Goal: Task Accomplishment & Management: Complete application form

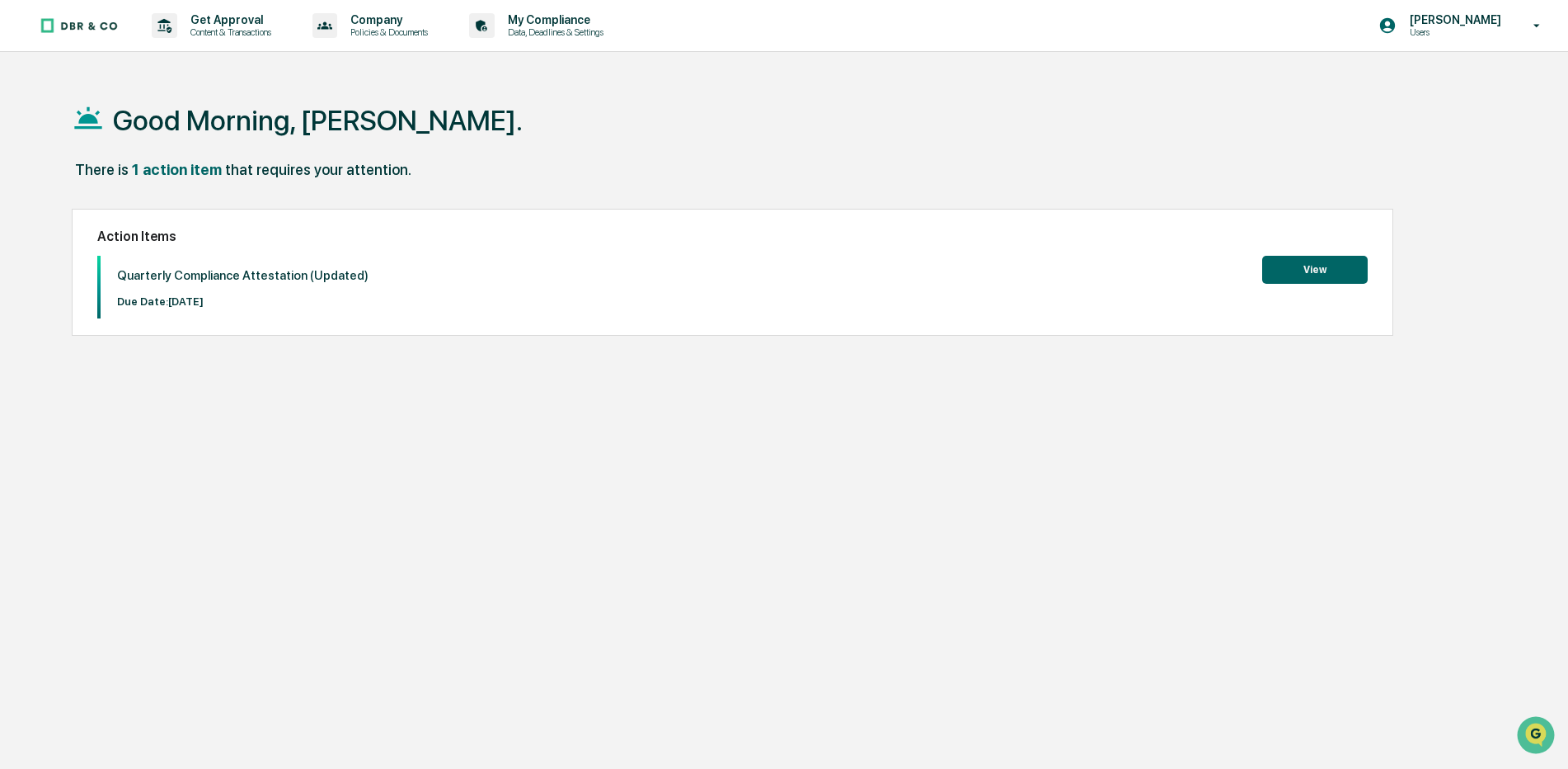
click at [1323, 267] on button "View" at bounding box center [1315, 270] width 105 height 28
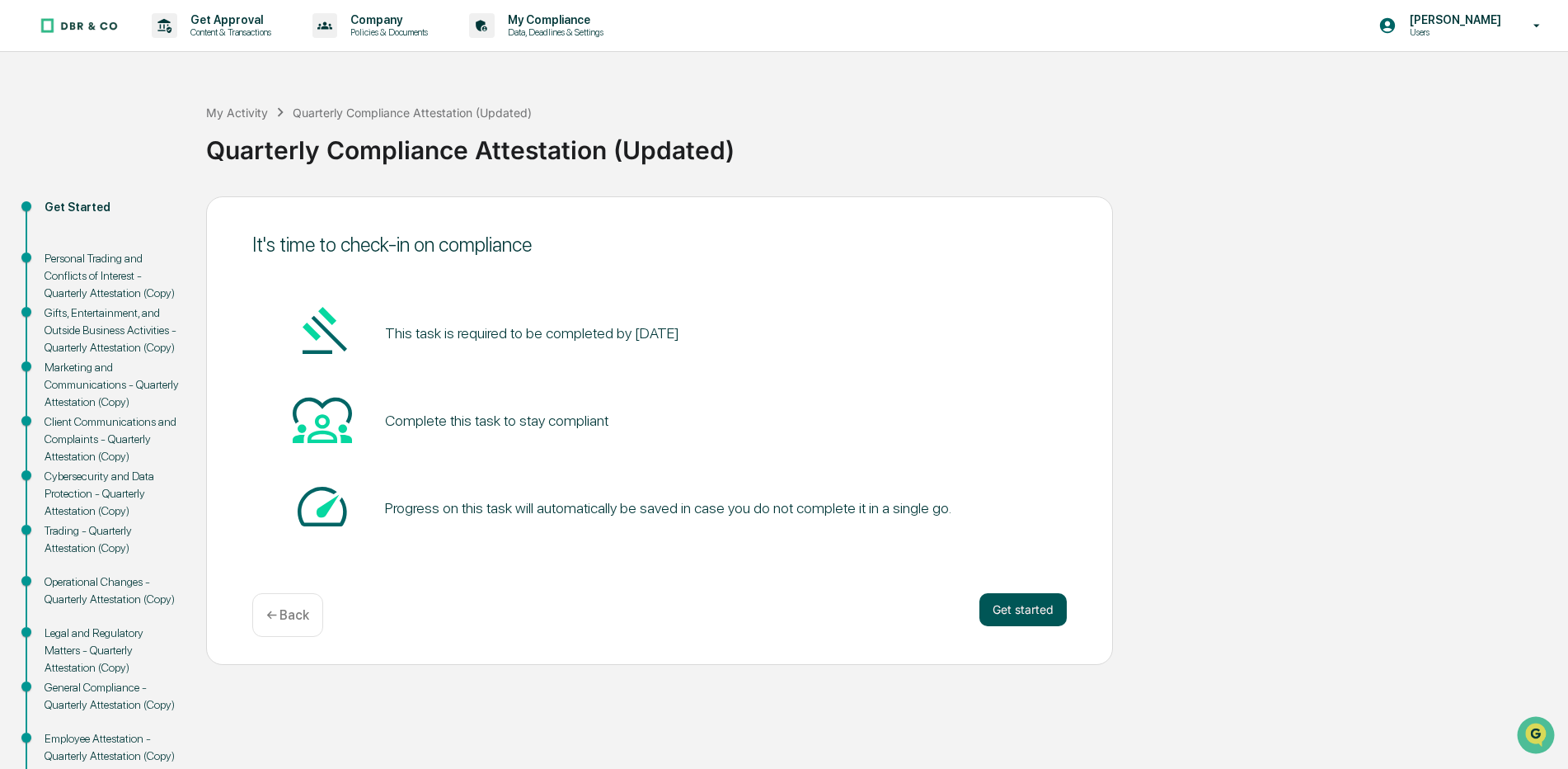
click at [1047, 606] on button "Get started" at bounding box center [1024, 609] width 88 height 33
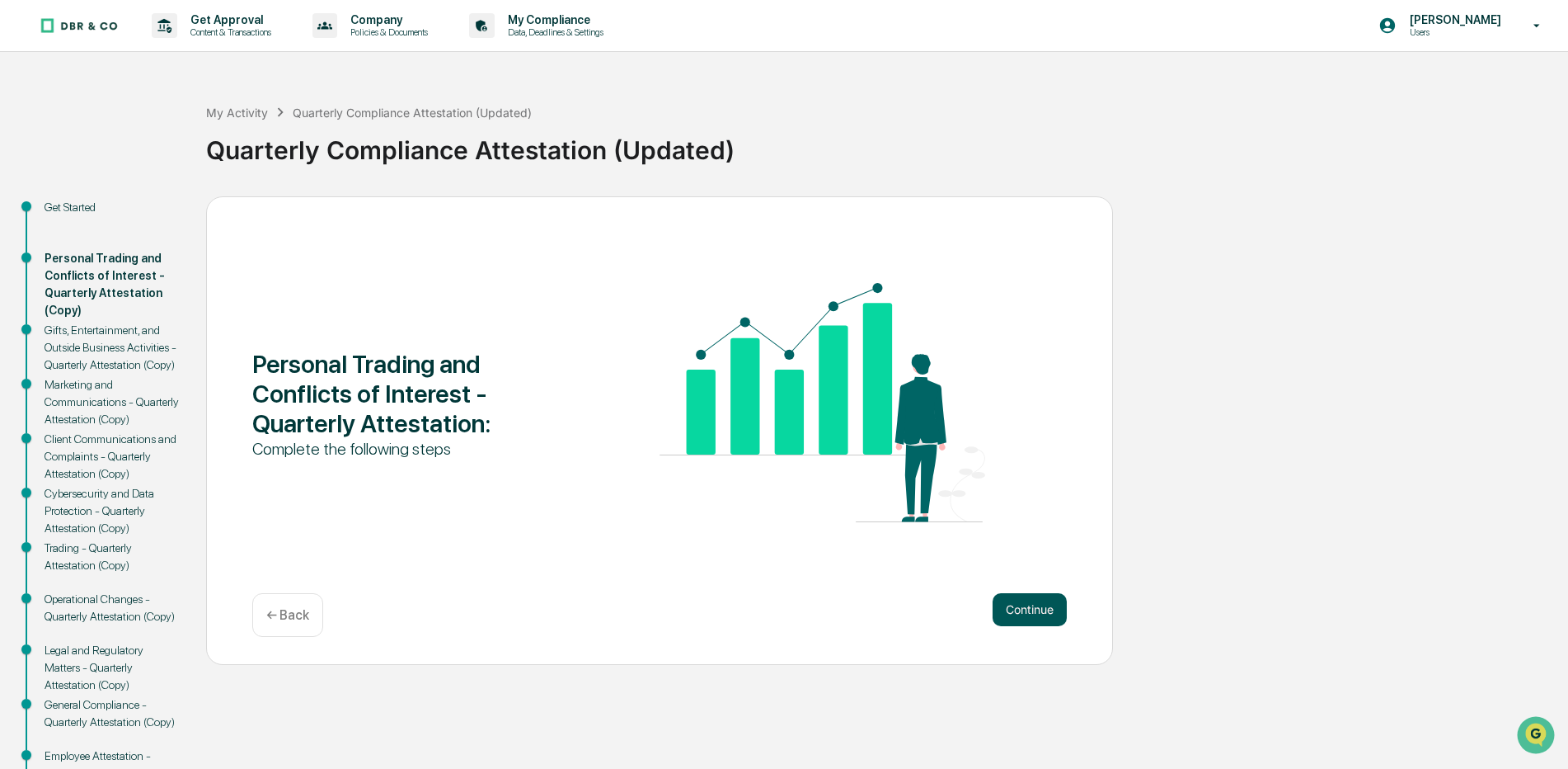
click at [1028, 611] on button "Continue" at bounding box center [1030, 609] width 74 height 33
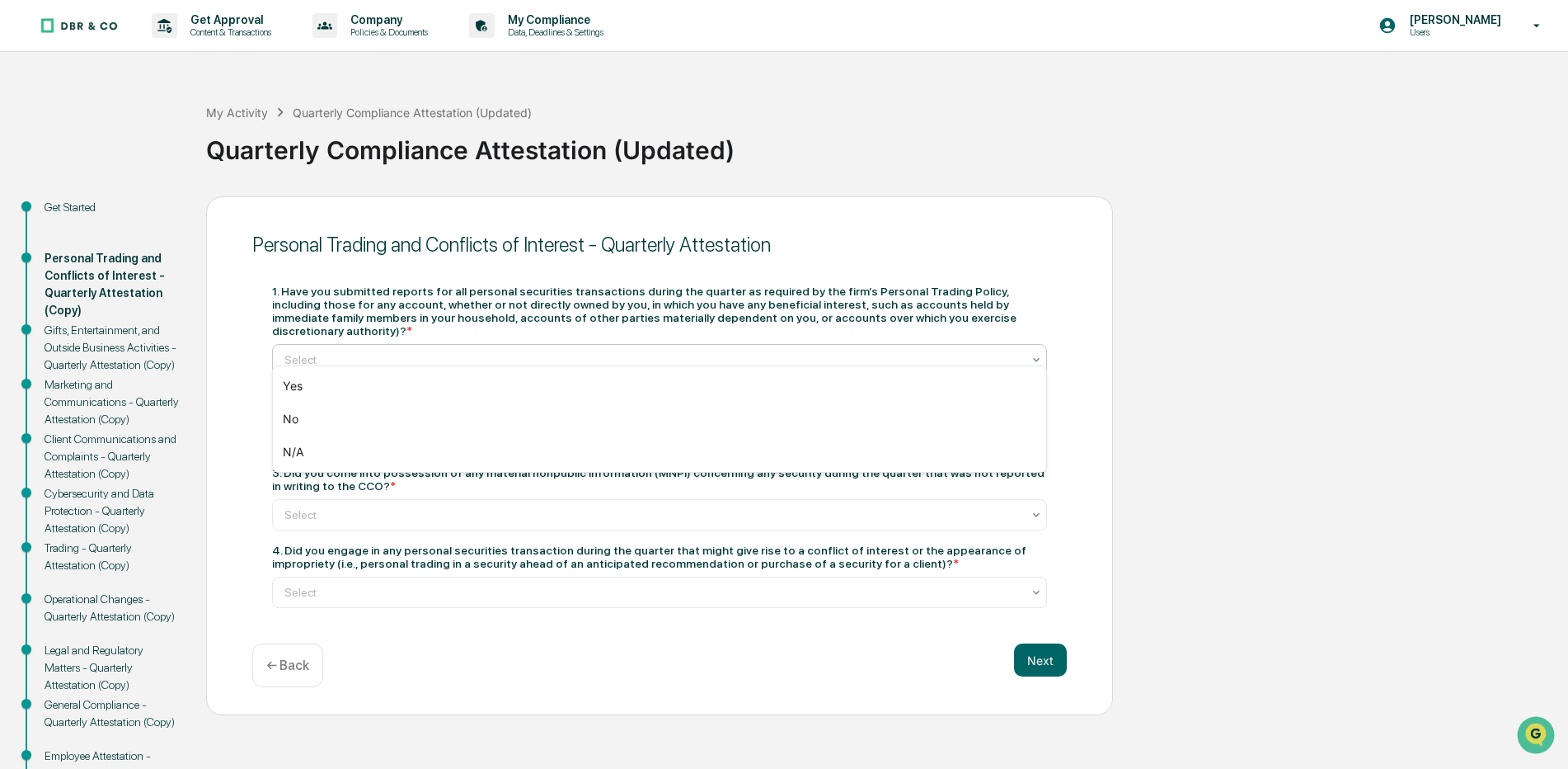
click at [1043, 344] on div "Select" at bounding box center [659, 360] width 775 height 32
click at [339, 453] on div "N/A" at bounding box center [659, 452] width 774 height 33
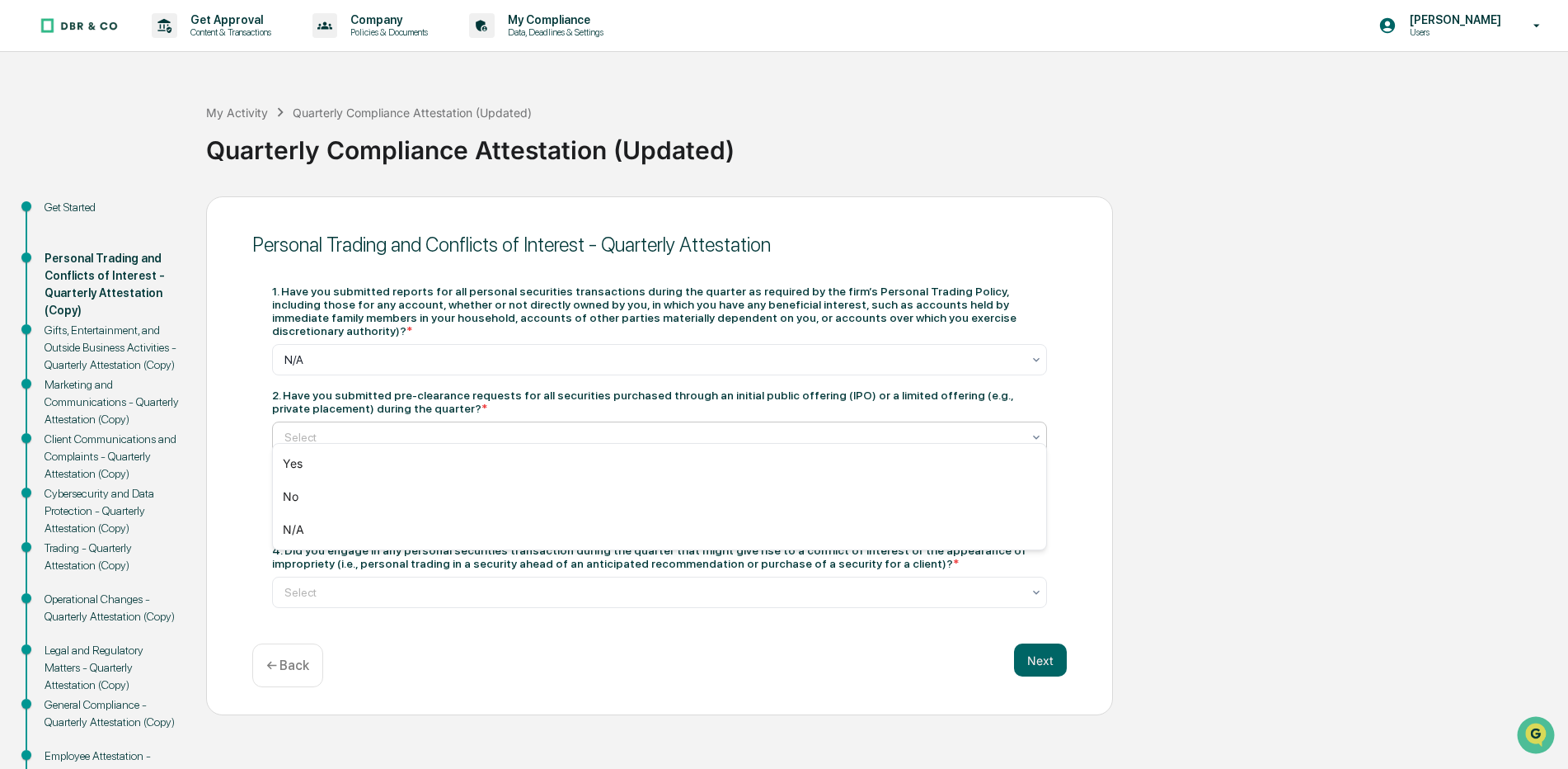
click at [1039, 431] on icon at bounding box center [1036, 437] width 13 height 13
click at [290, 532] on div "N/A" at bounding box center [659, 530] width 774 height 33
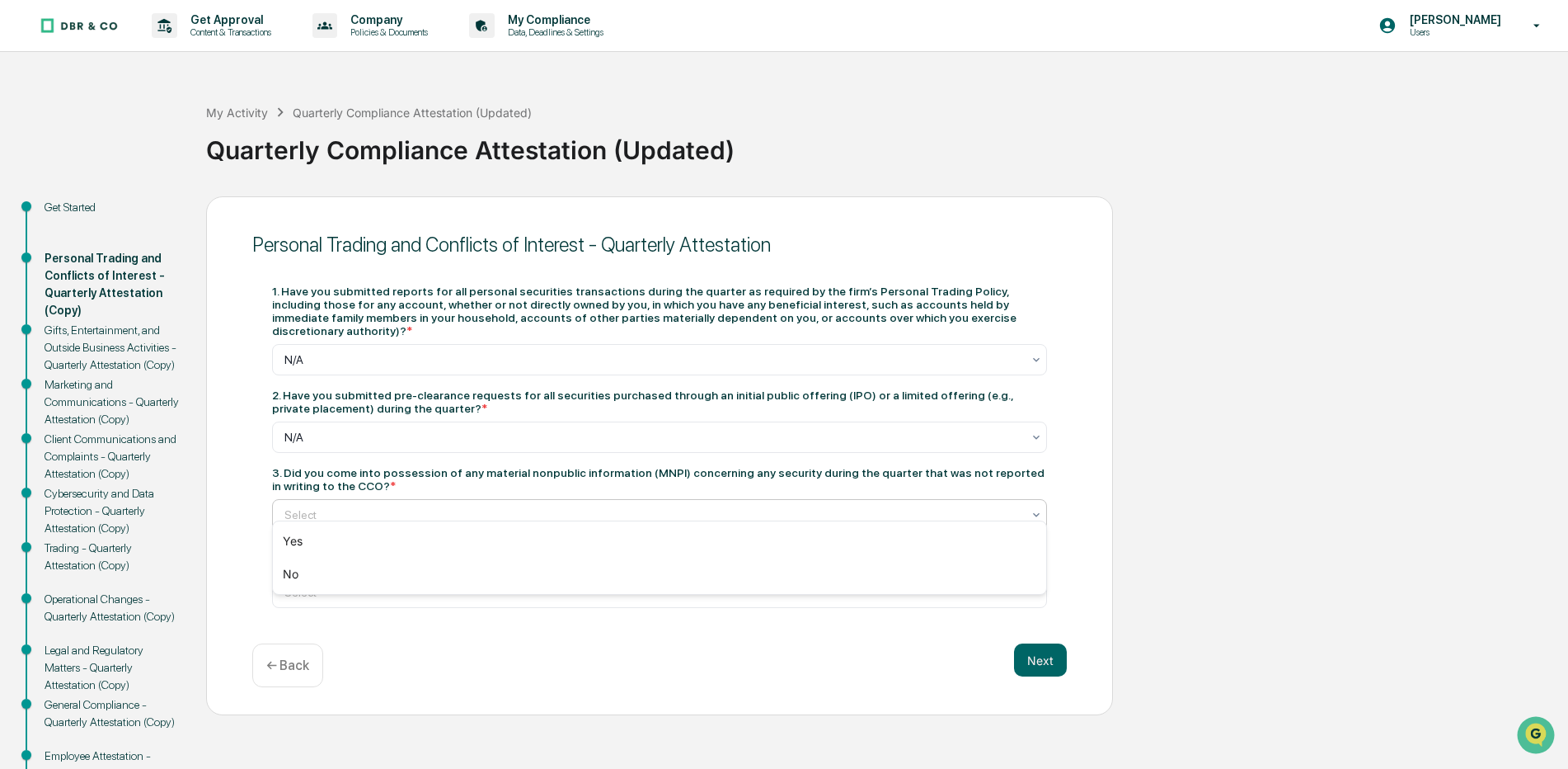
click at [1035, 509] on icon at bounding box center [1036, 515] width 13 height 13
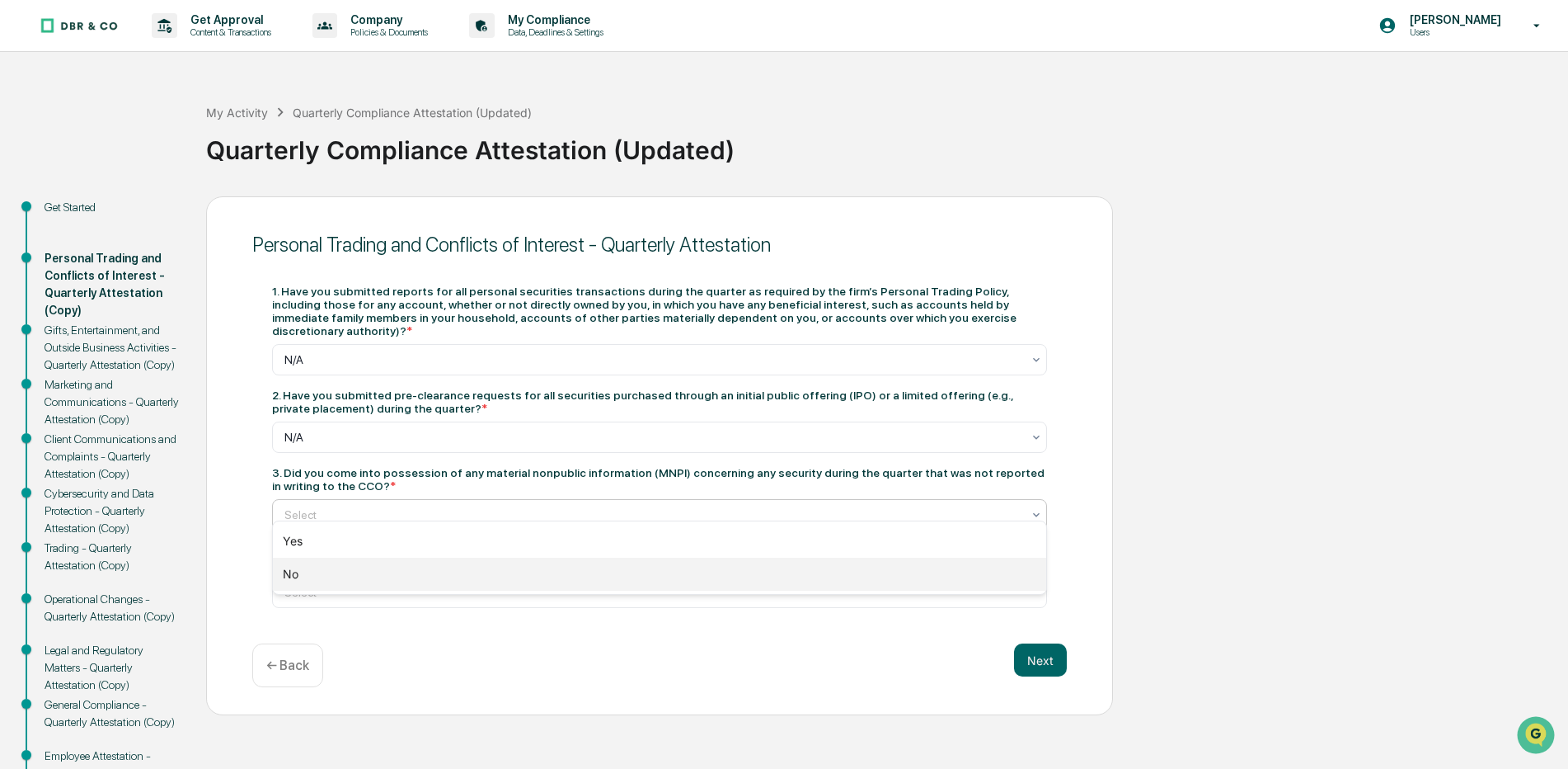
click at [301, 574] on div "No" at bounding box center [659, 574] width 774 height 33
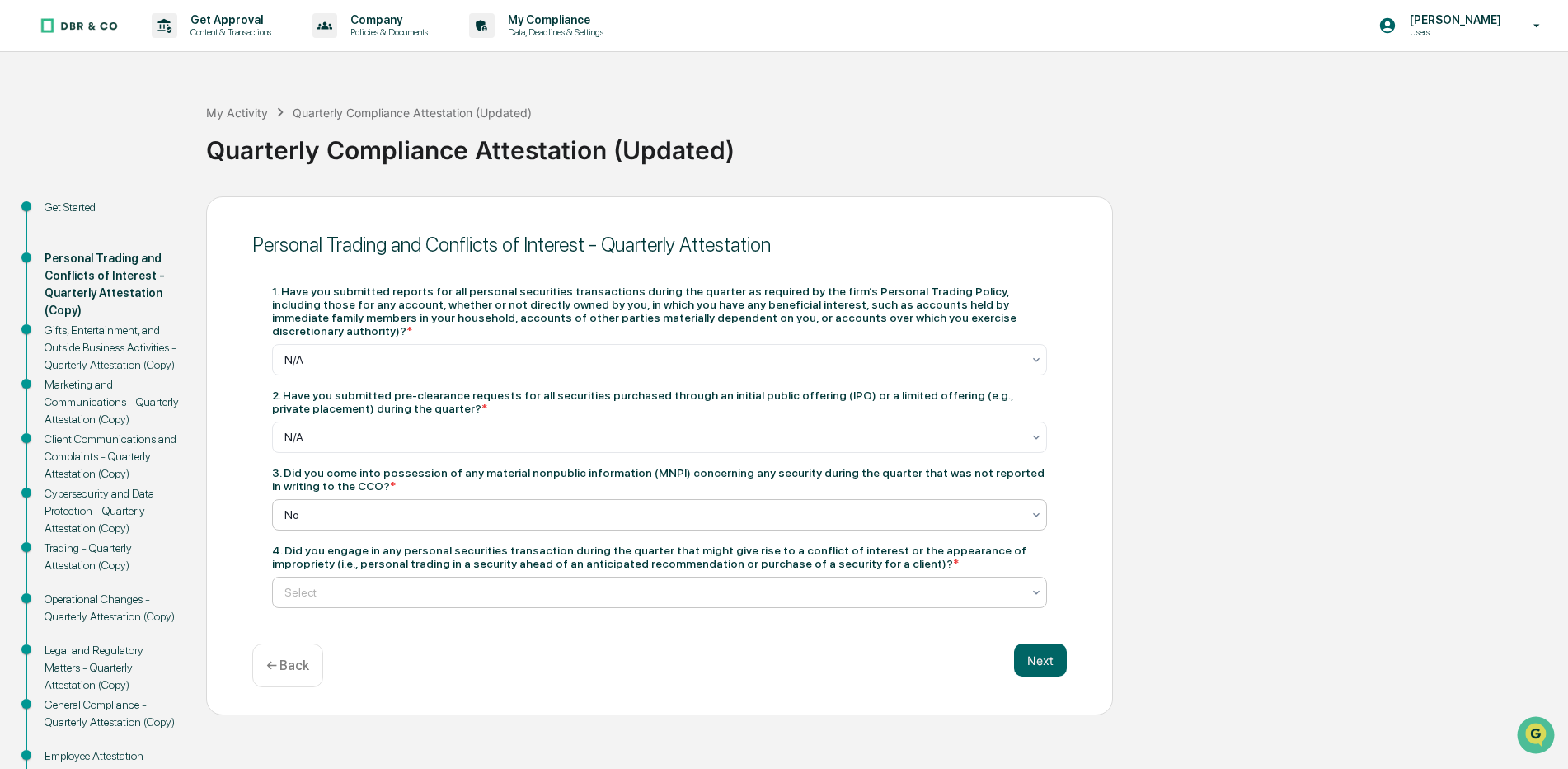
click at [1038, 586] on icon at bounding box center [1036, 592] width 13 height 13
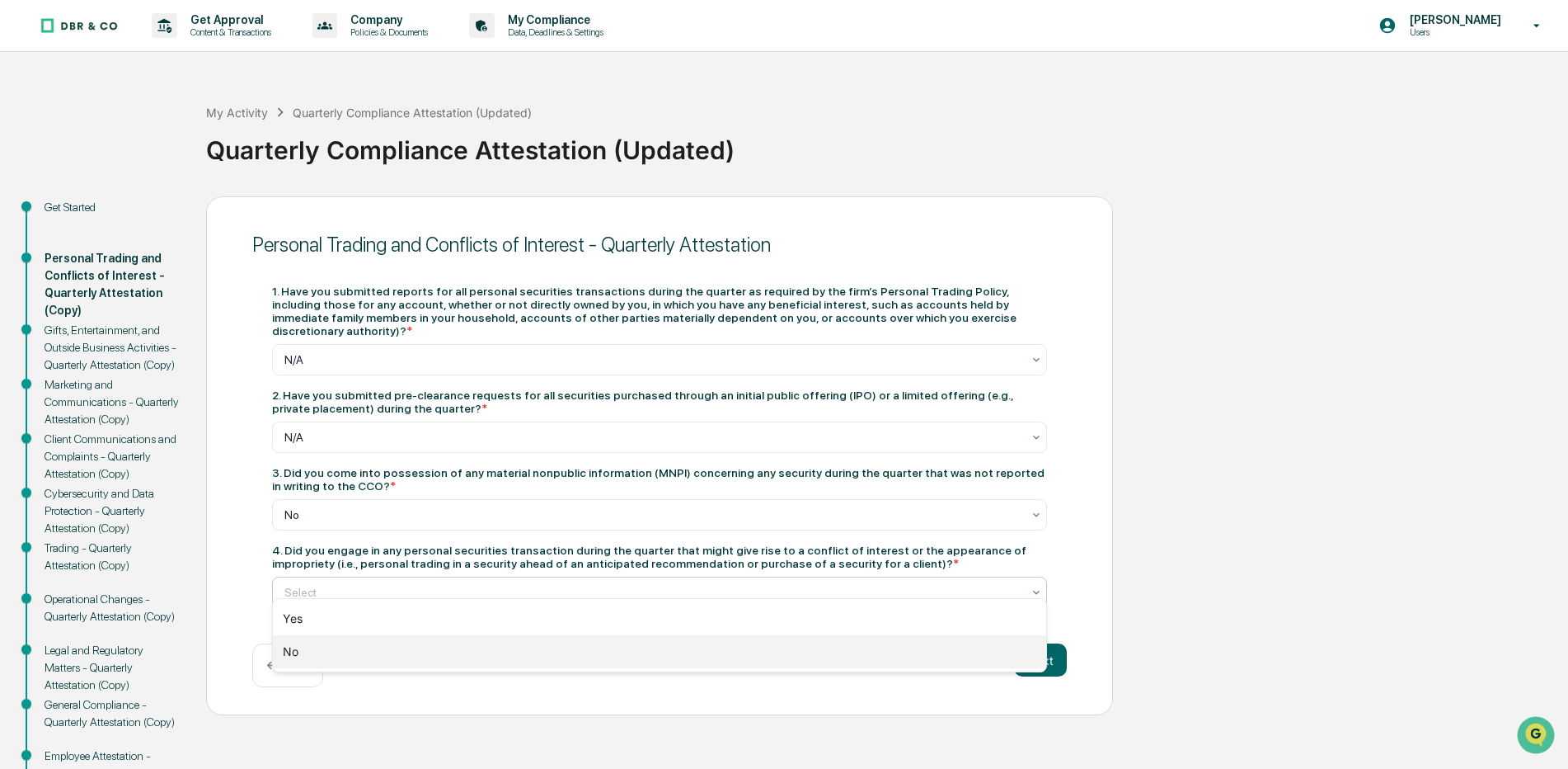
click at [285, 648] on div "No" at bounding box center [659, 652] width 774 height 33
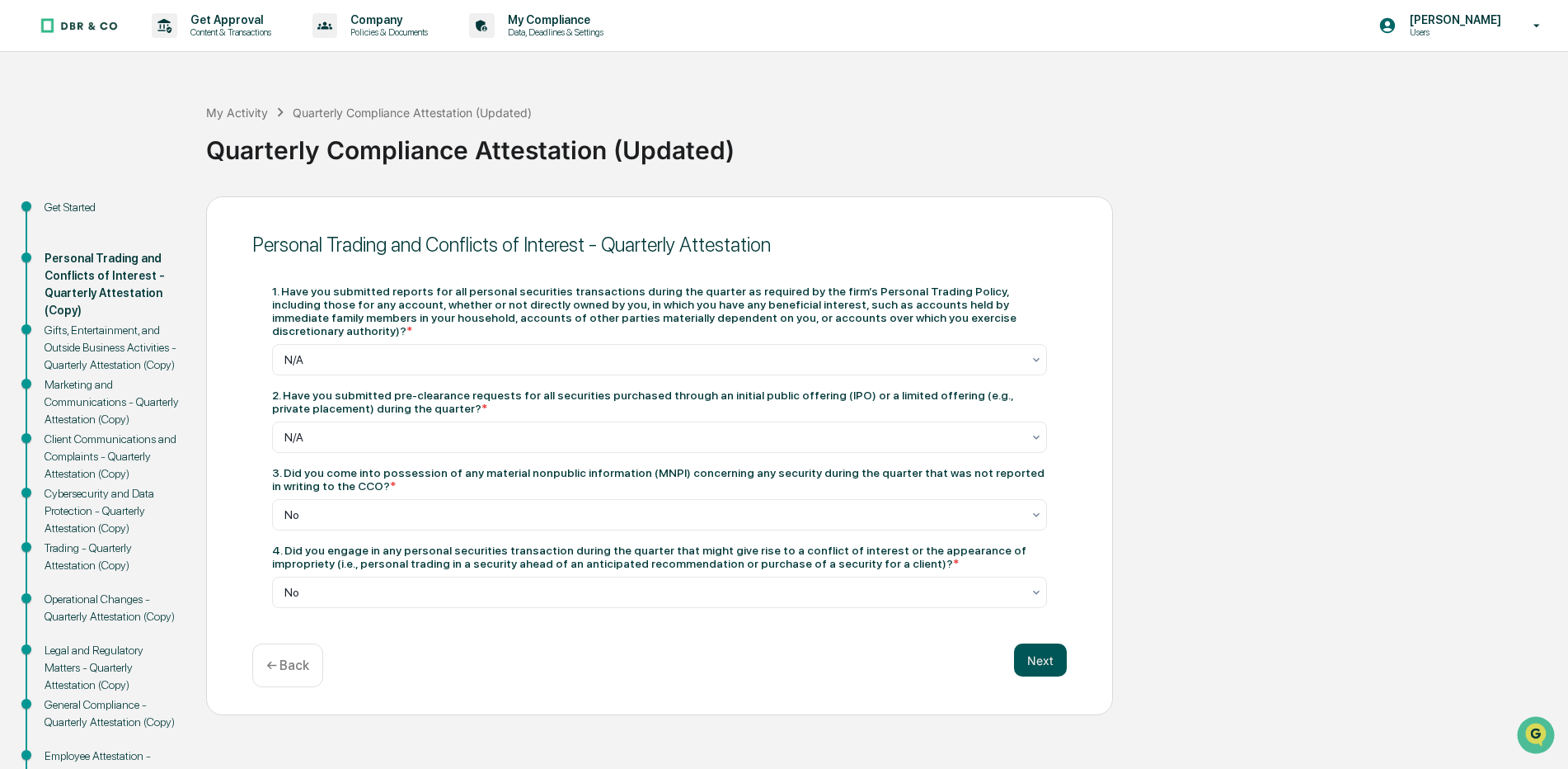
click at [1047, 644] on button "Next" at bounding box center [1040, 660] width 53 height 33
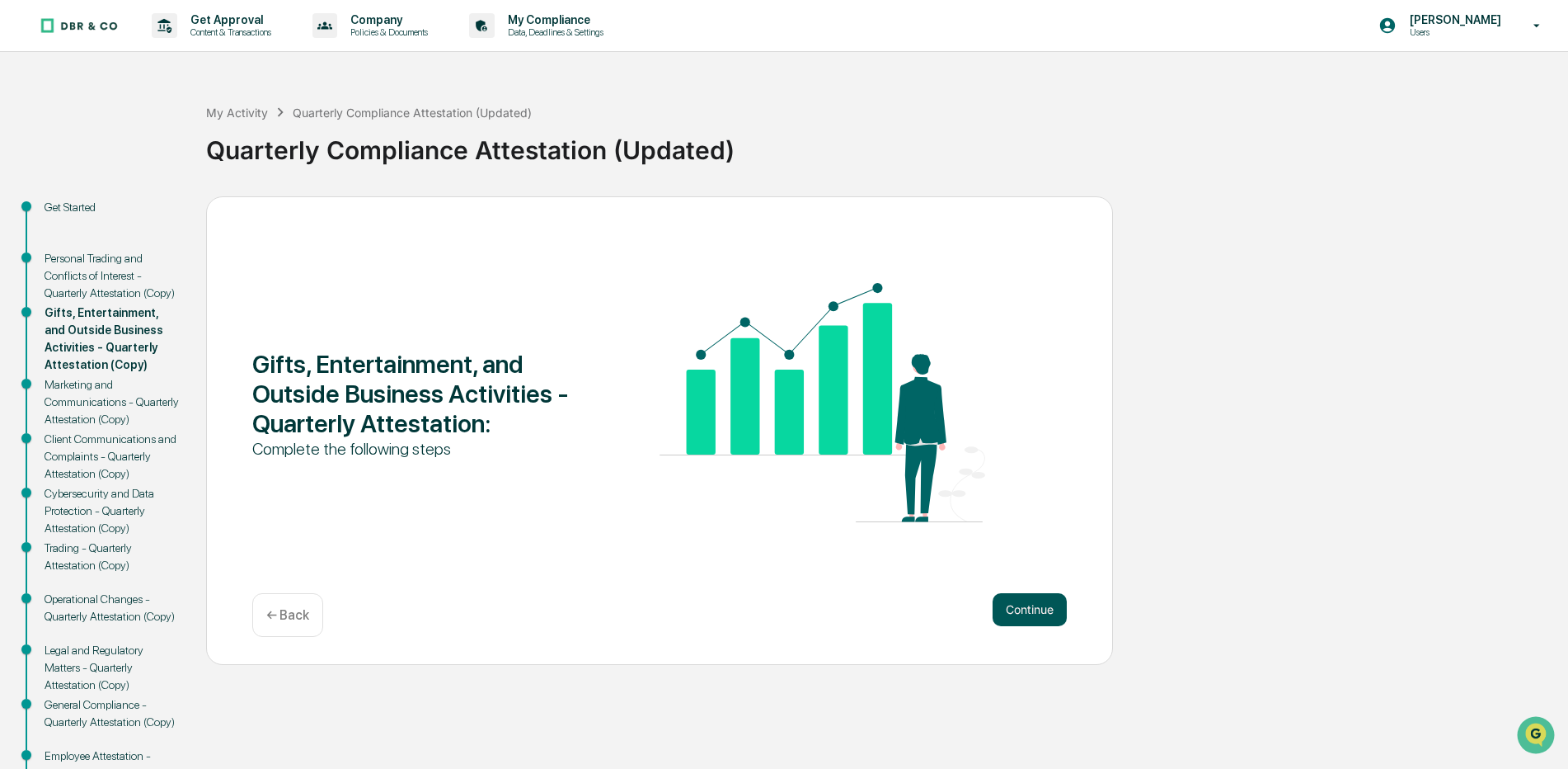
click at [1025, 609] on button "Continue" at bounding box center [1030, 609] width 74 height 33
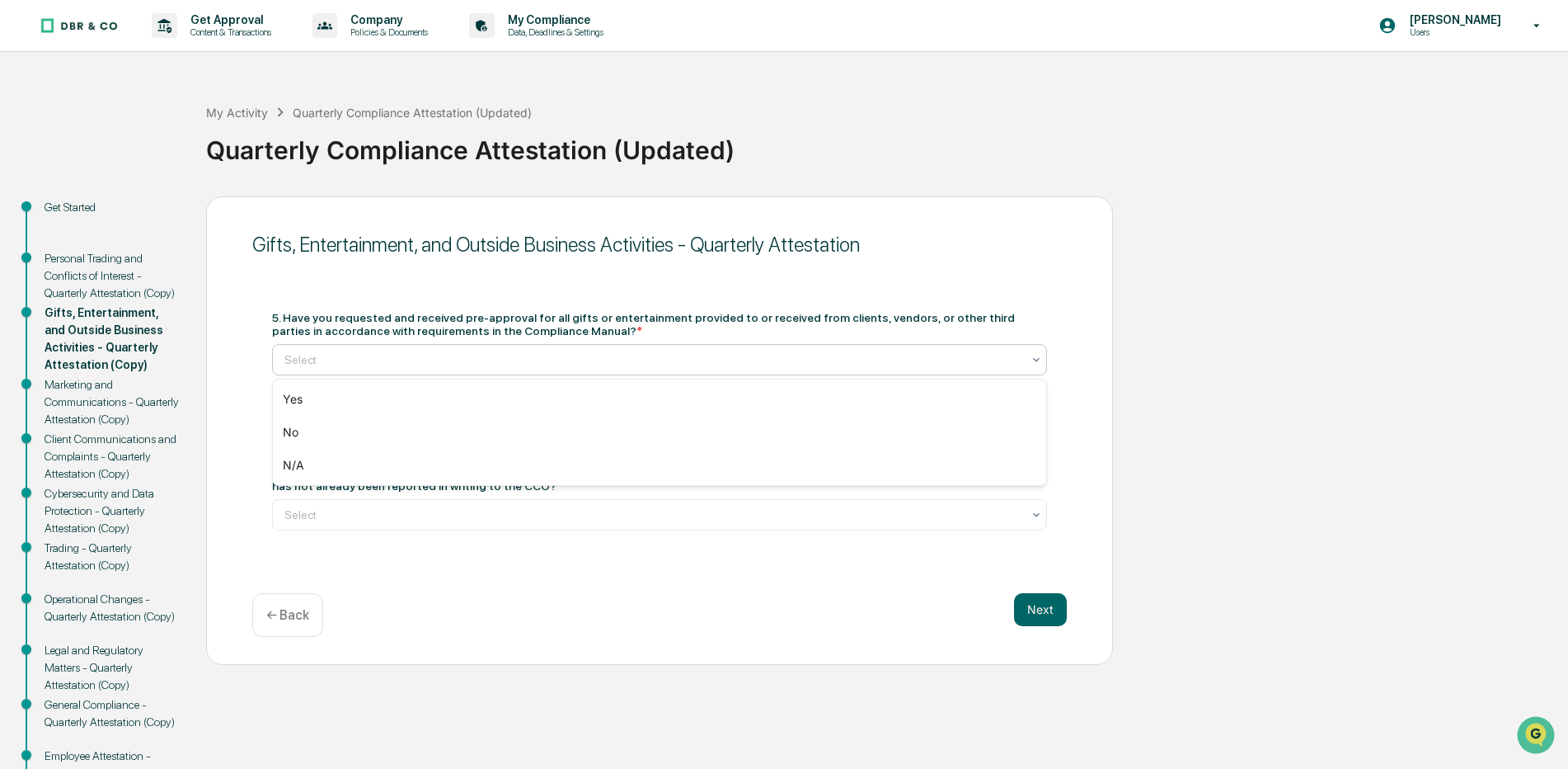
click at [1039, 358] on icon at bounding box center [1036, 360] width 13 height 13
click at [286, 461] on div "N/A" at bounding box center [659, 466] width 774 height 33
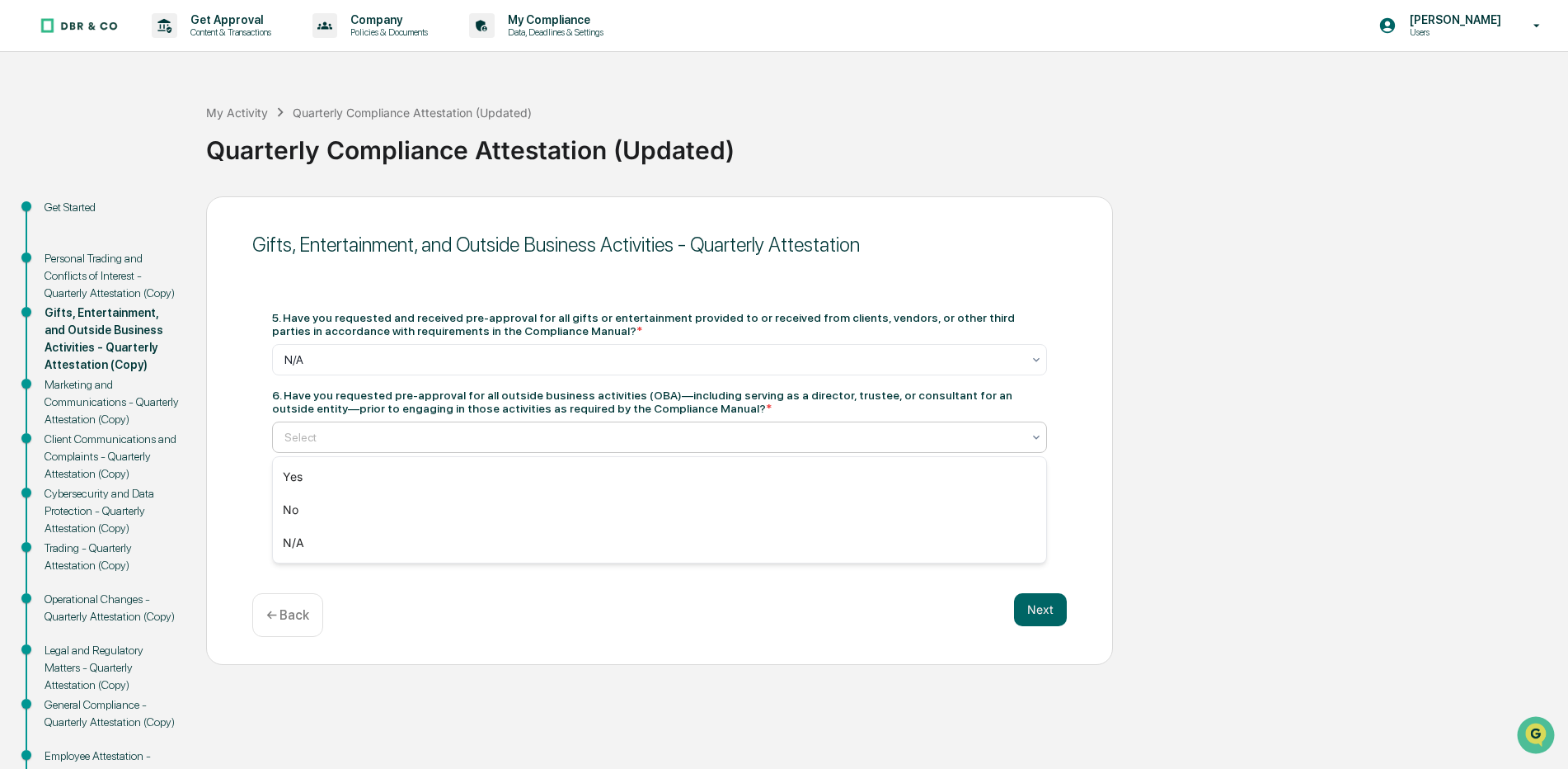
click at [1039, 436] on icon at bounding box center [1036, 437] width 13 height 13
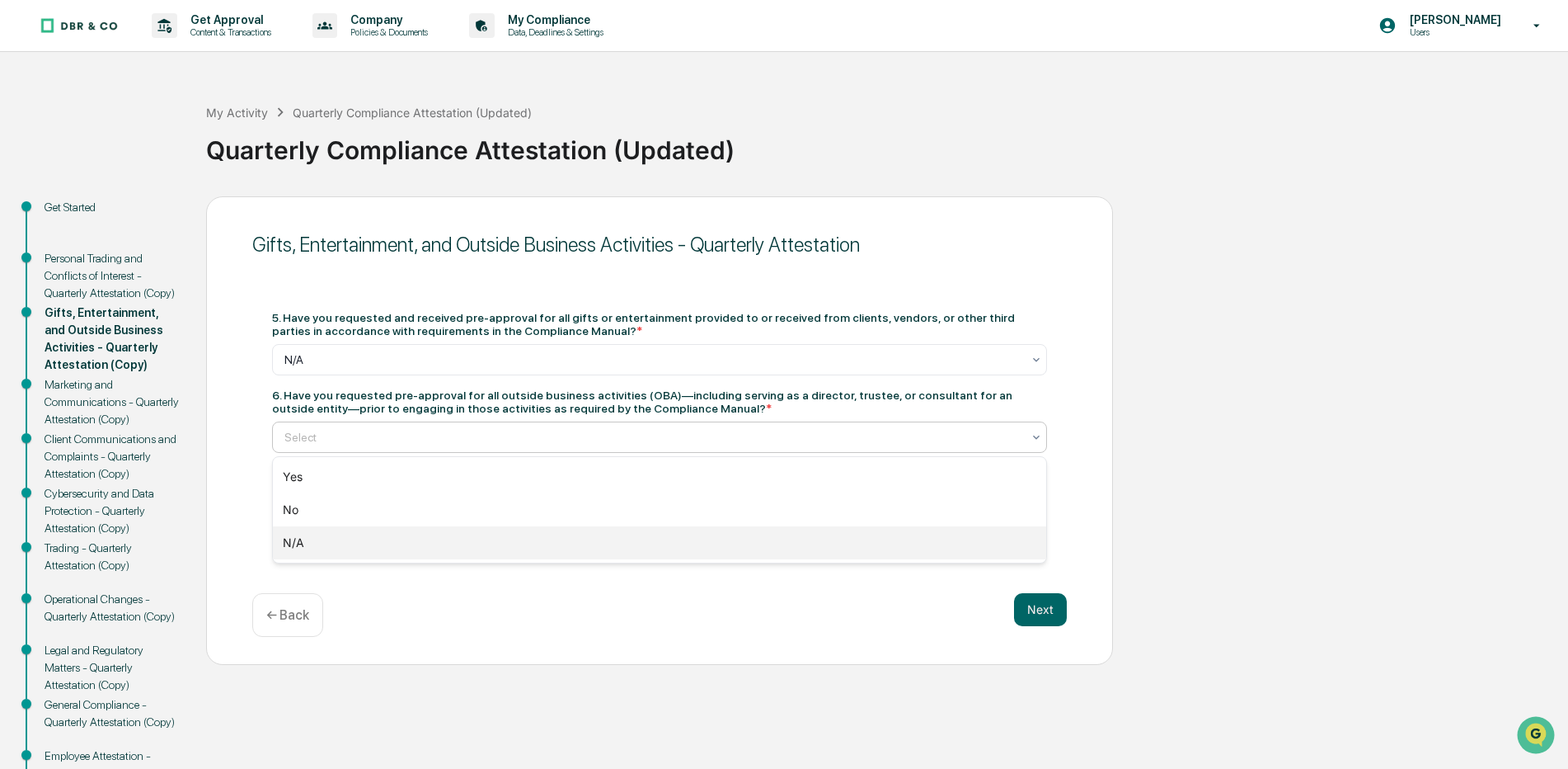
click at [293, 542] on div "N/A" at bounding box center [659, 543] width 774 height 33
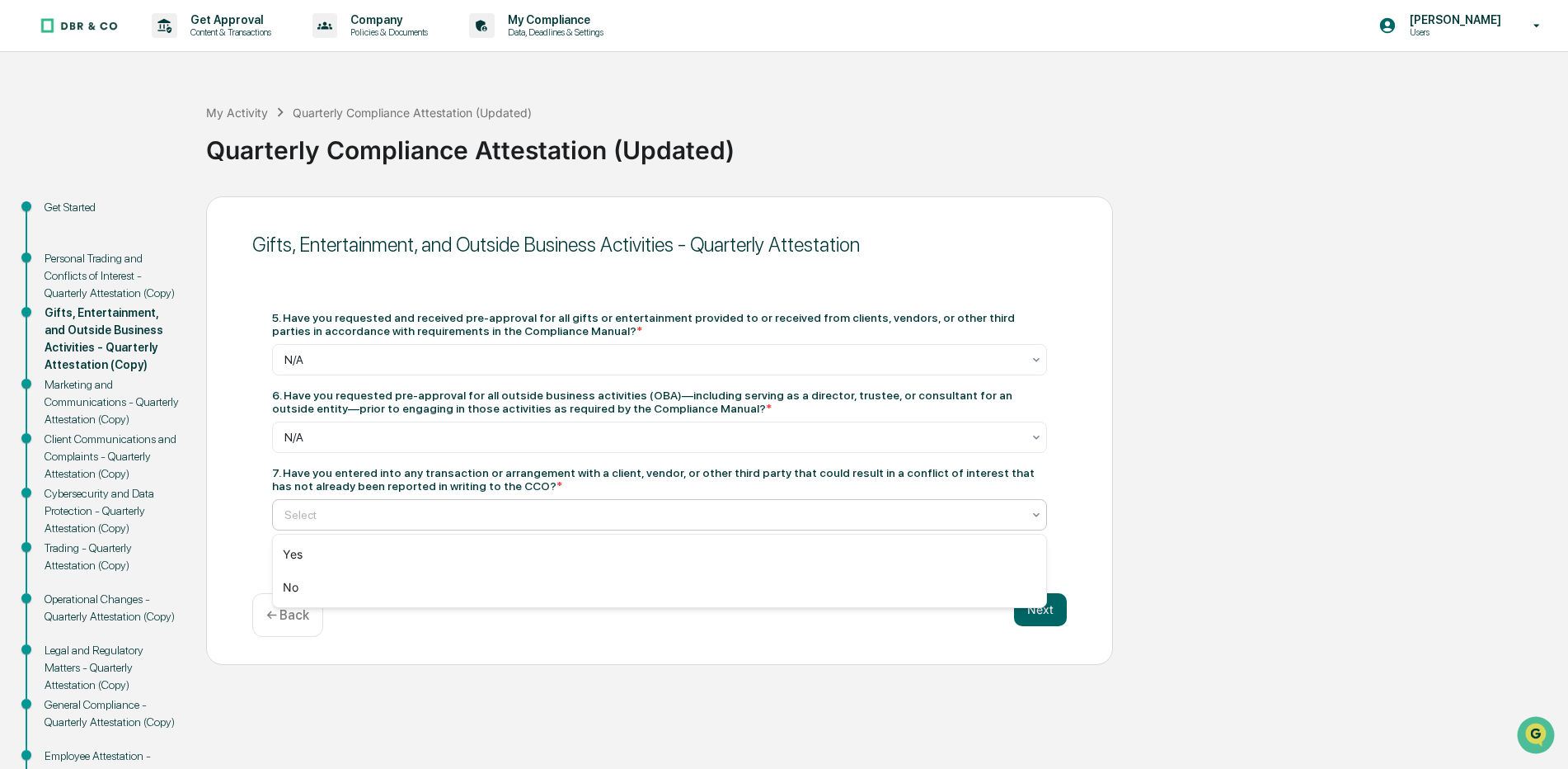
click at [1037, 516] on icon at bounding box center [1037, 514] width 7 height 4
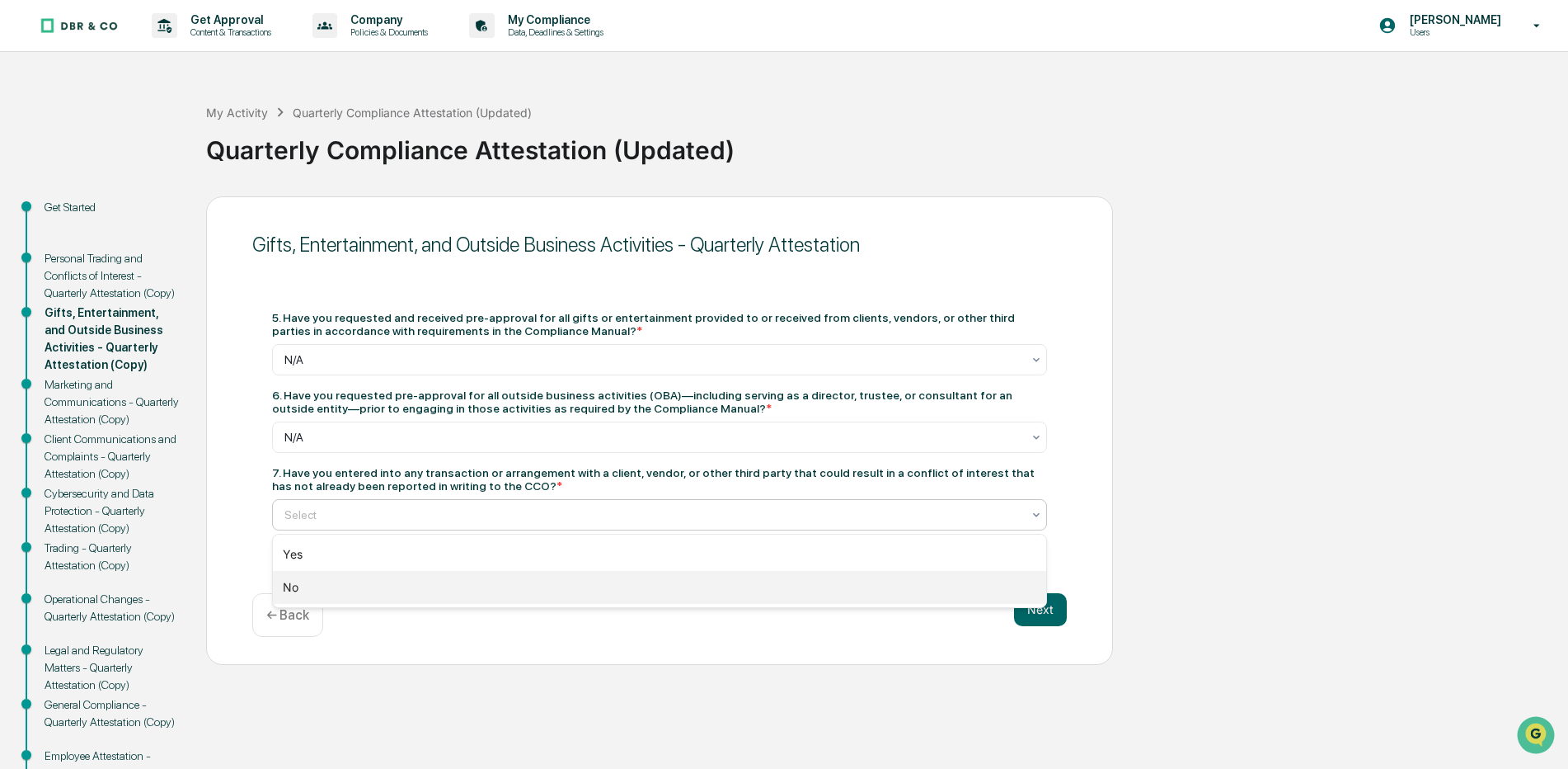
click at [302, 588] on div "No" at bounding box center [659, 587] width 774 height 33
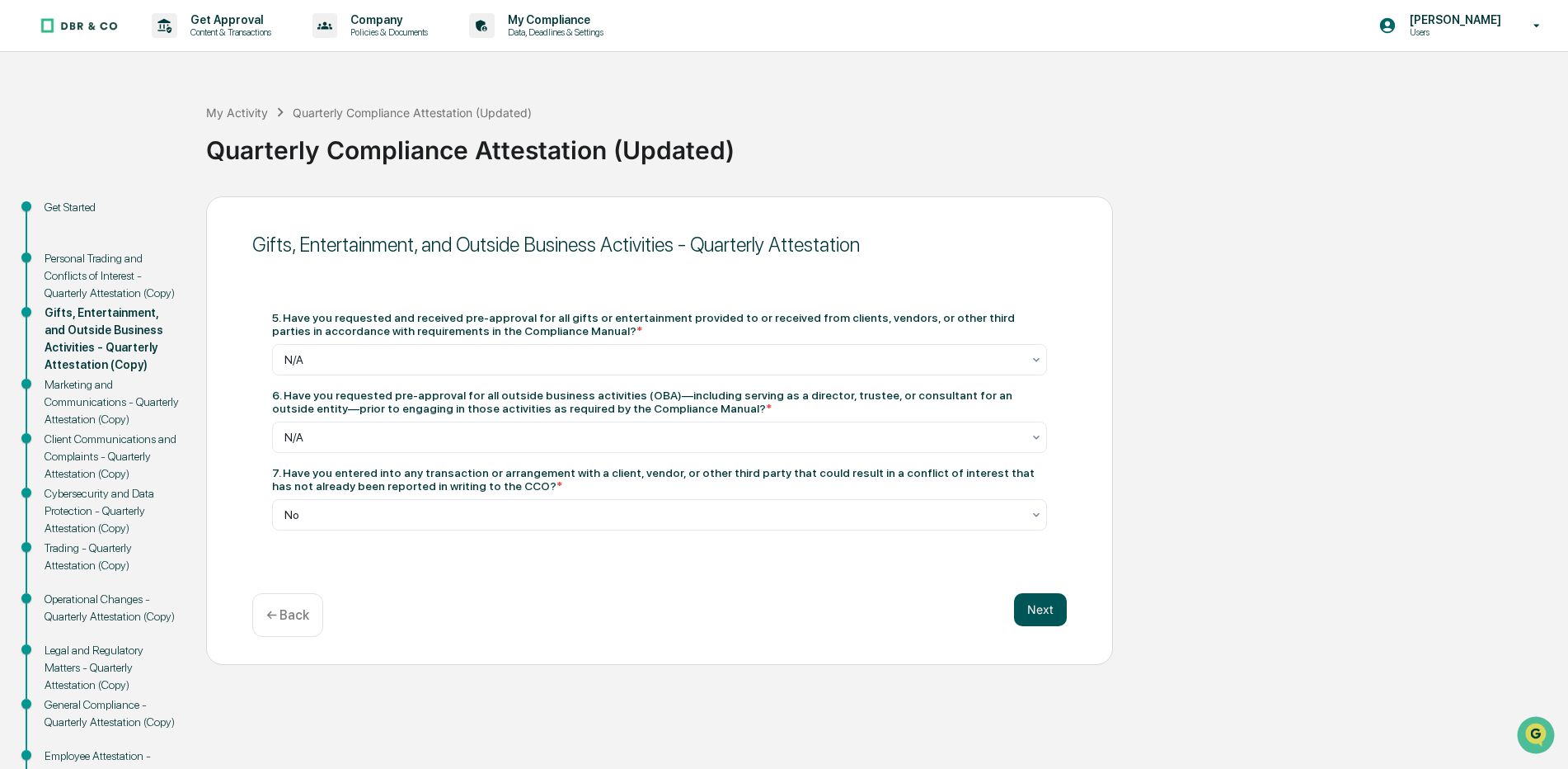
click at [1040, 609] on button "Next" at bounding box center [1040, 609] width 53 height 33
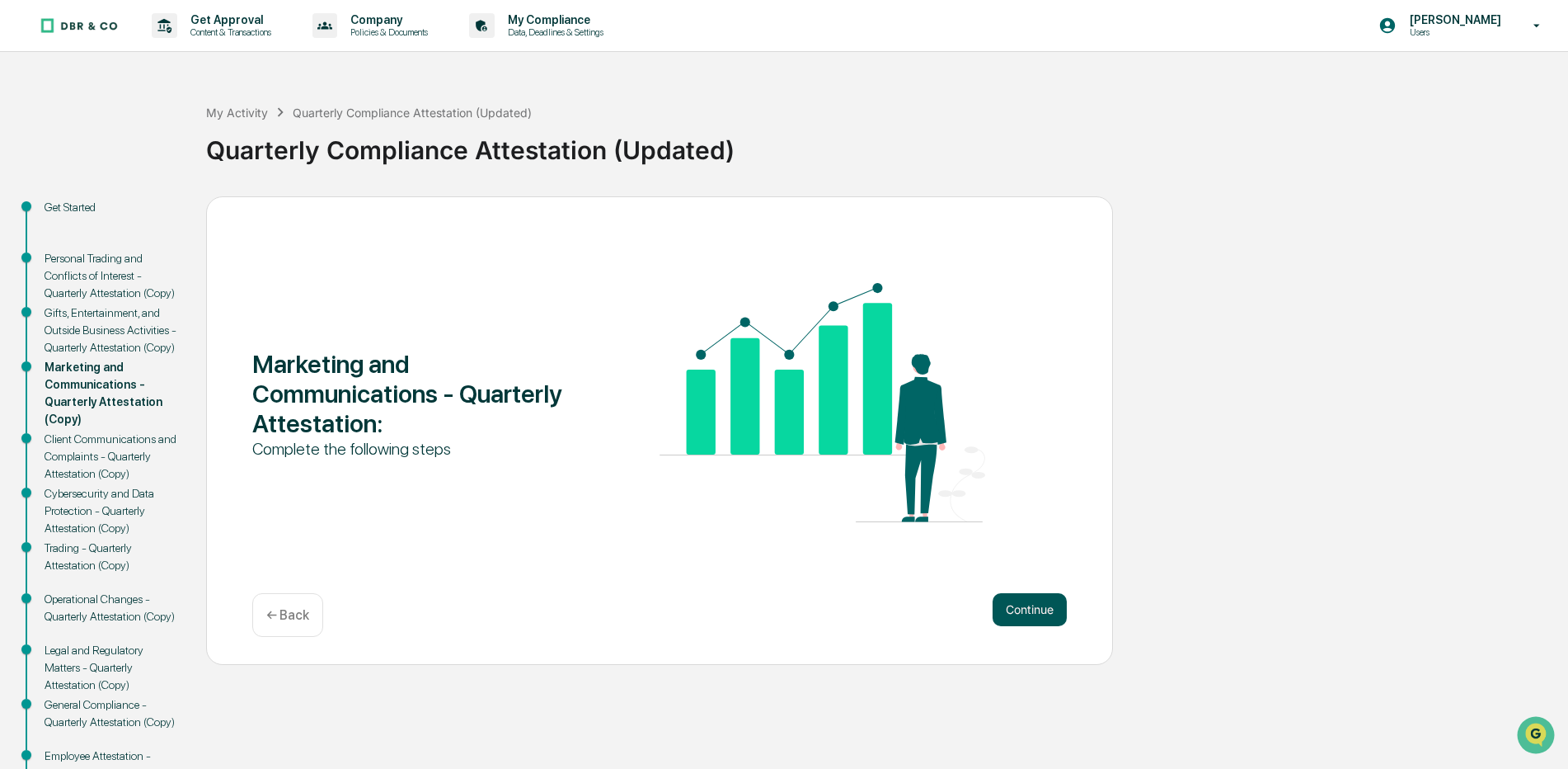
click at [1026, 603] on button "Continue" at bounding box center [1030, 609] width 74 height 33
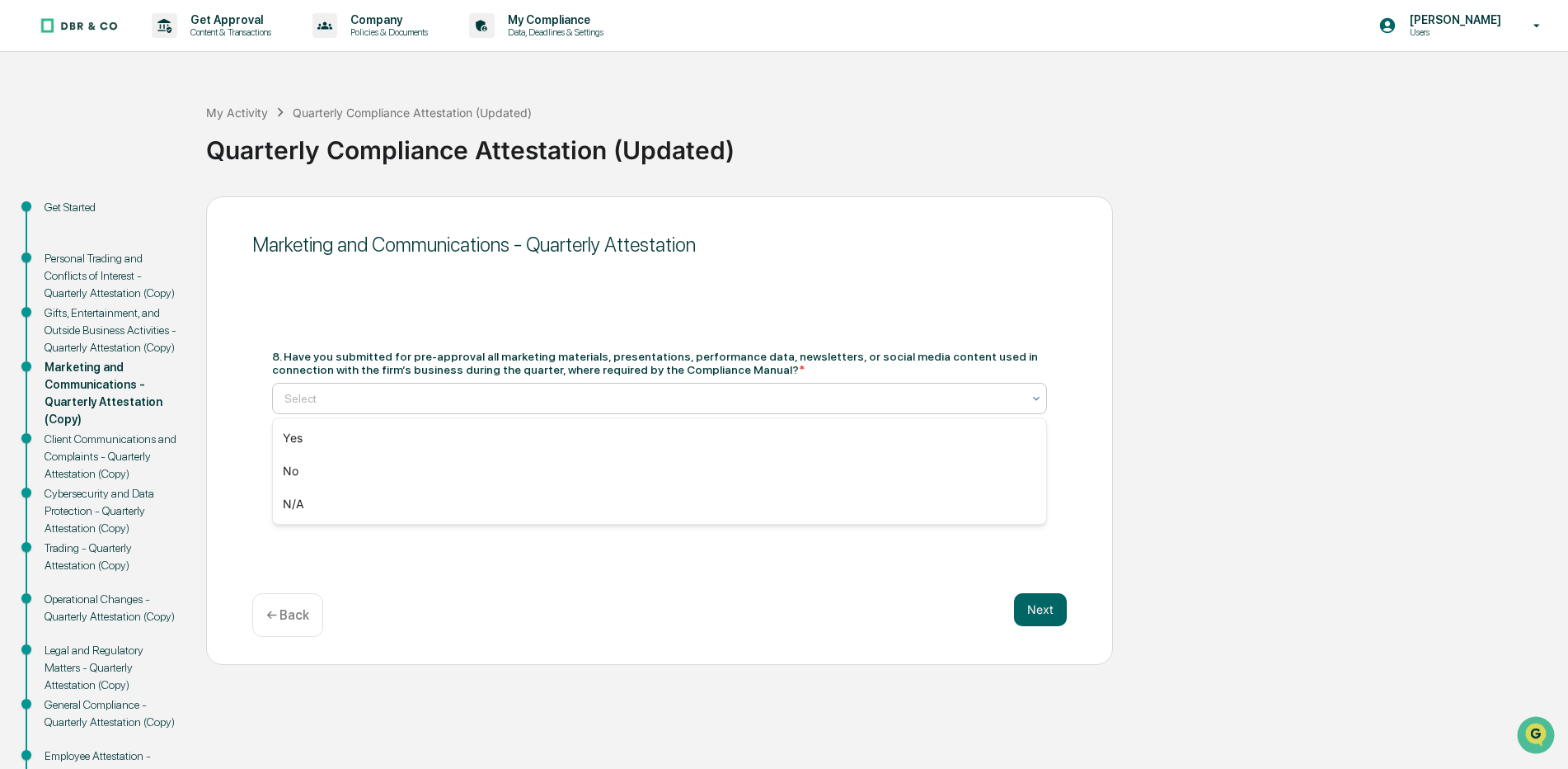
click at [1039, 396] on icon at bounding box center [1036, 398] width 13 height 13
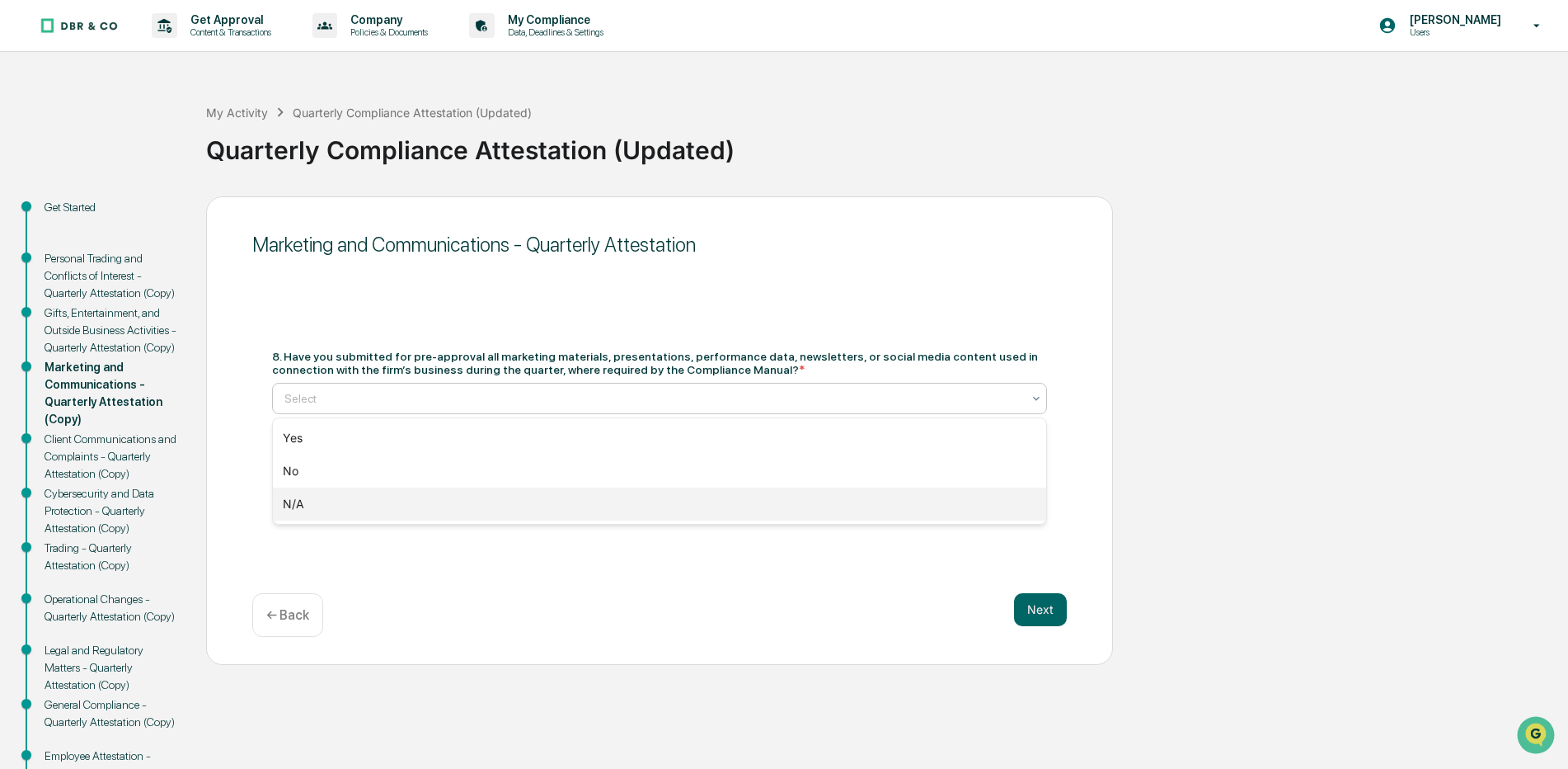
click at [286, 503] on div "N/A" at bounding box center [659, 504] width 774 height 33
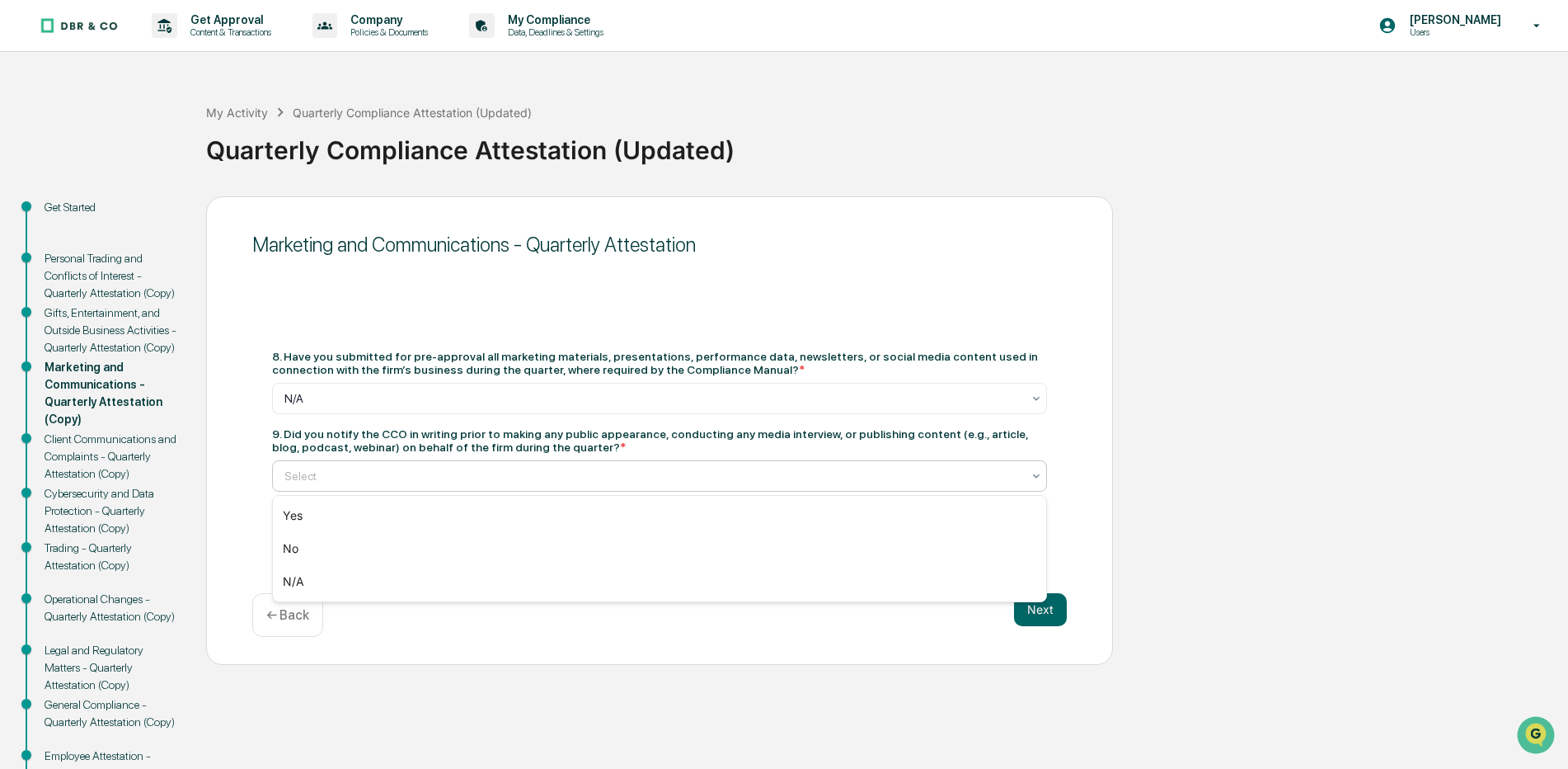
click at [1035, 474] on icon at bounding box center [1036, 475] width 13 height 13
click at [289, 578] on div "N/A" at bounding box center [659, 581] width 774 height 33
click at [1042, 614] on button "Next" at bounding box center [1040, 609] width 53 height 33
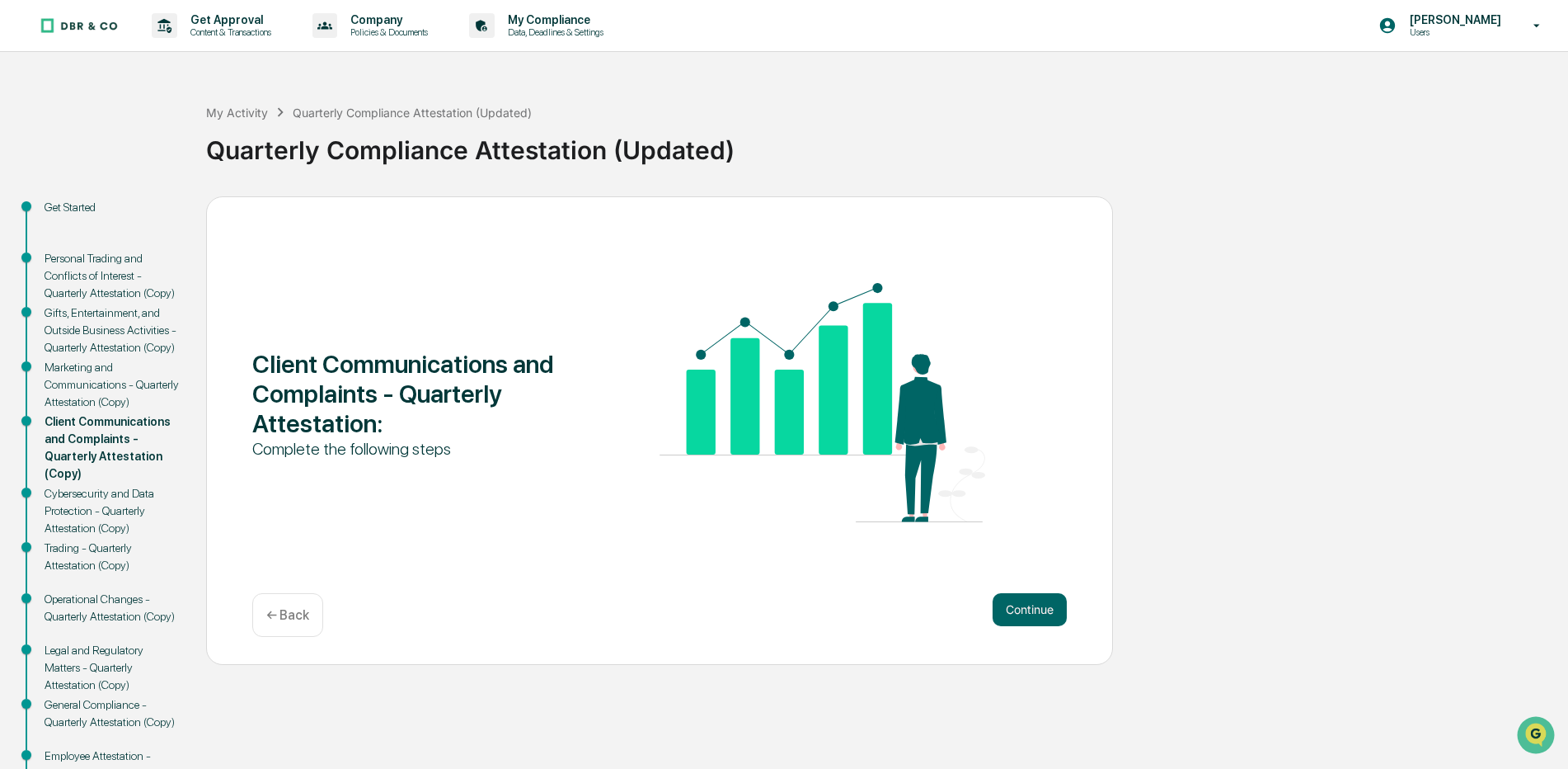
click at [1042, 614] on button "Continue" at bounding box center [1030, 609] width 74 height 33
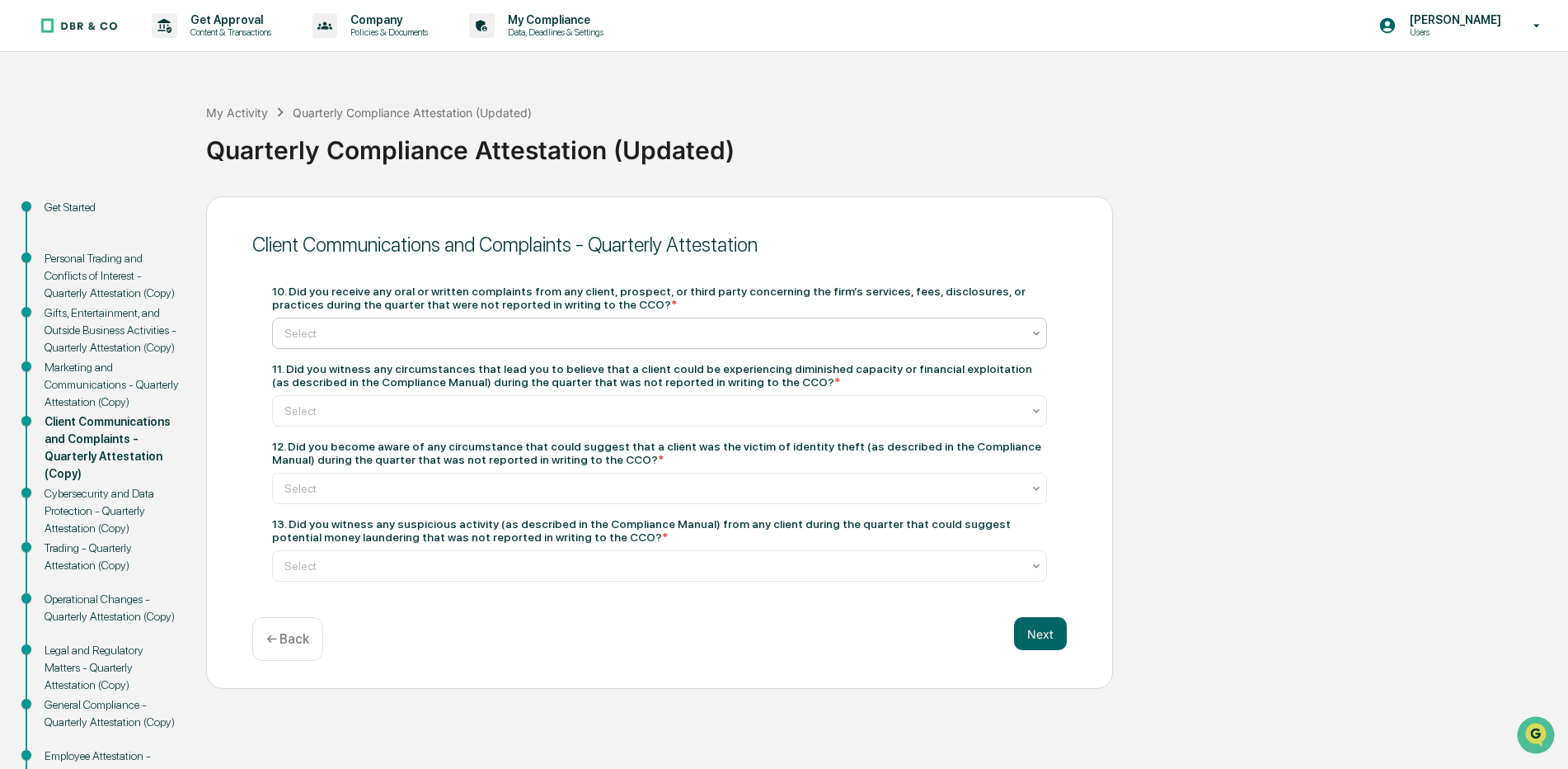
click at [1030, 331] on icon at bounding box center [1036, 333] width 13 height 13
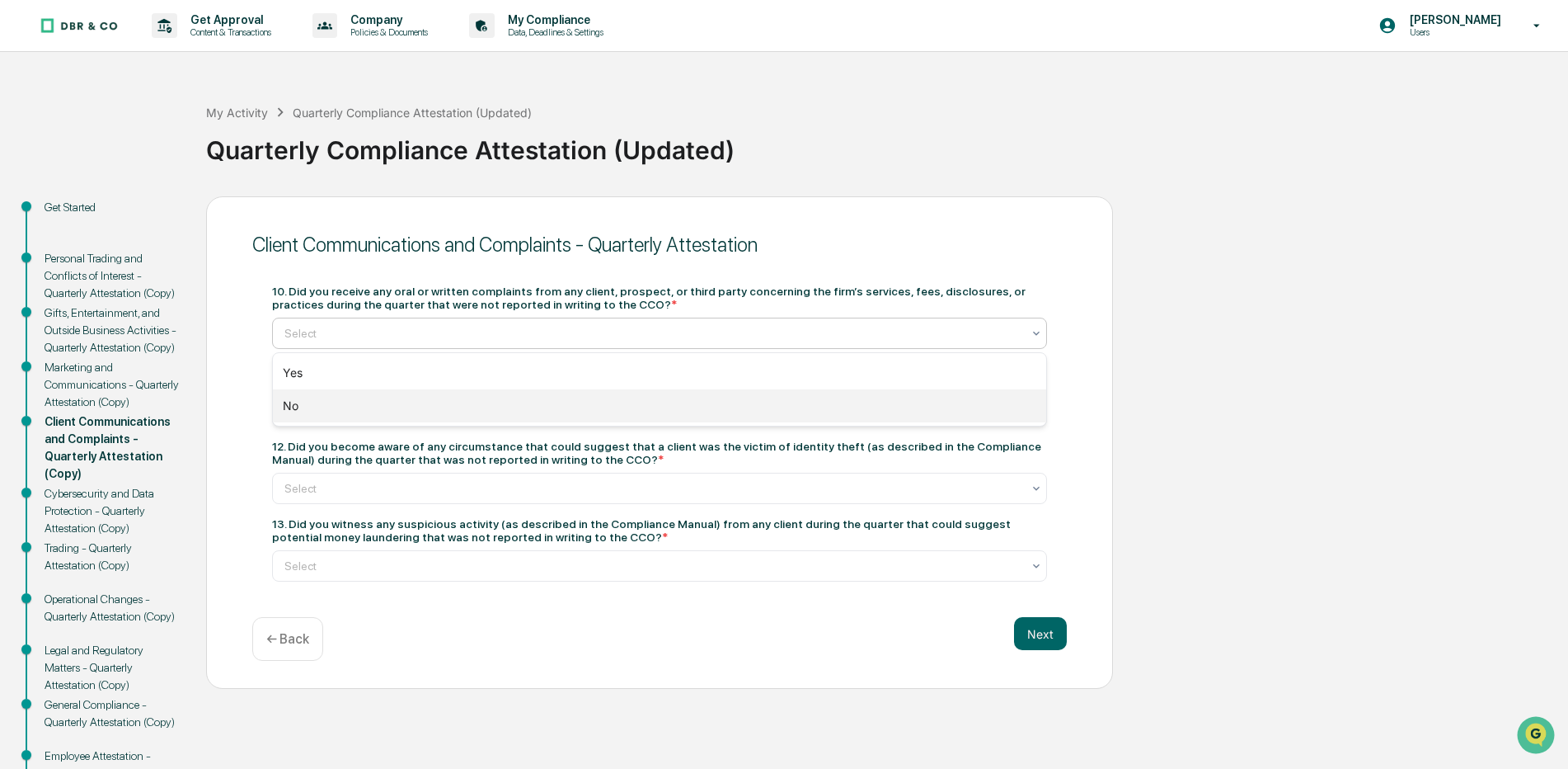
click at [287, 407] on div "No" at bounding box center [659, 406] width 774 height 33
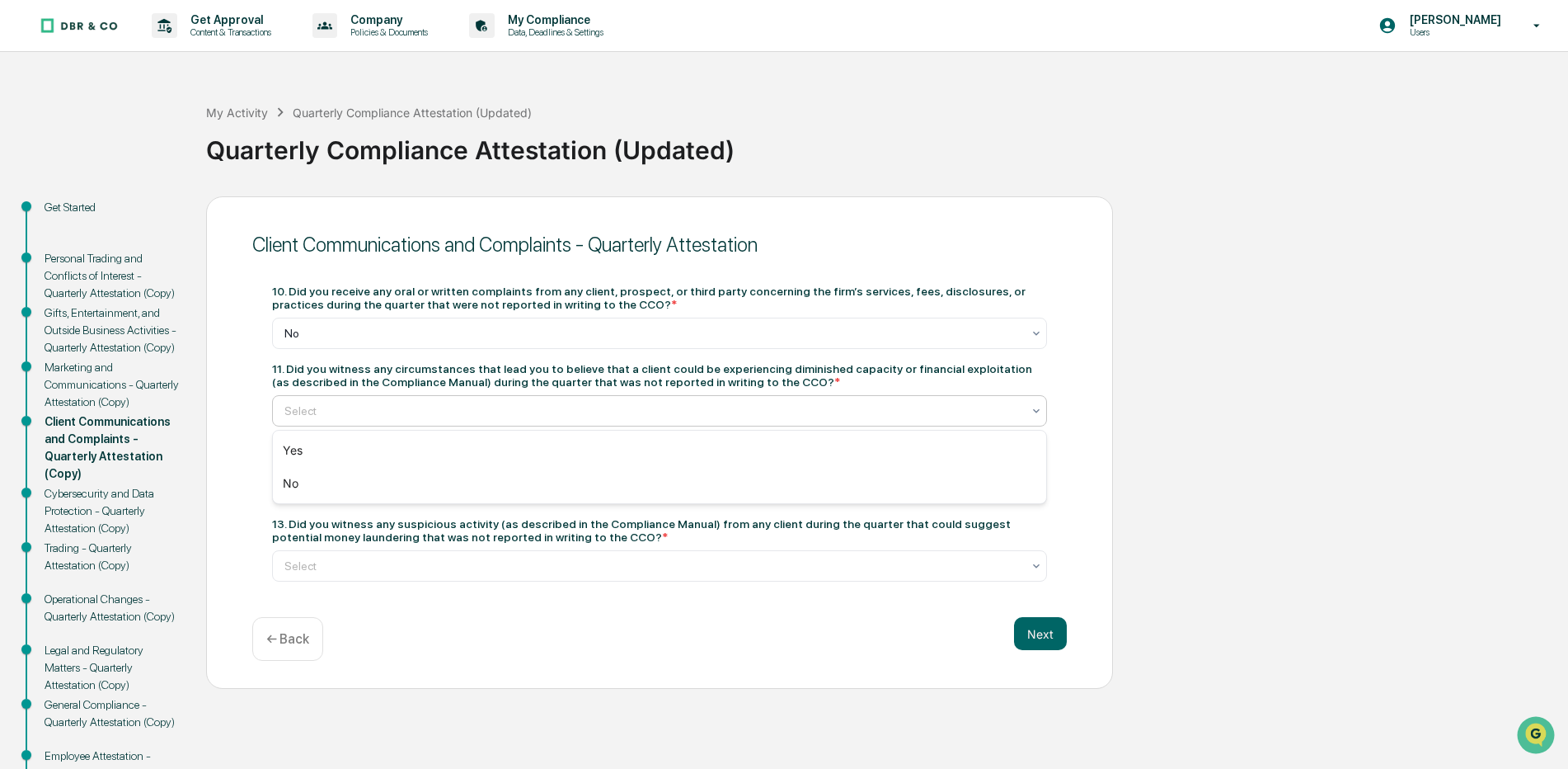
click at [1040, 410] on icon at bounding box center [1036, 410] width 13 height 13
click at [305, 482] on div "No" at bounding box center [659, 484] width 774 height 33
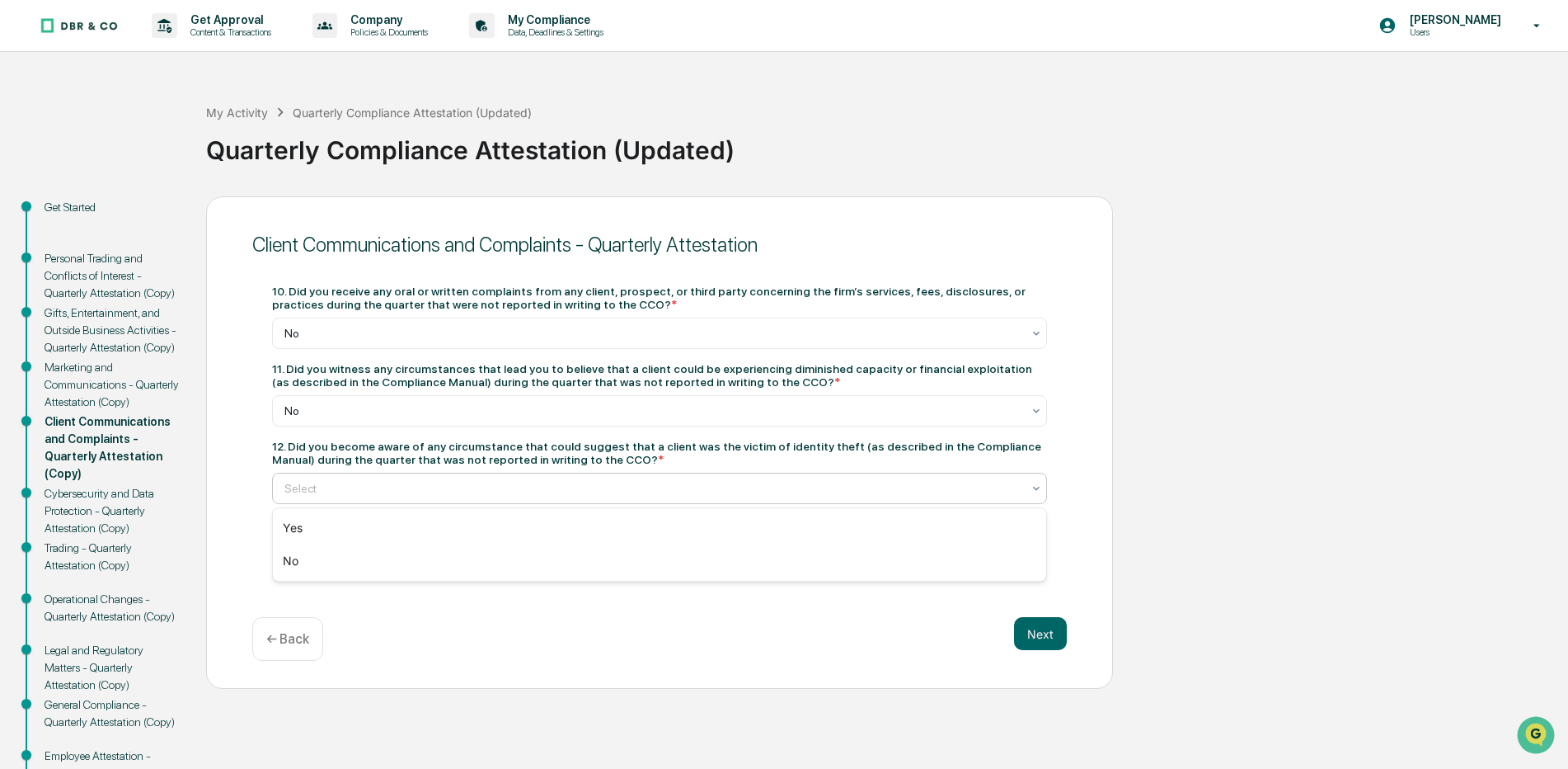
click at [1040, 492] on icon at bounding box center [1036, 488] width 13 height 13
click at [444, 570] on div "No" at bounding box center [659, 561] width 774 height 33
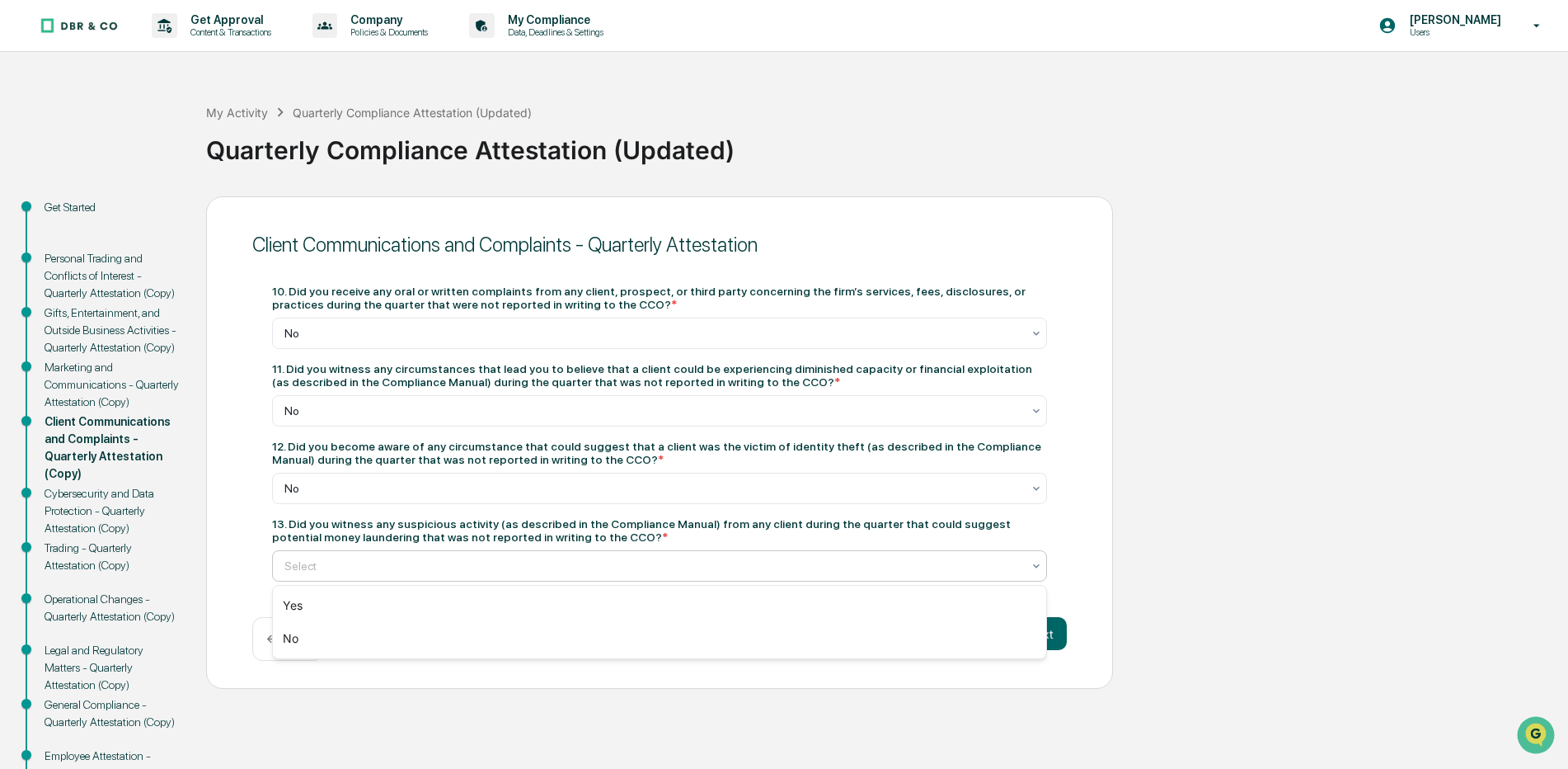
click at [1039, 566] on icon at bounding box center [1036, 566] width 13 height 13
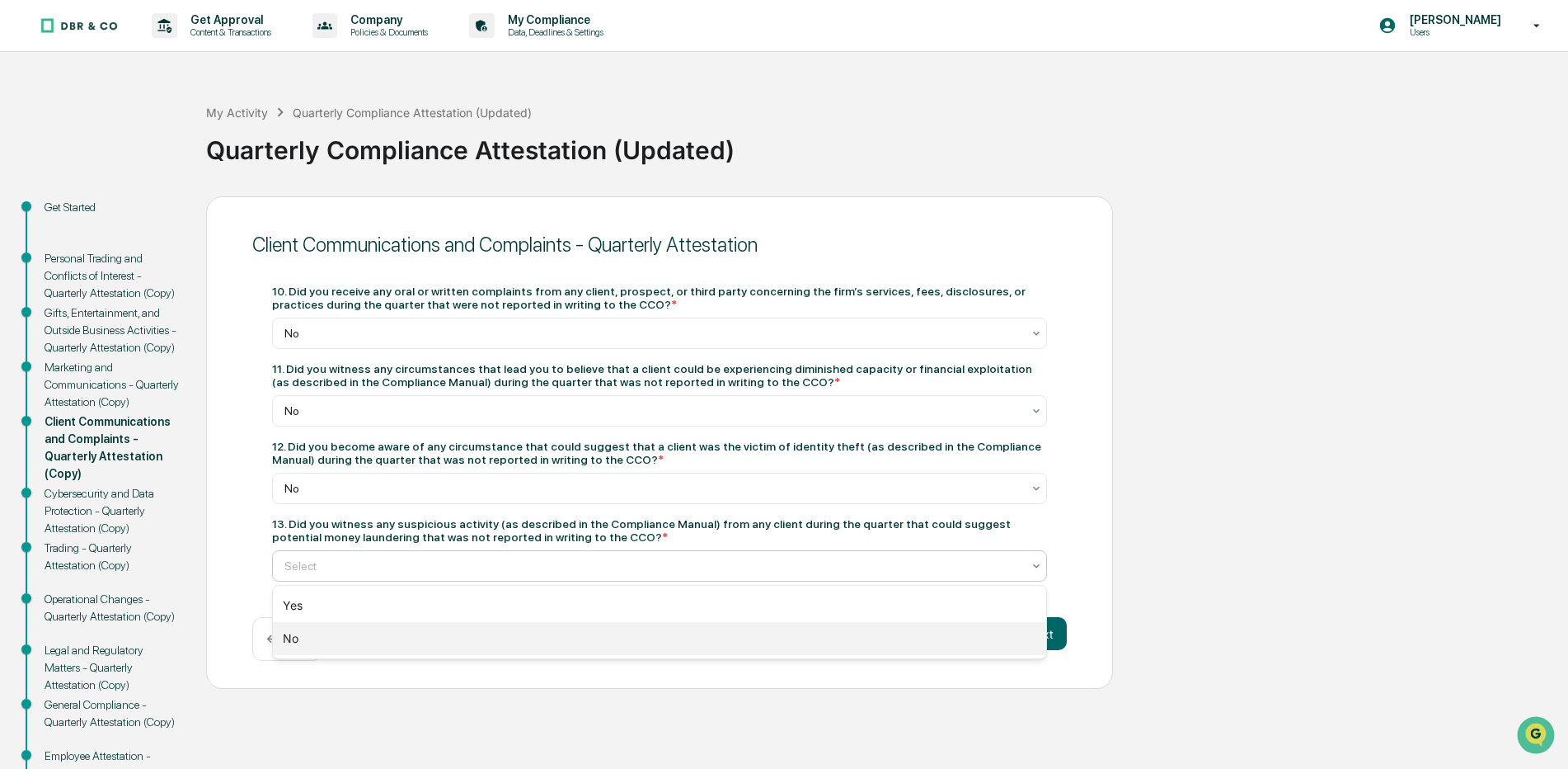
click at [329, 644] on div "No" at bounding box center [659, 638] width 774 height 33
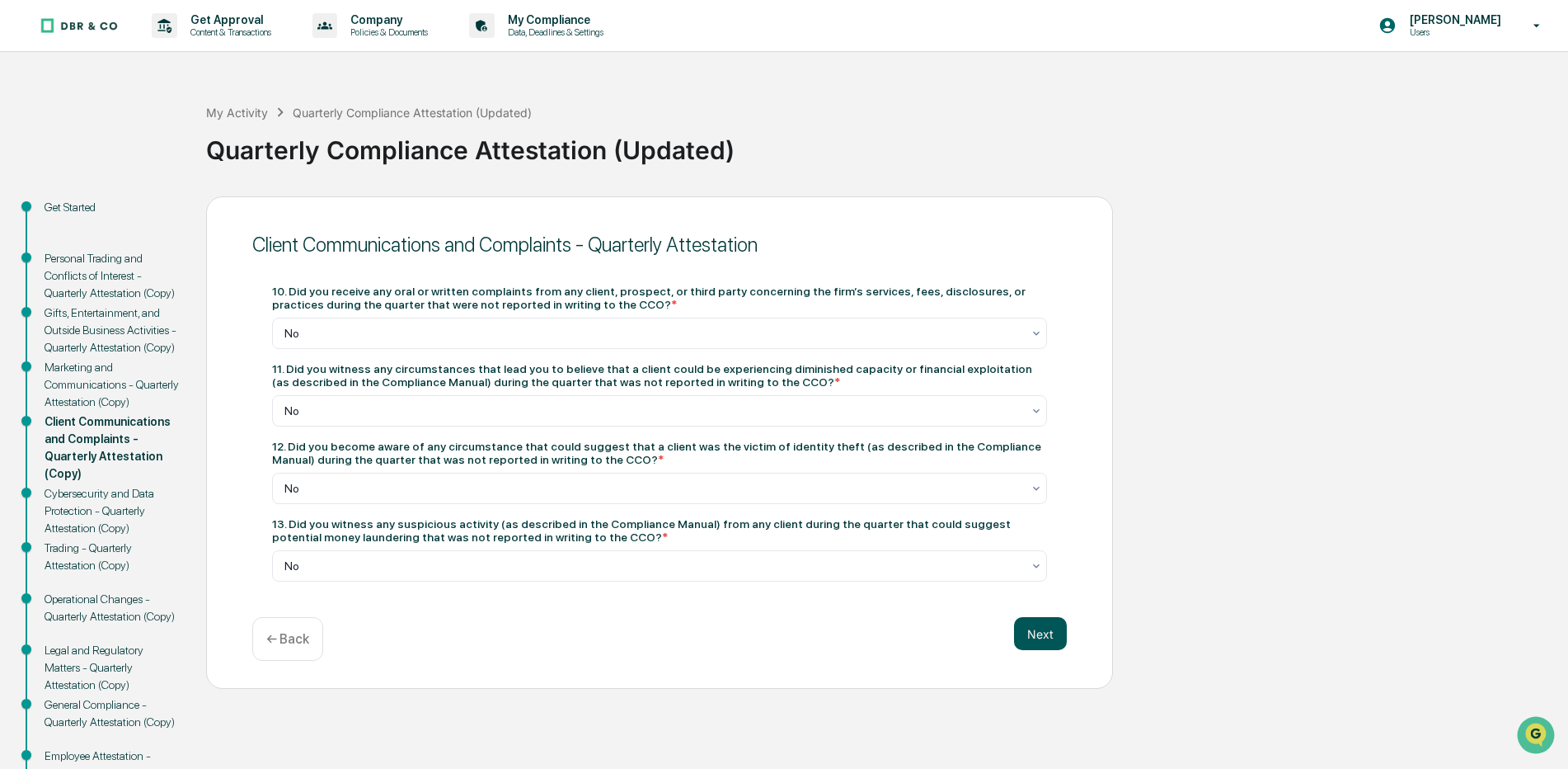
click at [1039, 628] on button "Next" at bounding box center [1040, 634] width 53 height 33
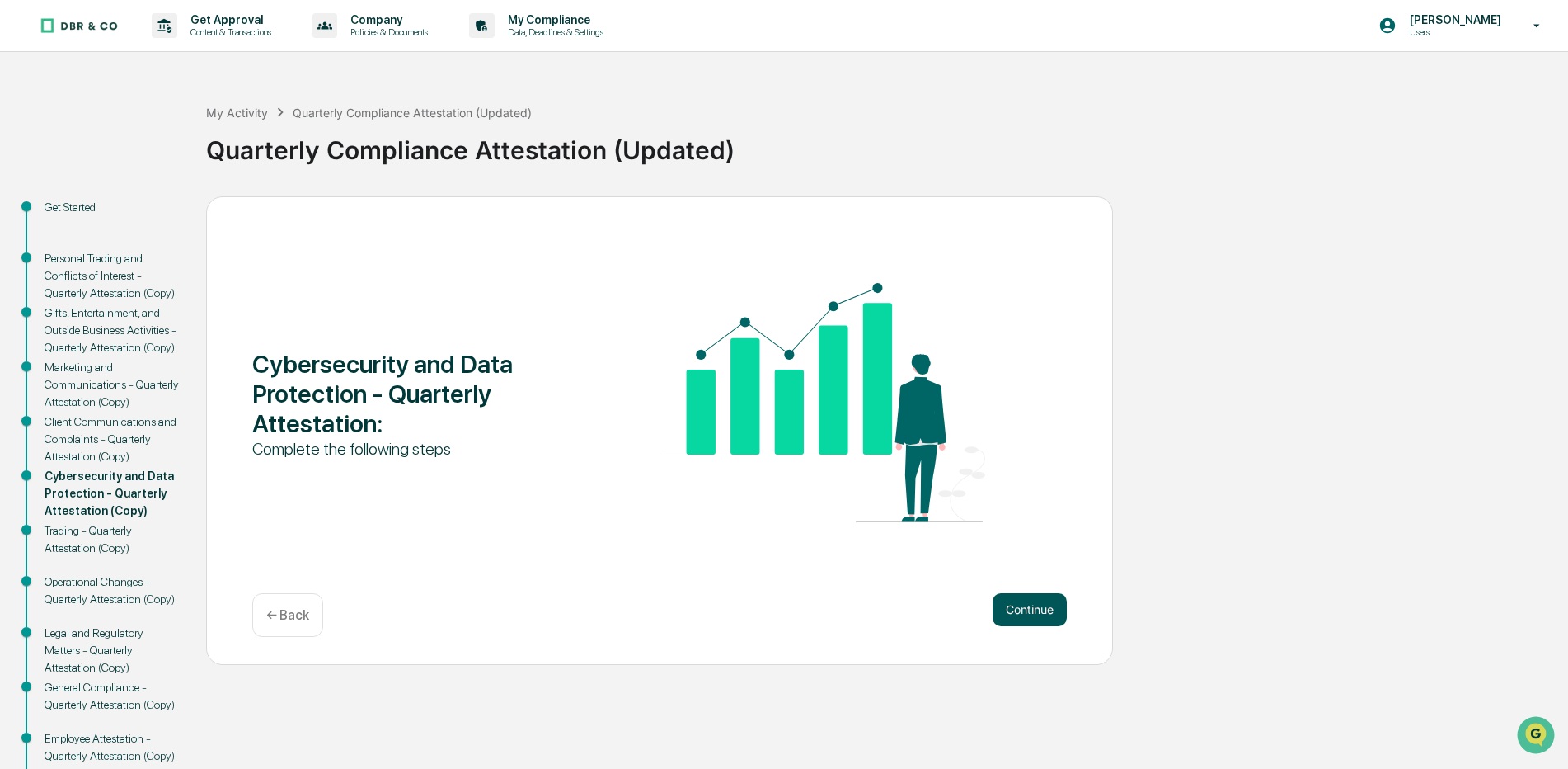
click at [1037, 610] on button "Continue" at bounding box center [1030, 609] width 74 height 33
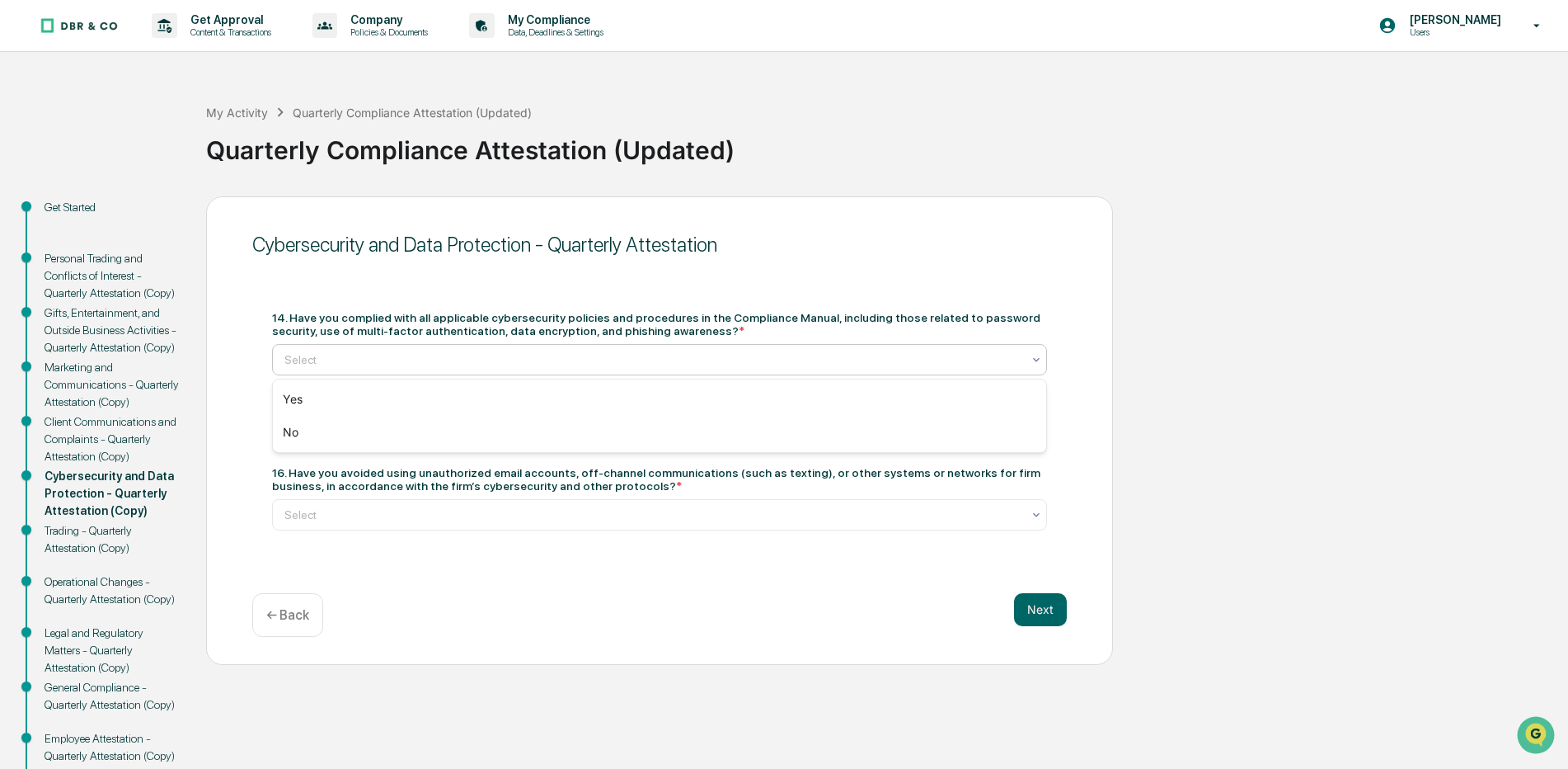
click at [1035, 356] on icon at bounding box center [1036, 360] width 13 height 13
click at [292, 397] on div "Yes" at bounding box center [659, 400] width 774 height 33
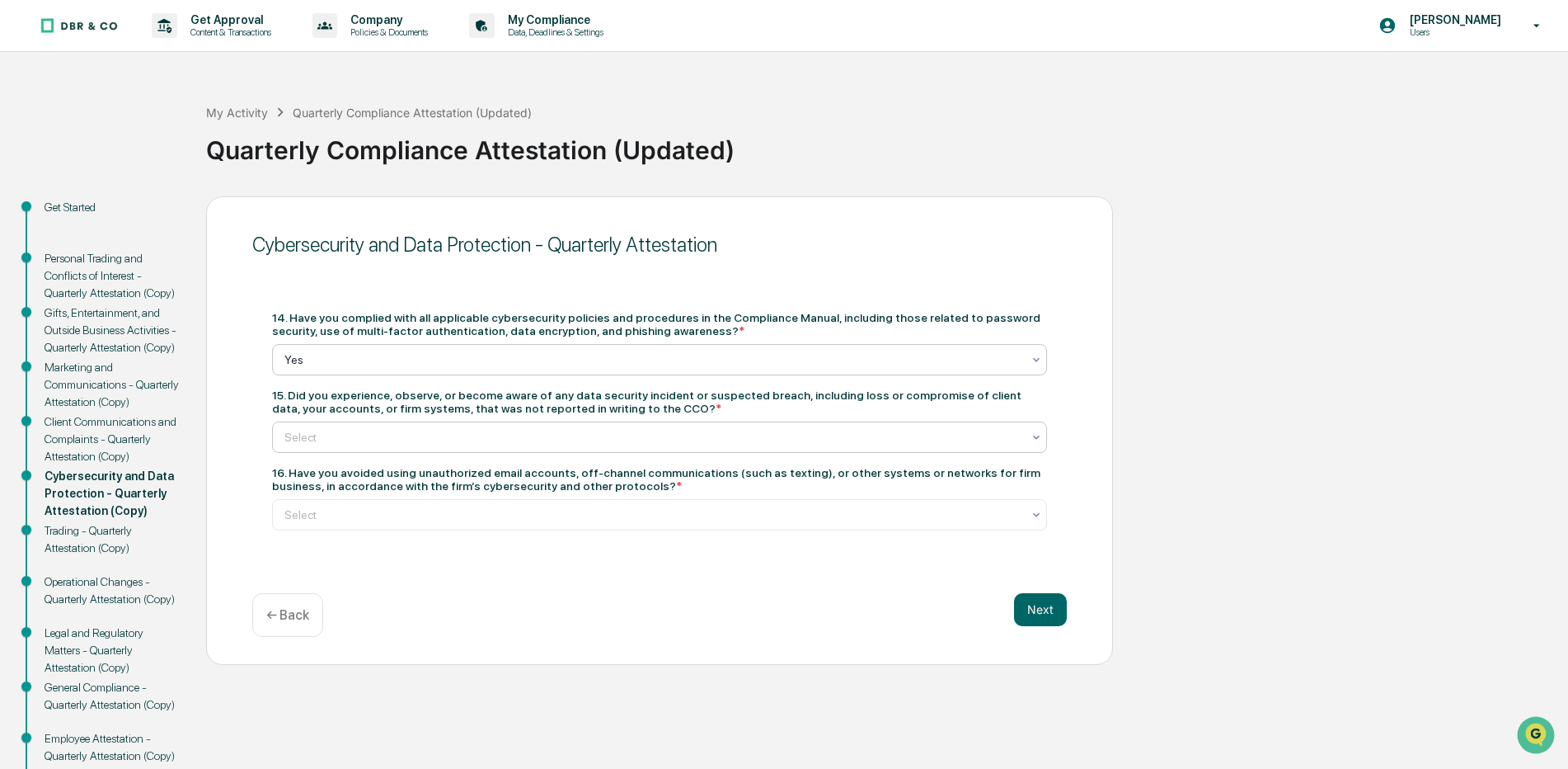
click at [1038, 440] on icon at bounding box center [1036, 437] width 13 height 13
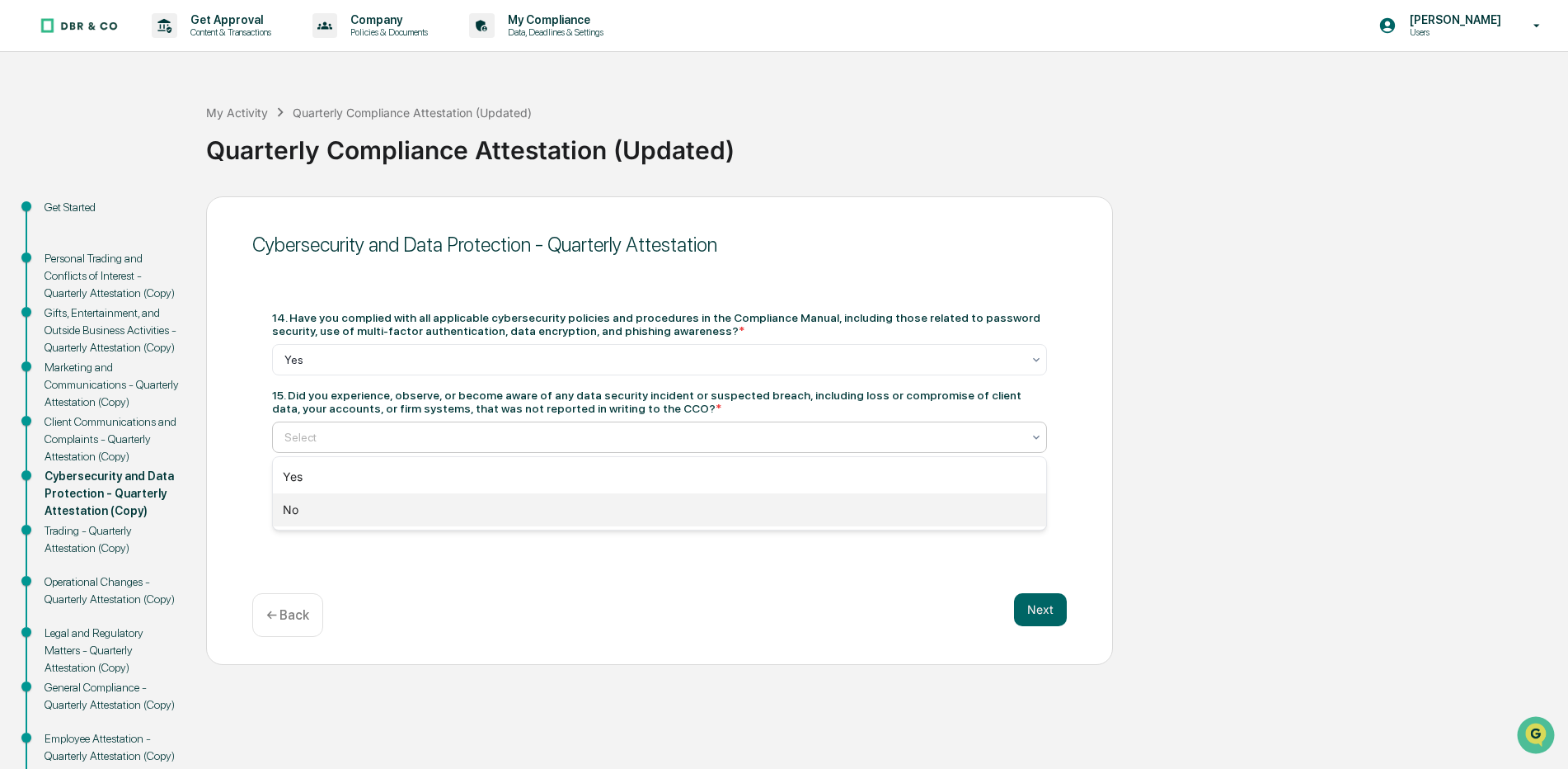
click at [316, 508] on div "No" at bounding box center [659, 510] width 774 height 33
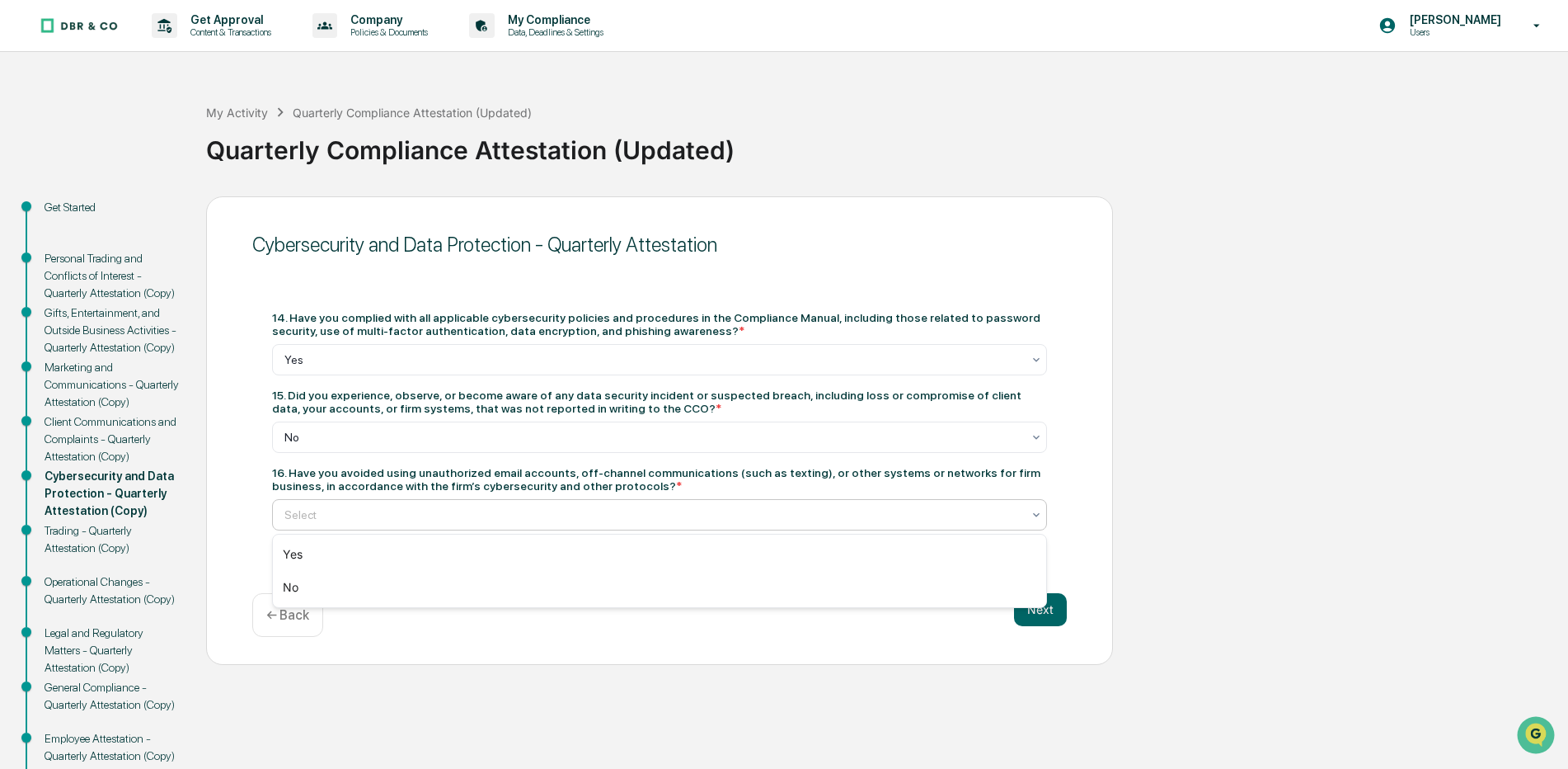
click at [1034, 518] on icon at bounding box center [1036, 515] width 13 height 13
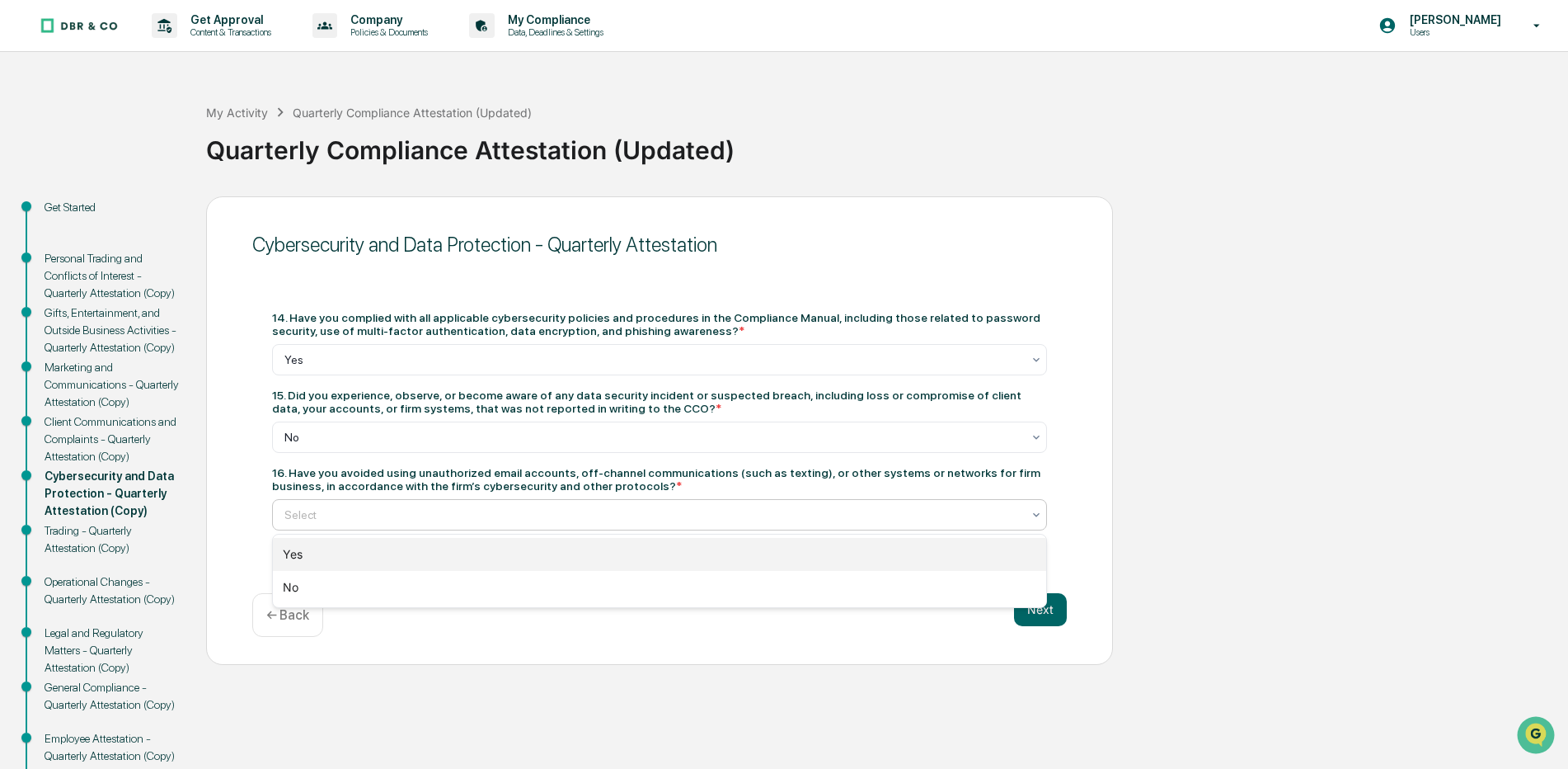
click at [296, 553] on div "Yes" at bounding box center [659, 554] width 774 height 33
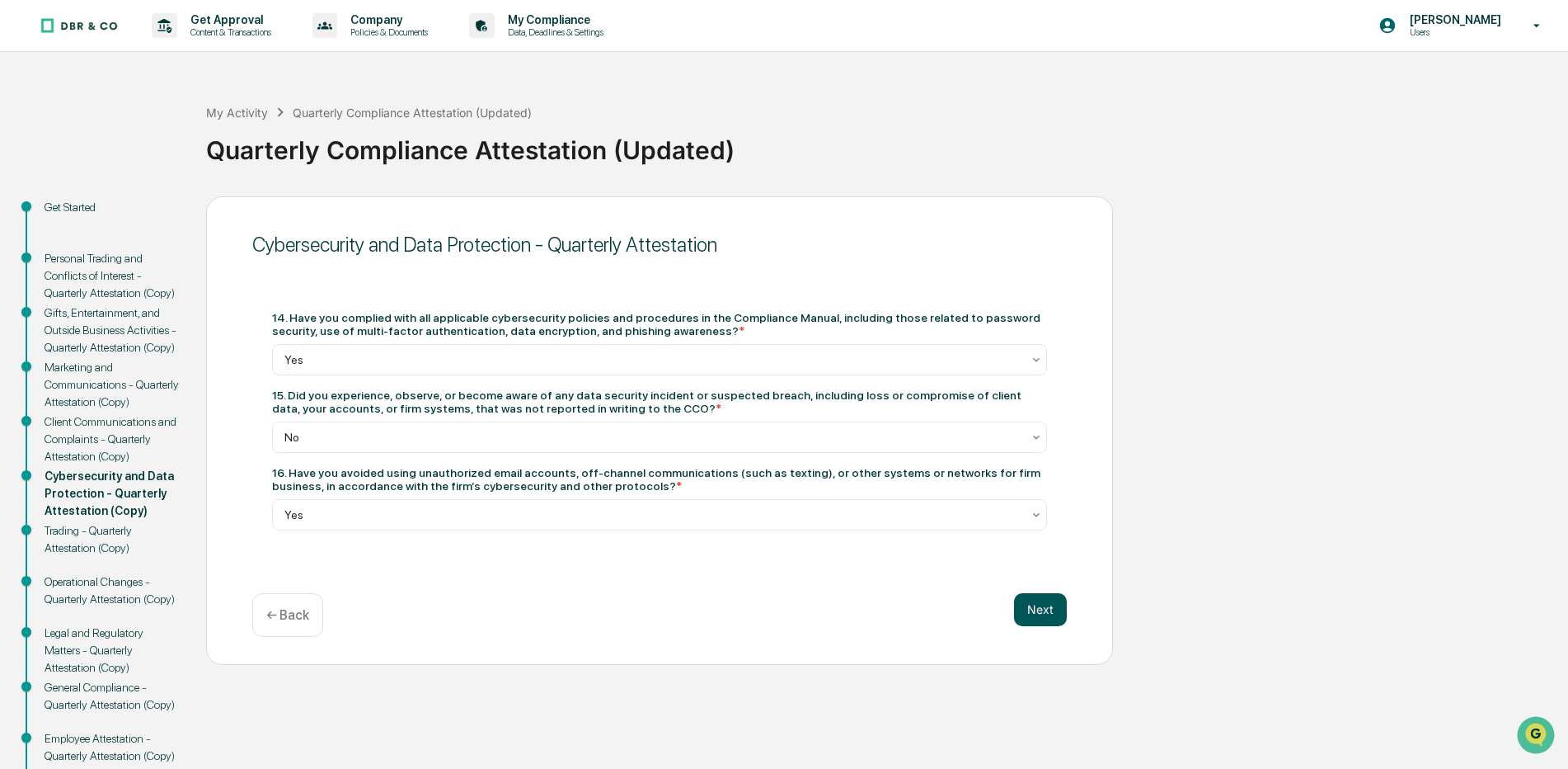
click at [1038, 610] on button "Next" at bounding box center [1040, 609] width 53 height 33
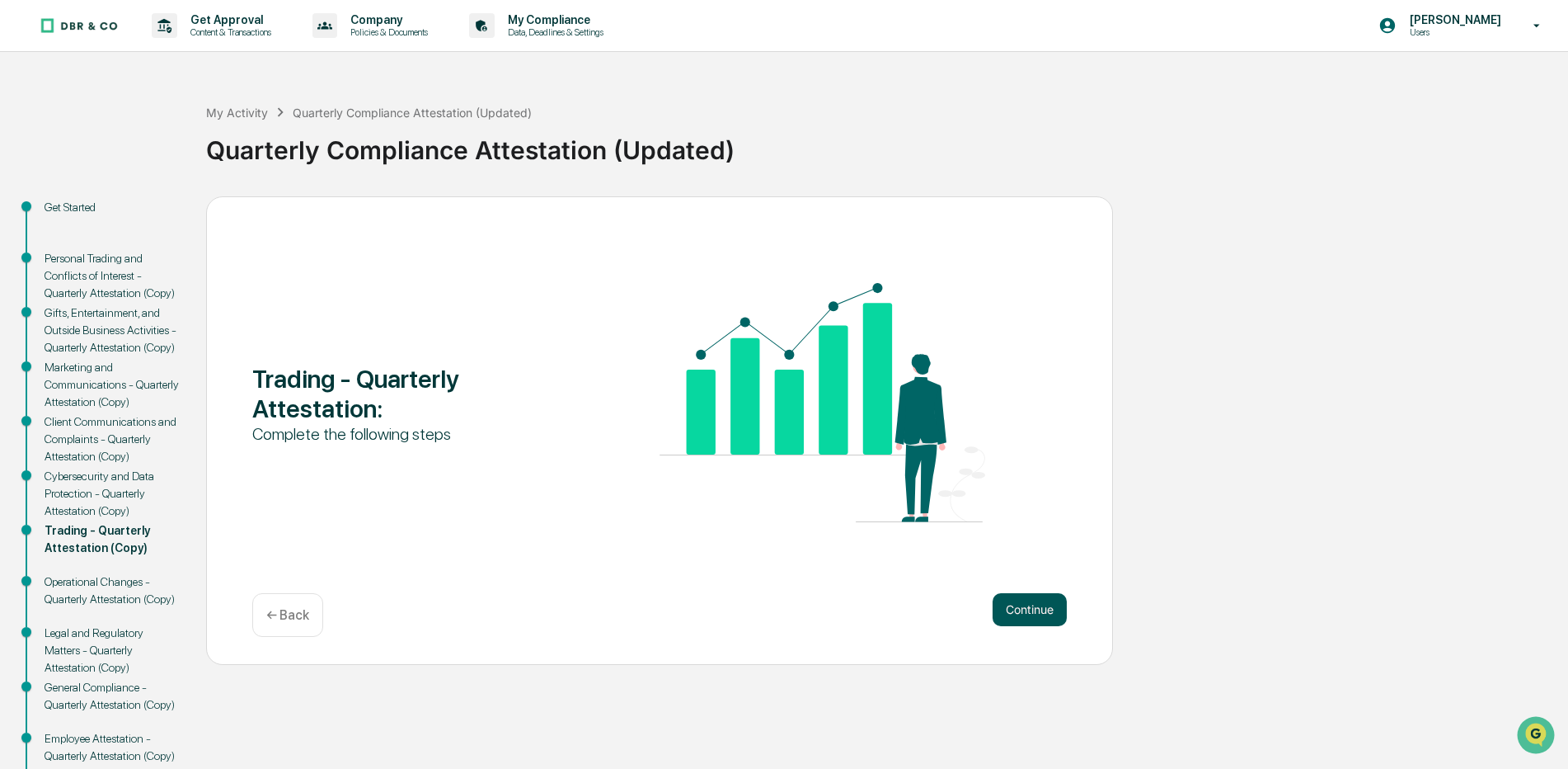
click at [1047, 616] on button "Continue" at bounding box center [1030, 609] width 74 height 33
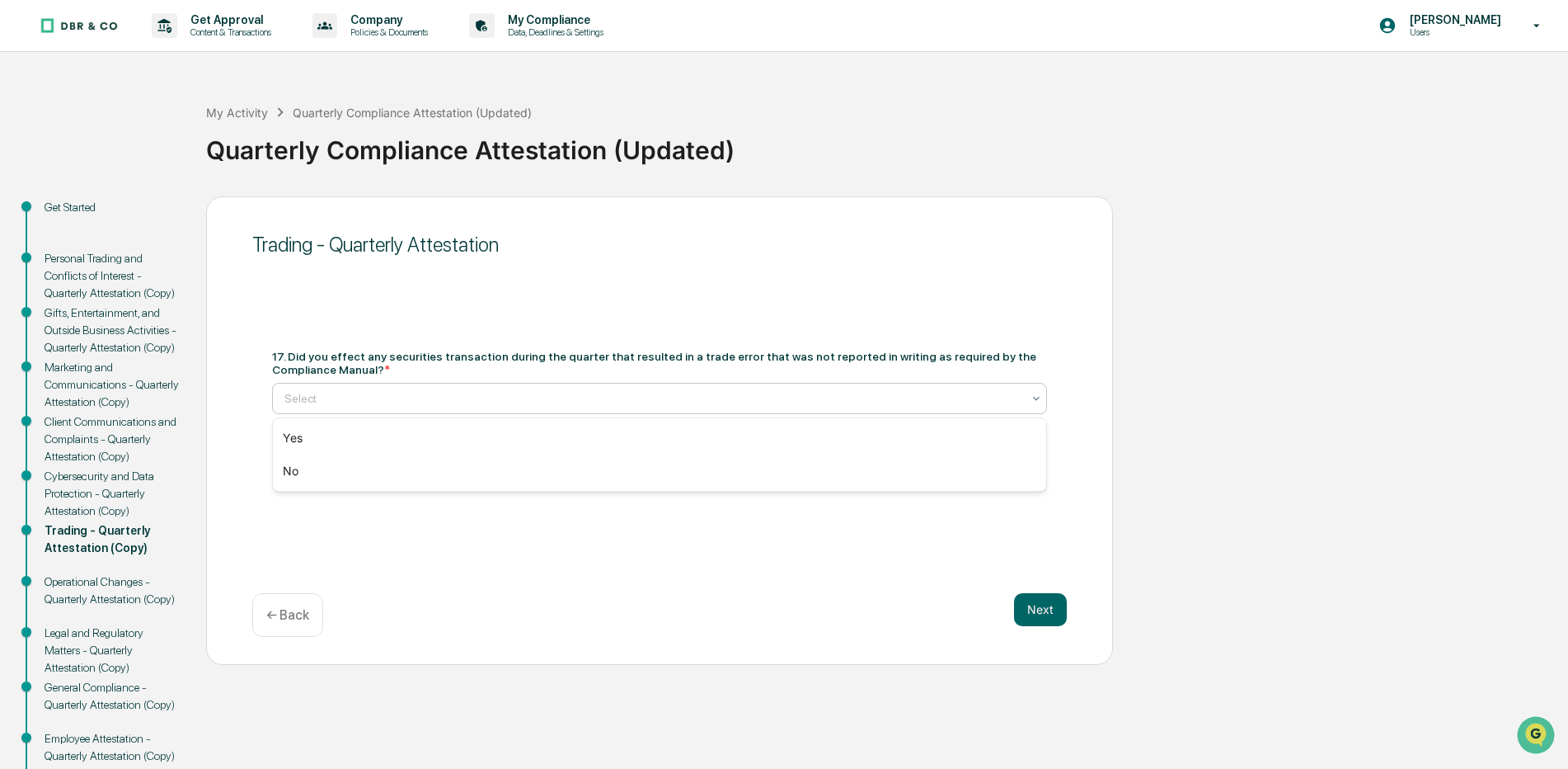
click at [1032, 397] on icon at bounding box center [1036, 398] width 13 height 13
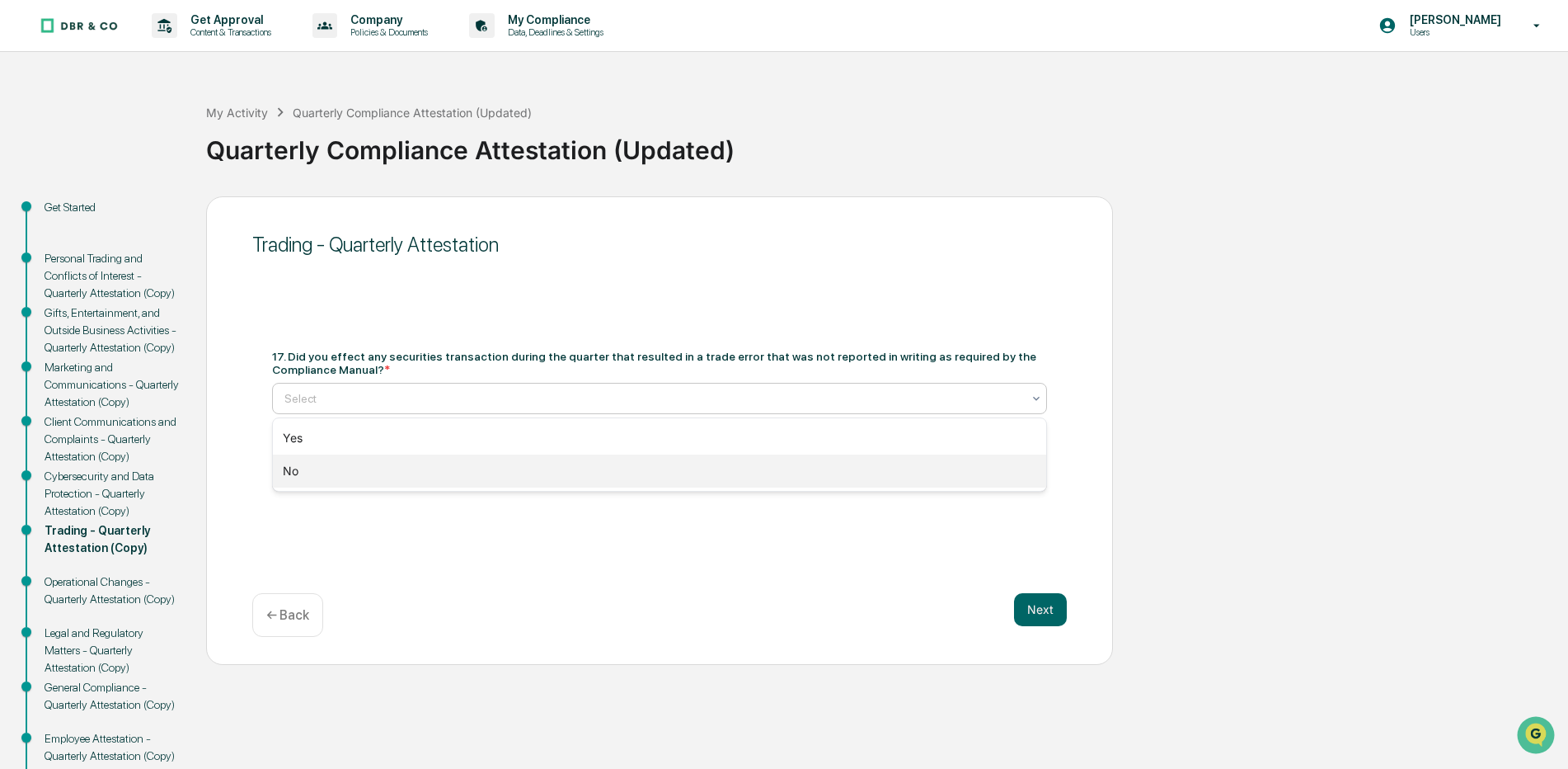
click at [302, 462] on div "No" at bounding box center [659, 471] width 774 height 33
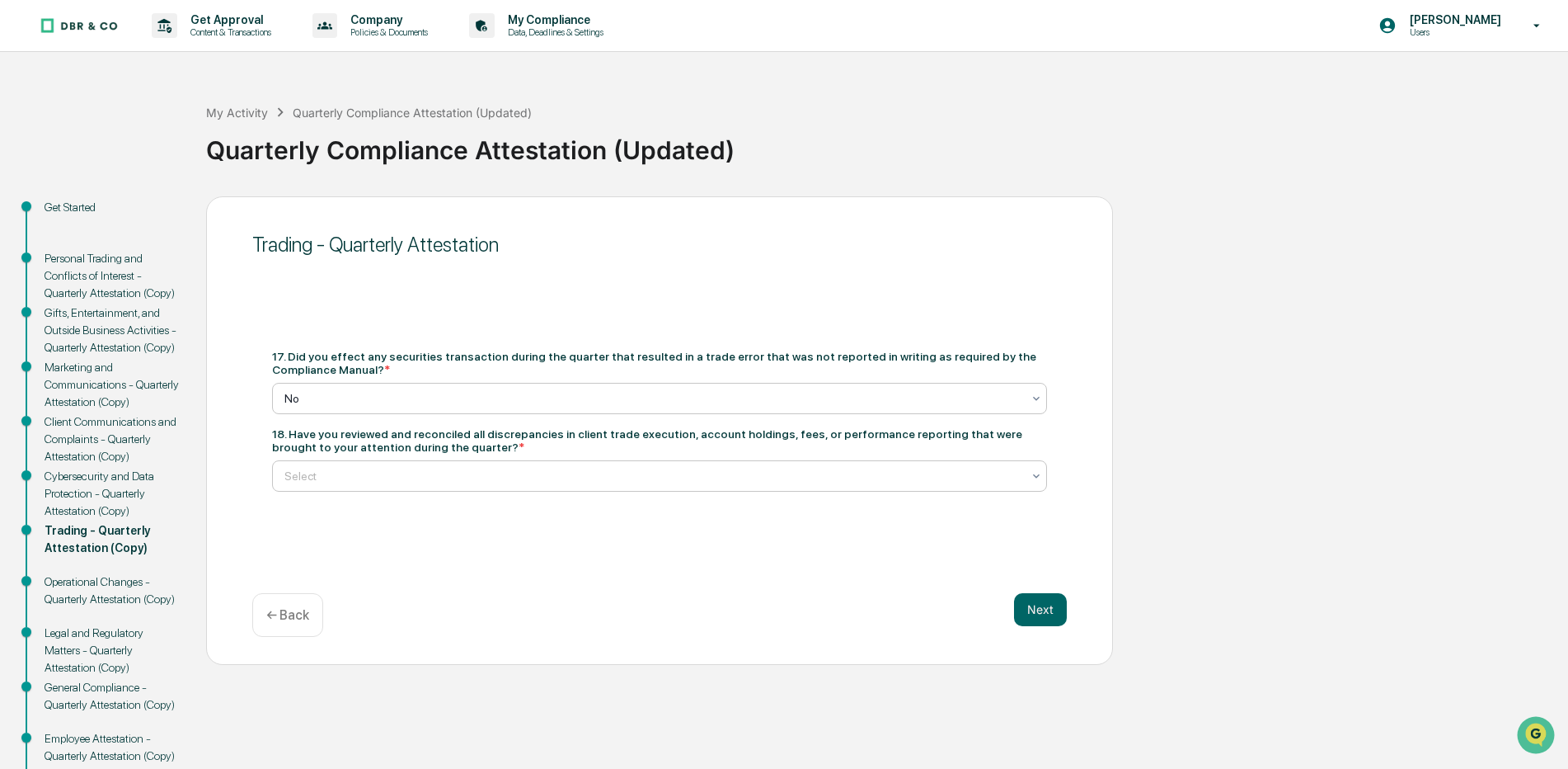
click at [1043, 475] on div "Select" at bounding box center [659, 476] width 775 height 32
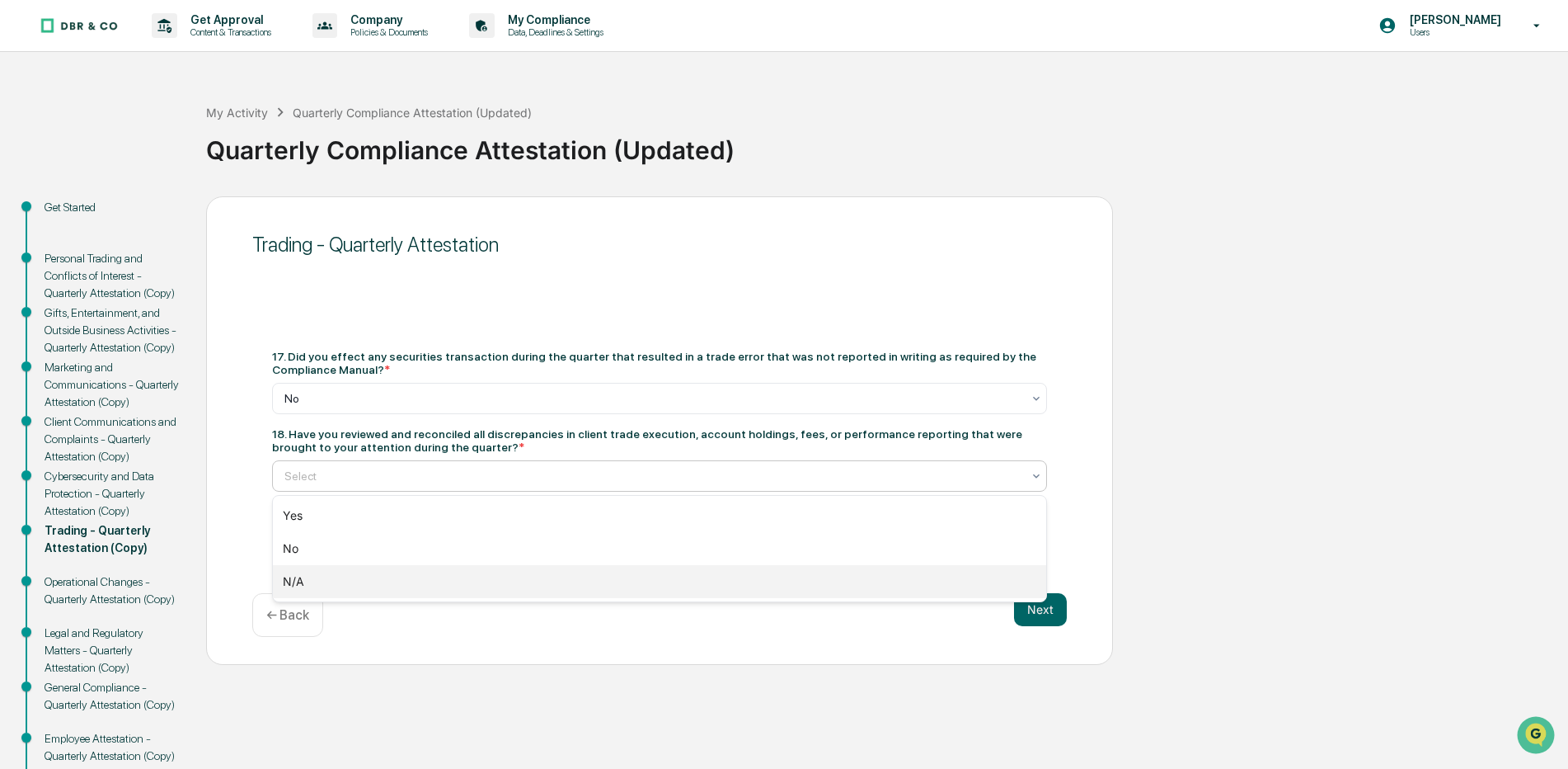
drag, startPoint x: 302, startPoint y: 581, endPoint x: 1290, endPoint y: 529, distance: 989.4
click at [339, 581] on div "N/A" at bounding box center [659, 581] width 774 height 33
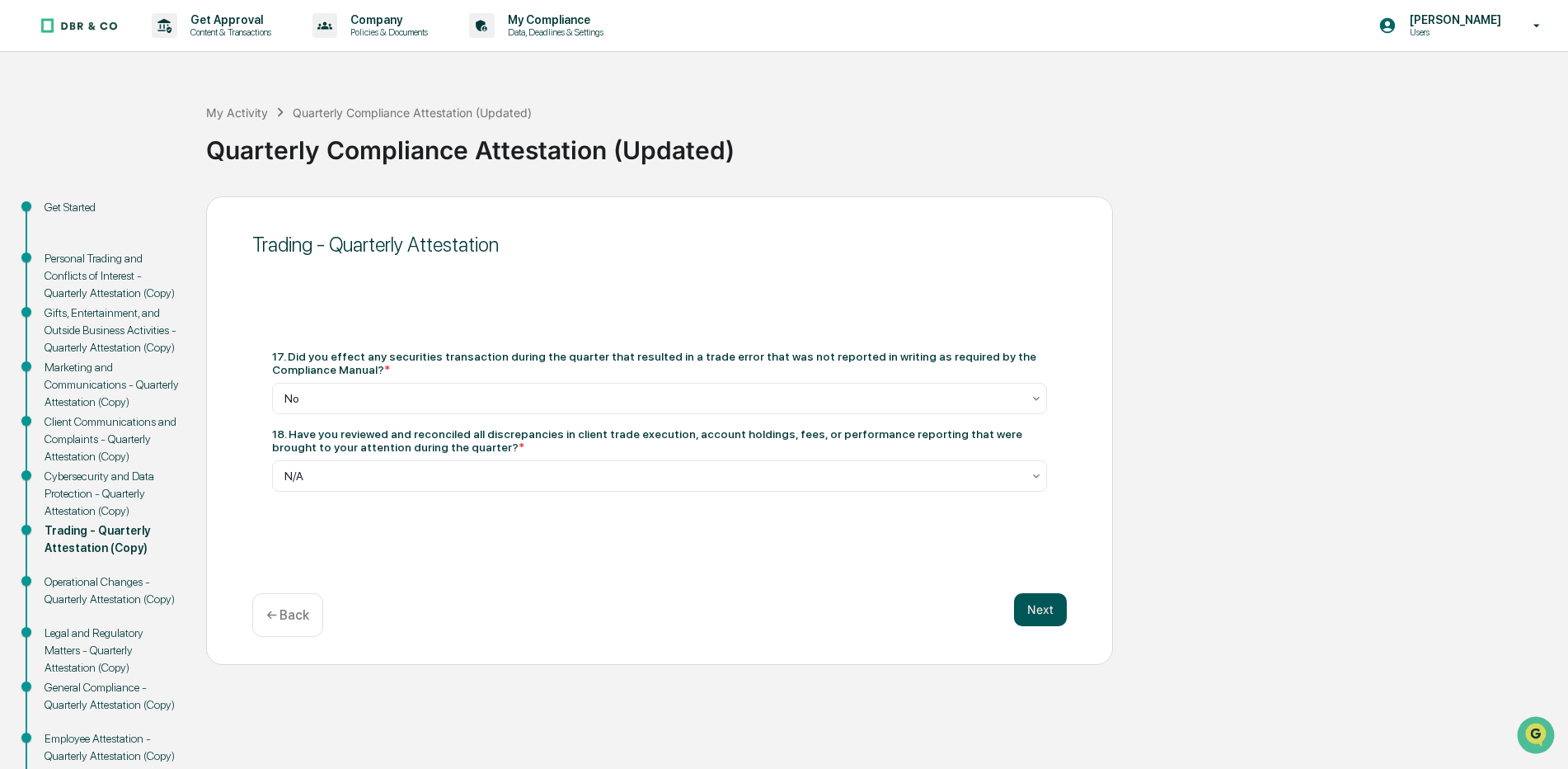
click at [1046, 608] on button "Next" at bounding box center [1040, 609] width 53 height 33
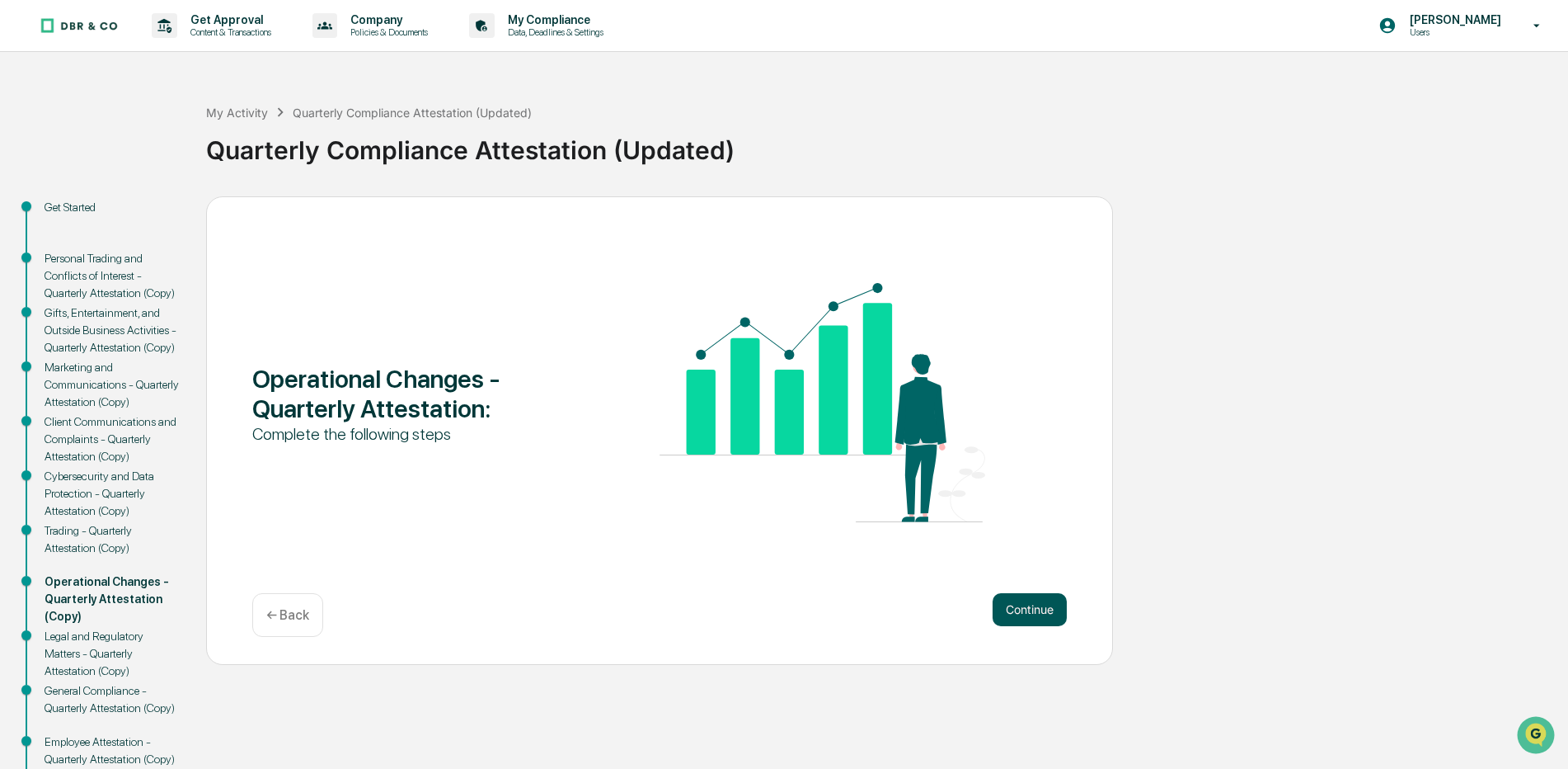
click at [1041, 616] on button "Continue" at bounding box center [1030, 609] width 74 height 33
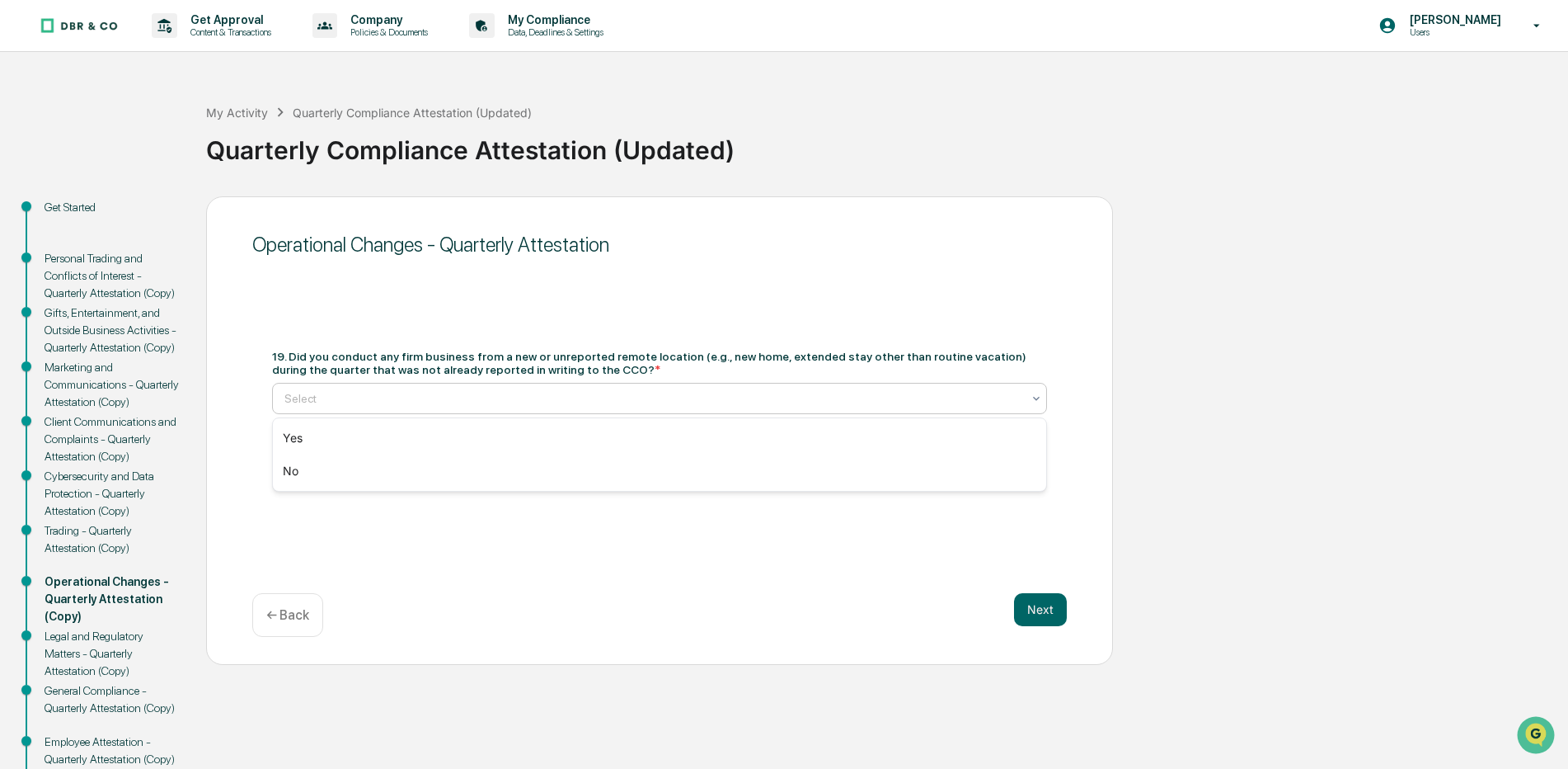
click at [1039, 397] on icon at bounding box center [1036, 398] width 13 height 13
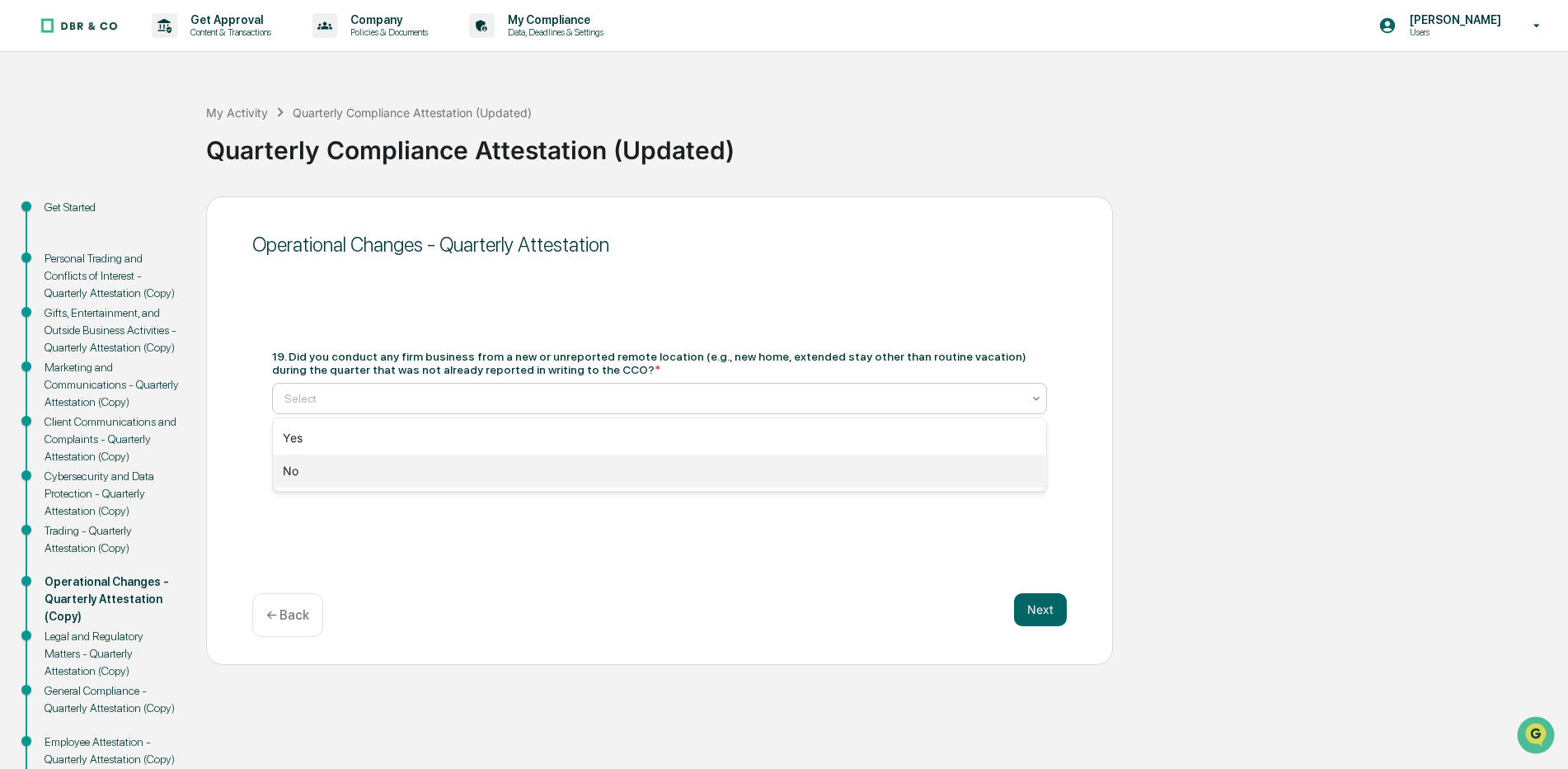
click at [288, 466] on div "No" at bounding box center [659, 471] width 774 height 33
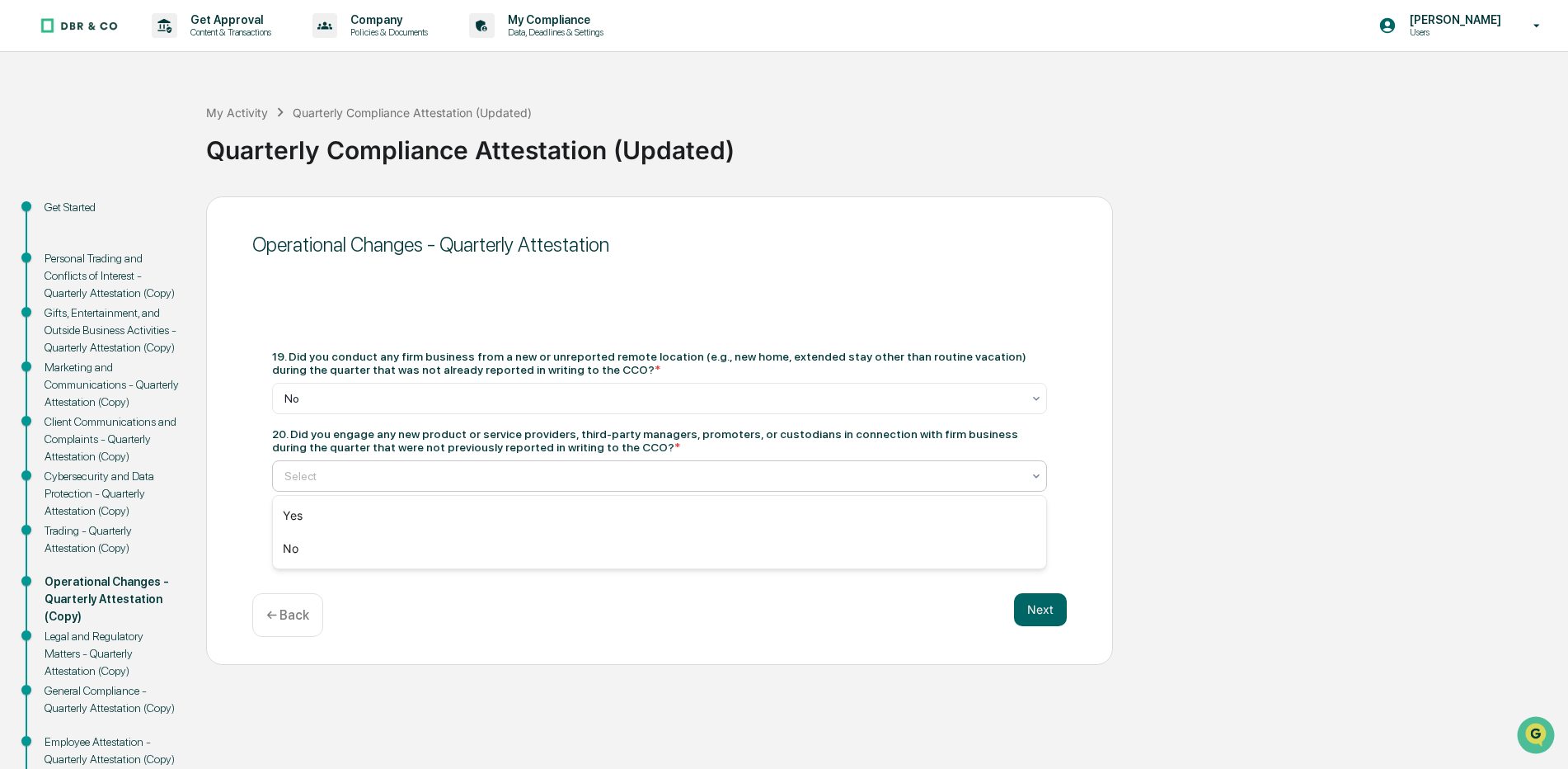
click at [1037, 477] on icon at bounding box center [1037, 475] width 7 height 4
click at [355, 547] on div "No" at bounding box center [659, 549] width 774 height 33
click at [1033, 610] on button "Next" at bounding box center [1040, 609] width 53 height 33
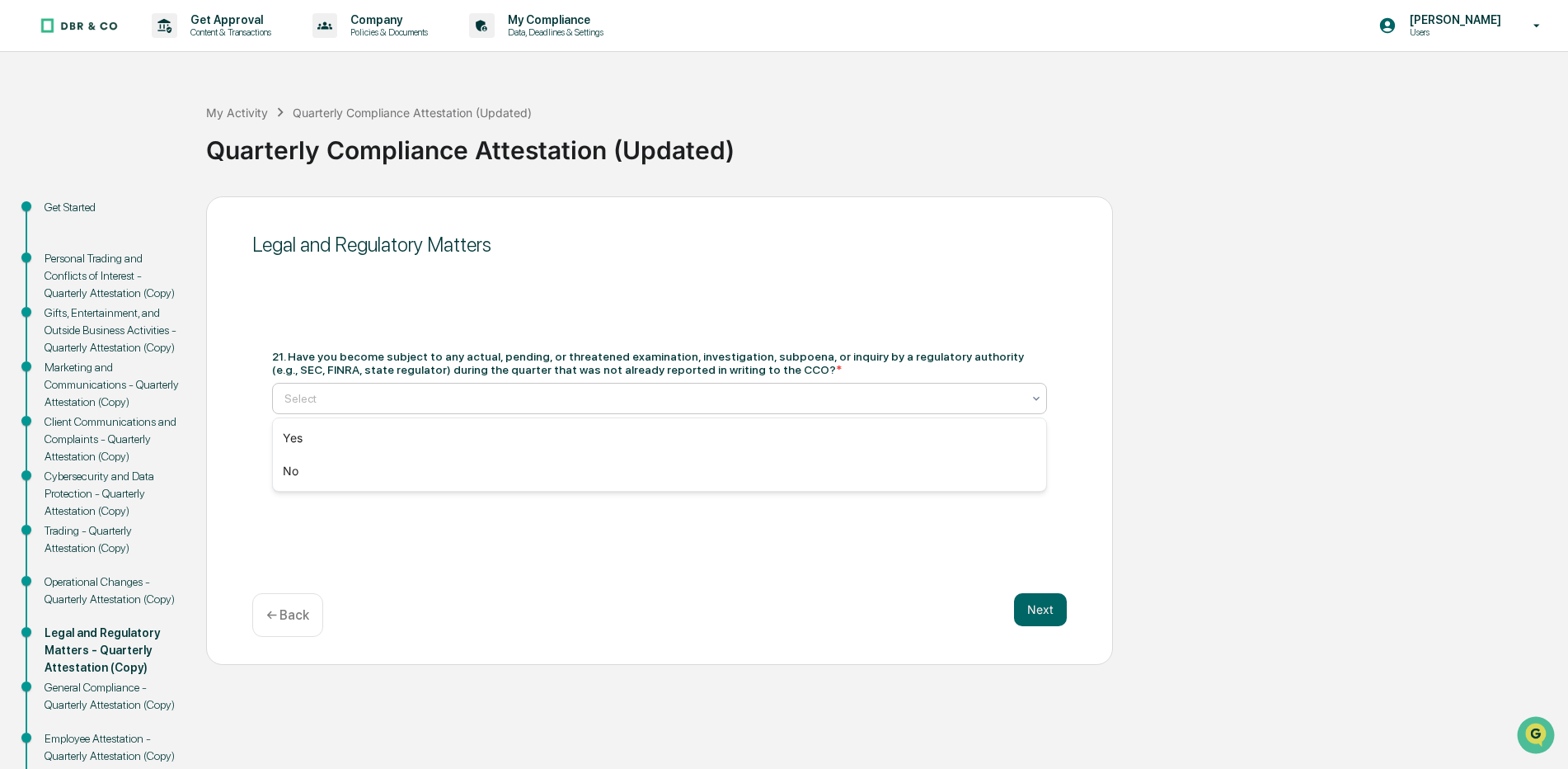
click at [1036, 397] on icon at bounding box center [1036, 398] width 13 height 13
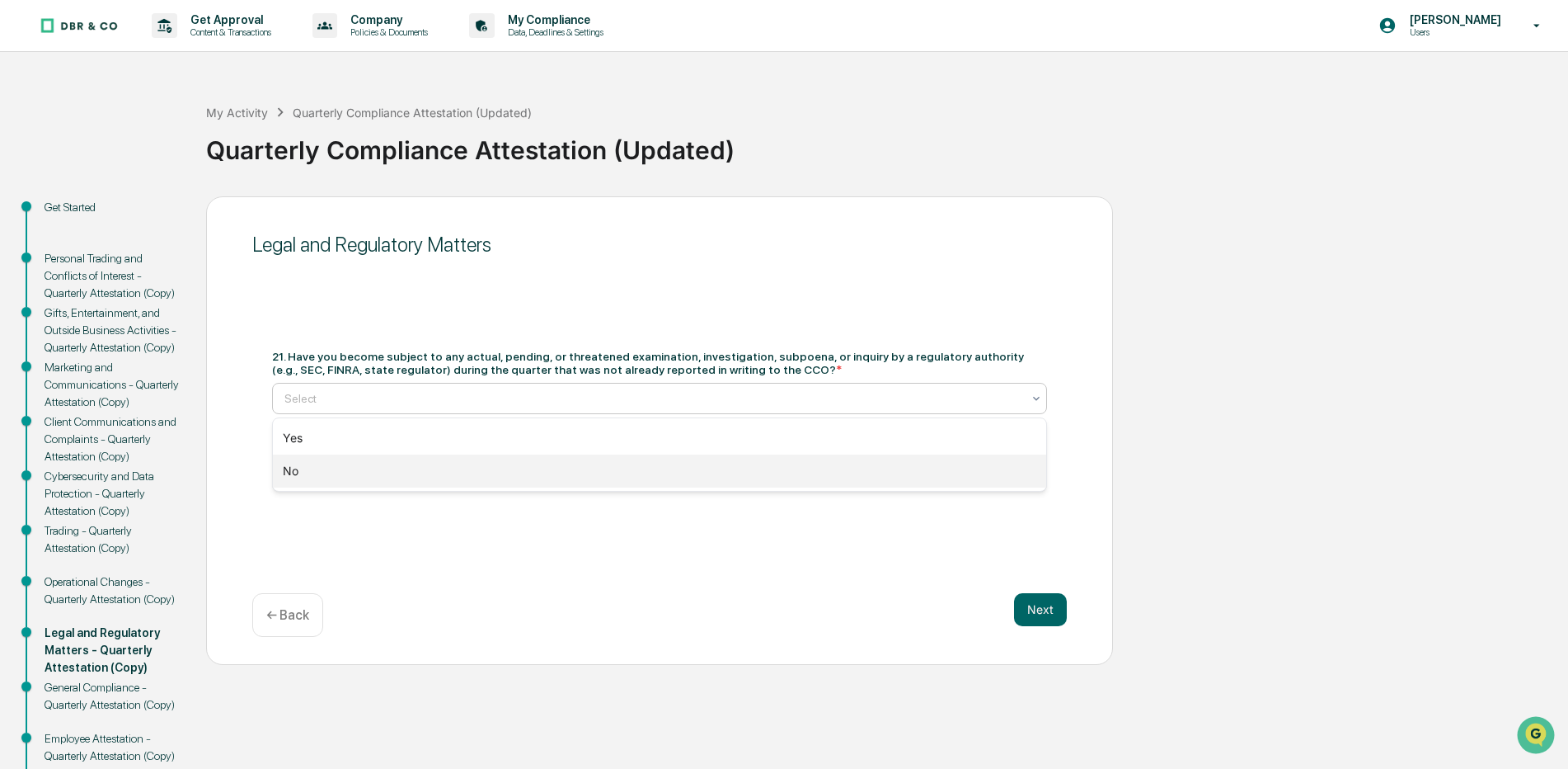
click at [294, 468] on div "No" at bounding box center [659, 471] width 774 height 33
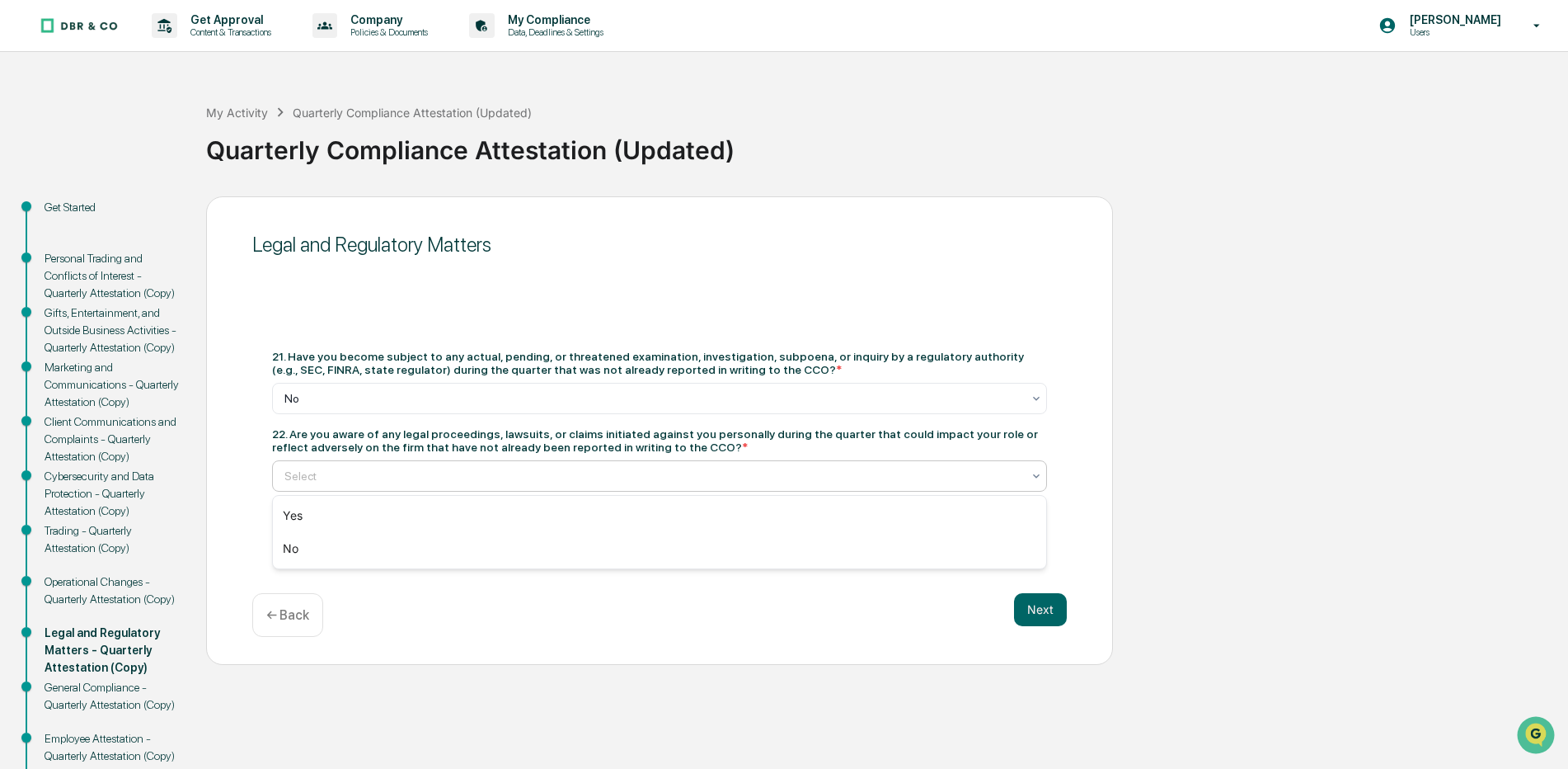
click at [1039, 477] on icon at bounding box center [1036, 475] width 13 height 13
click at [287, 551] on div "No" at bounding box center [659, 549] width 774 height 33
click at [1037, 606] on button "Next" at bounding box center [1040, 609] width 53 height 33
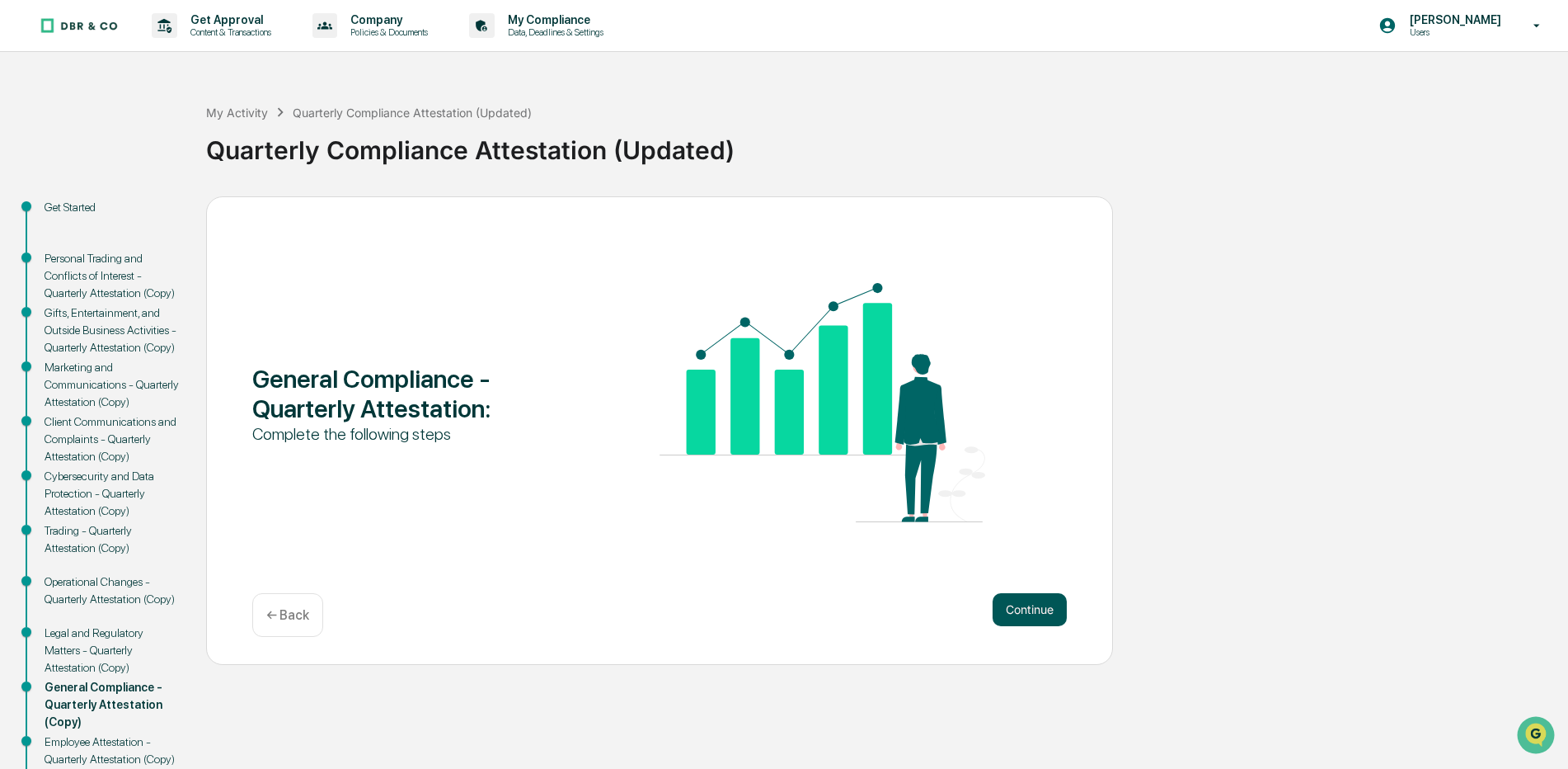
click at [1038, 612] on button "Continue" at bounding box center [1030, 609] width 74 height 33
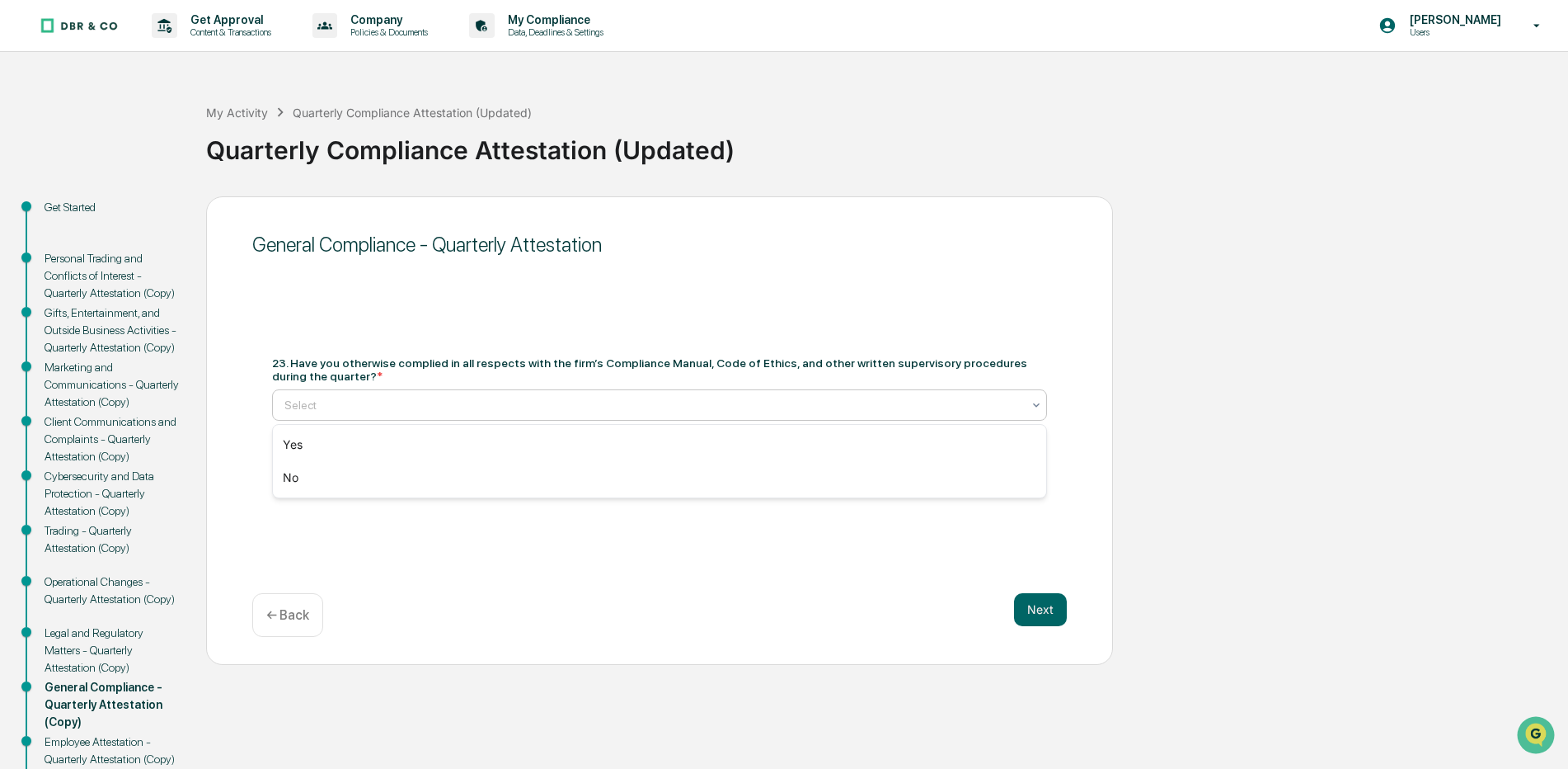
click at [1037, 402] on icon at bounding box center [1036, 404] width 13 height 13
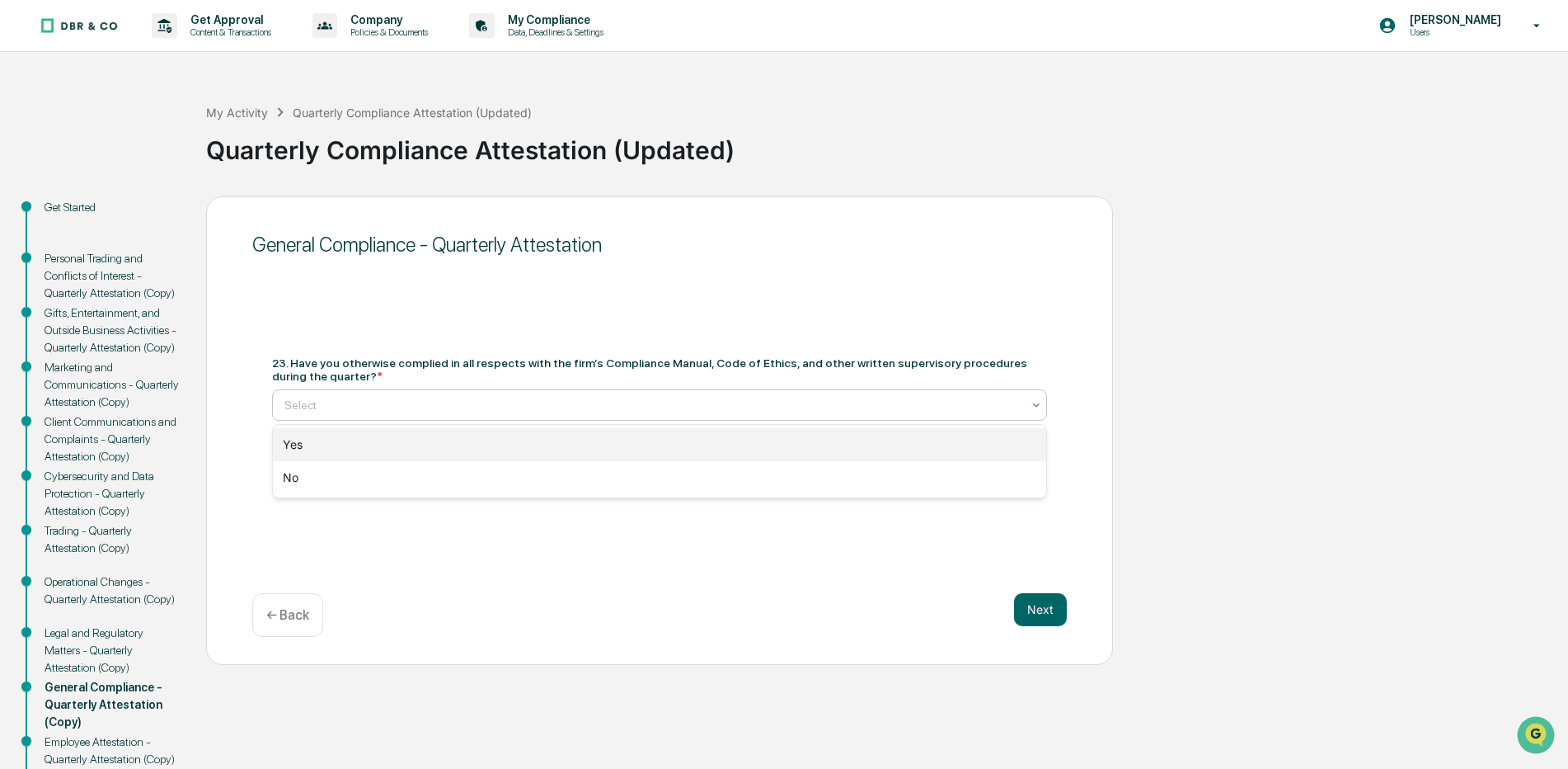
click at [306, 444] on div "Yes" at bounding box center [659, 445] width 774 height 33
click at [1039, 468] on icon at bounding box center [1036, 469] width 13 height 13
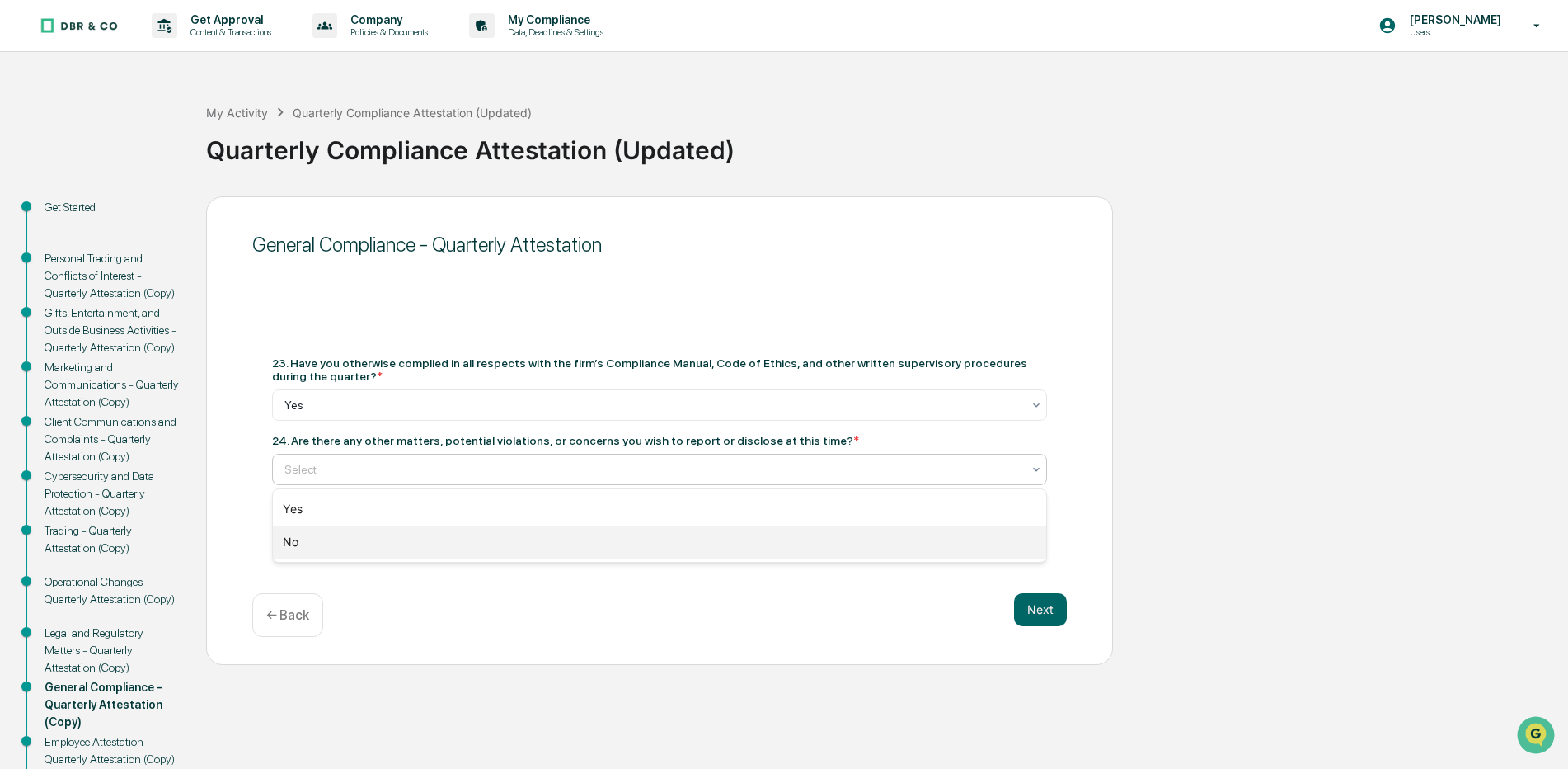
click at [299, 545] on div "No" at bounding box center [659, 542] width 774 height 33
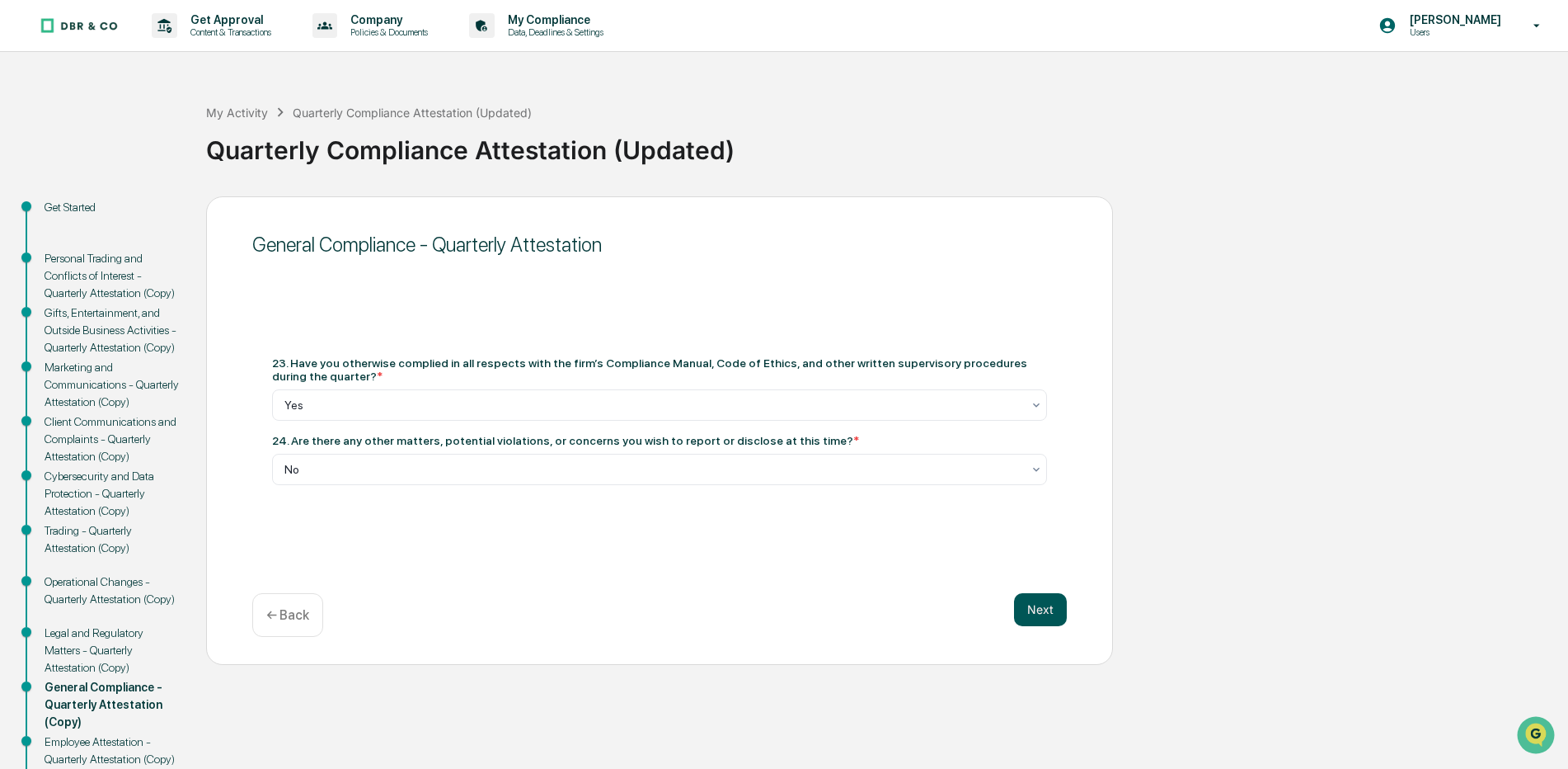
click at [1040, 607] on button "Next" at bounding box center [1040, 609] width 53 height 33
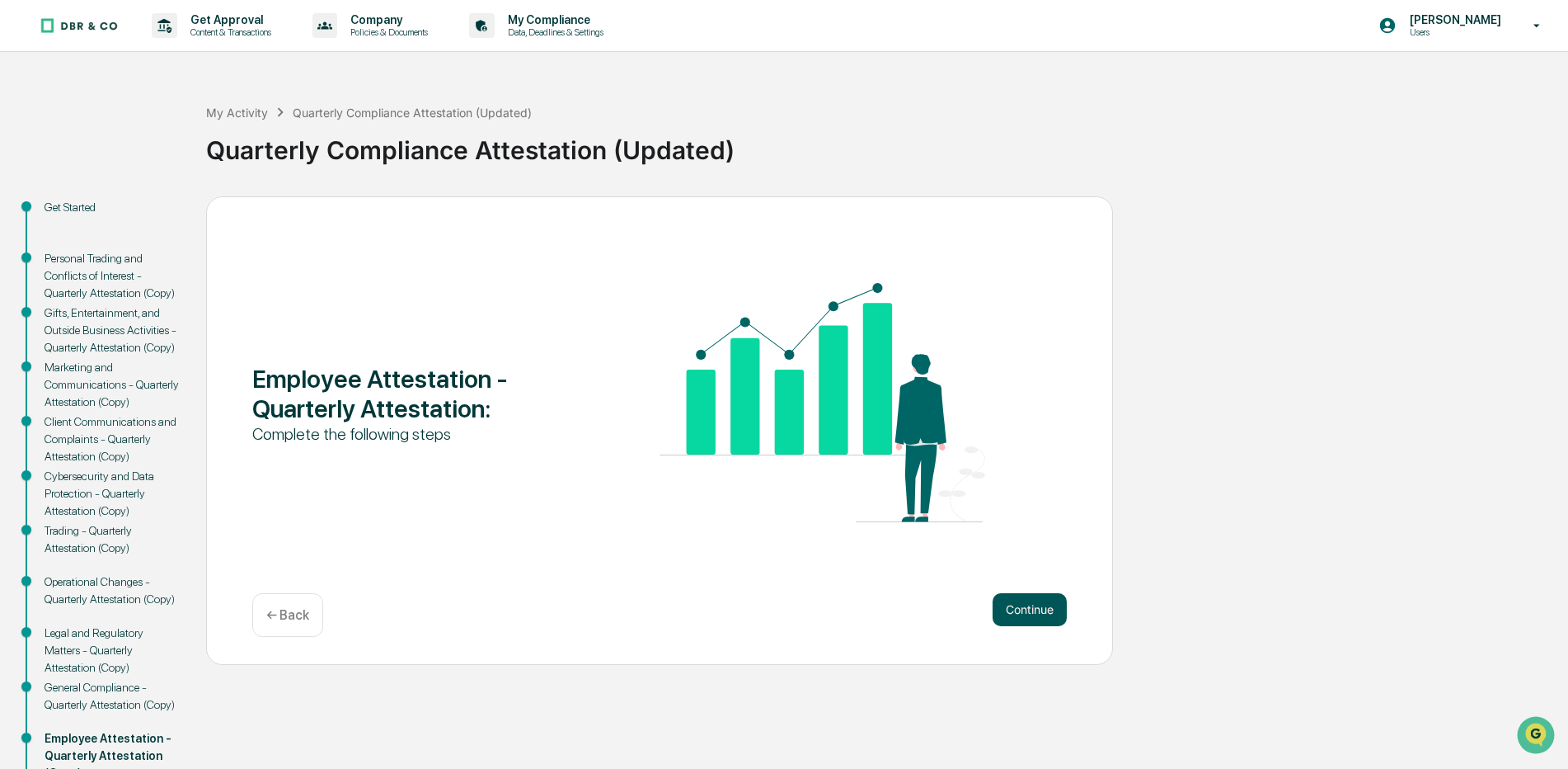
click at [1037, 612] on button "Continue" at bounding box center [1030, 609] width 74 height 33
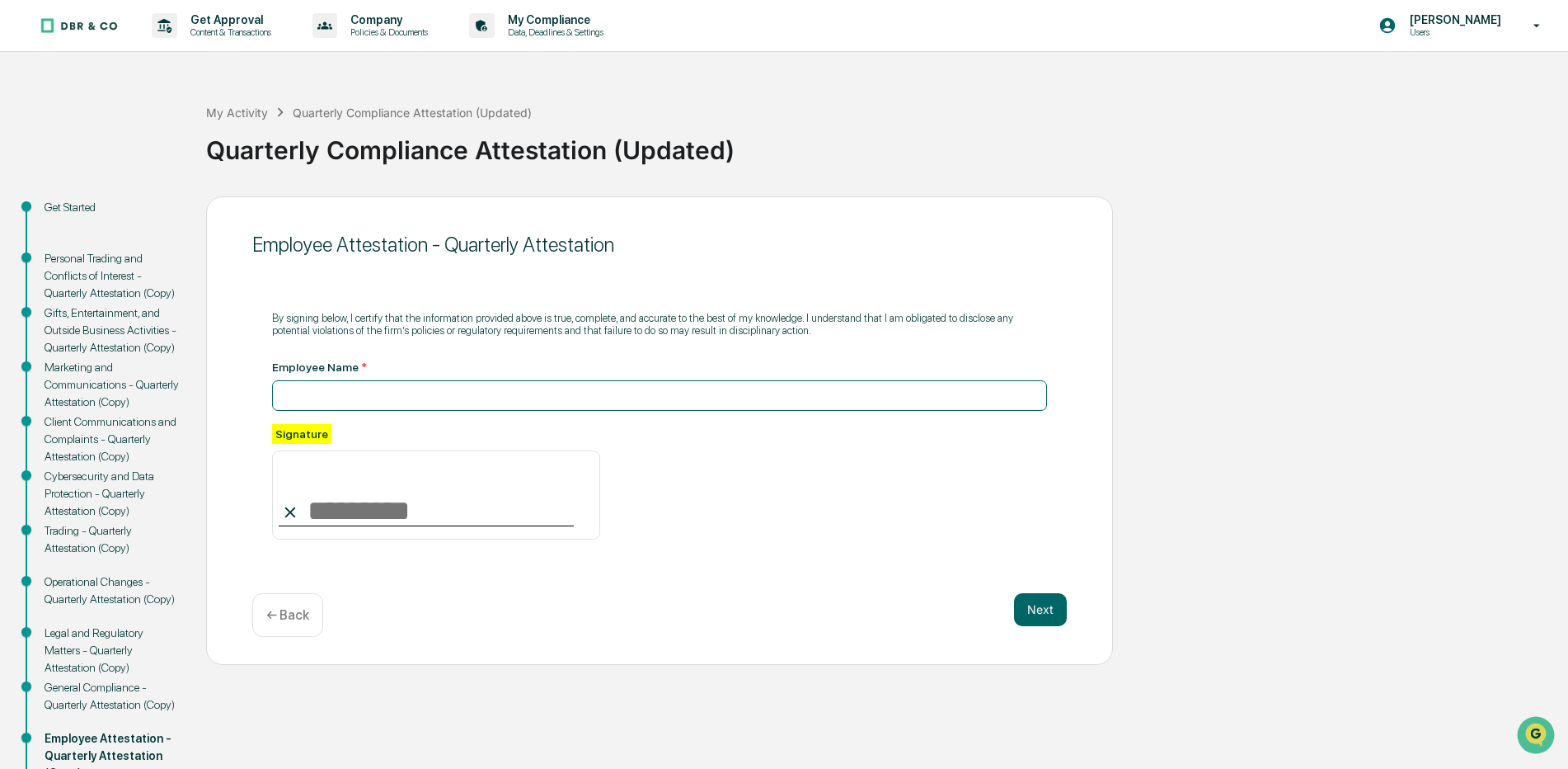
click at [340, 390] on input at bounding box center [659, 395] width 775 height 31
type input "**********"
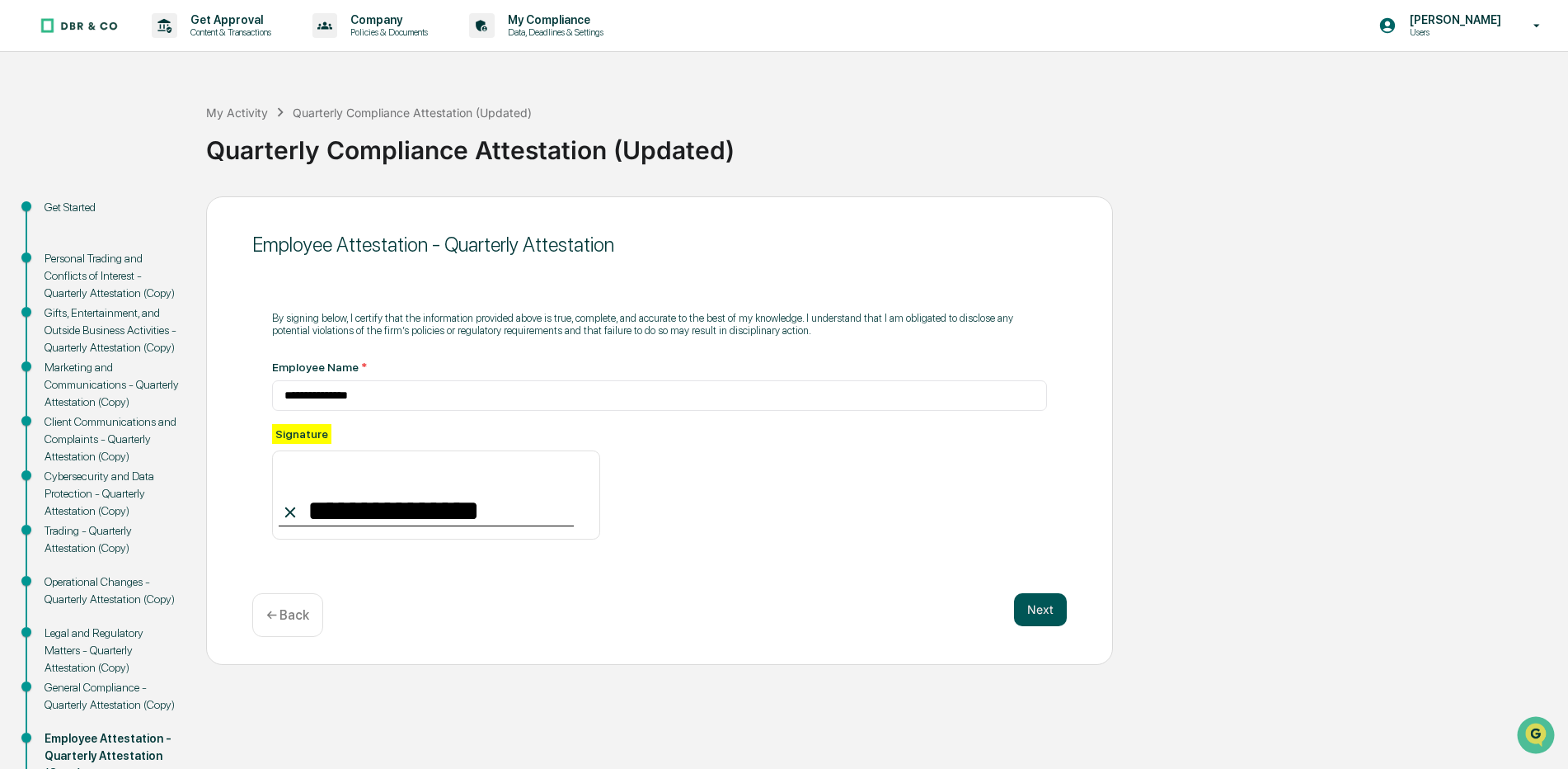
click at [1050, 607] on button "Next" at bounding box center [1040, 609] width 53 height 33
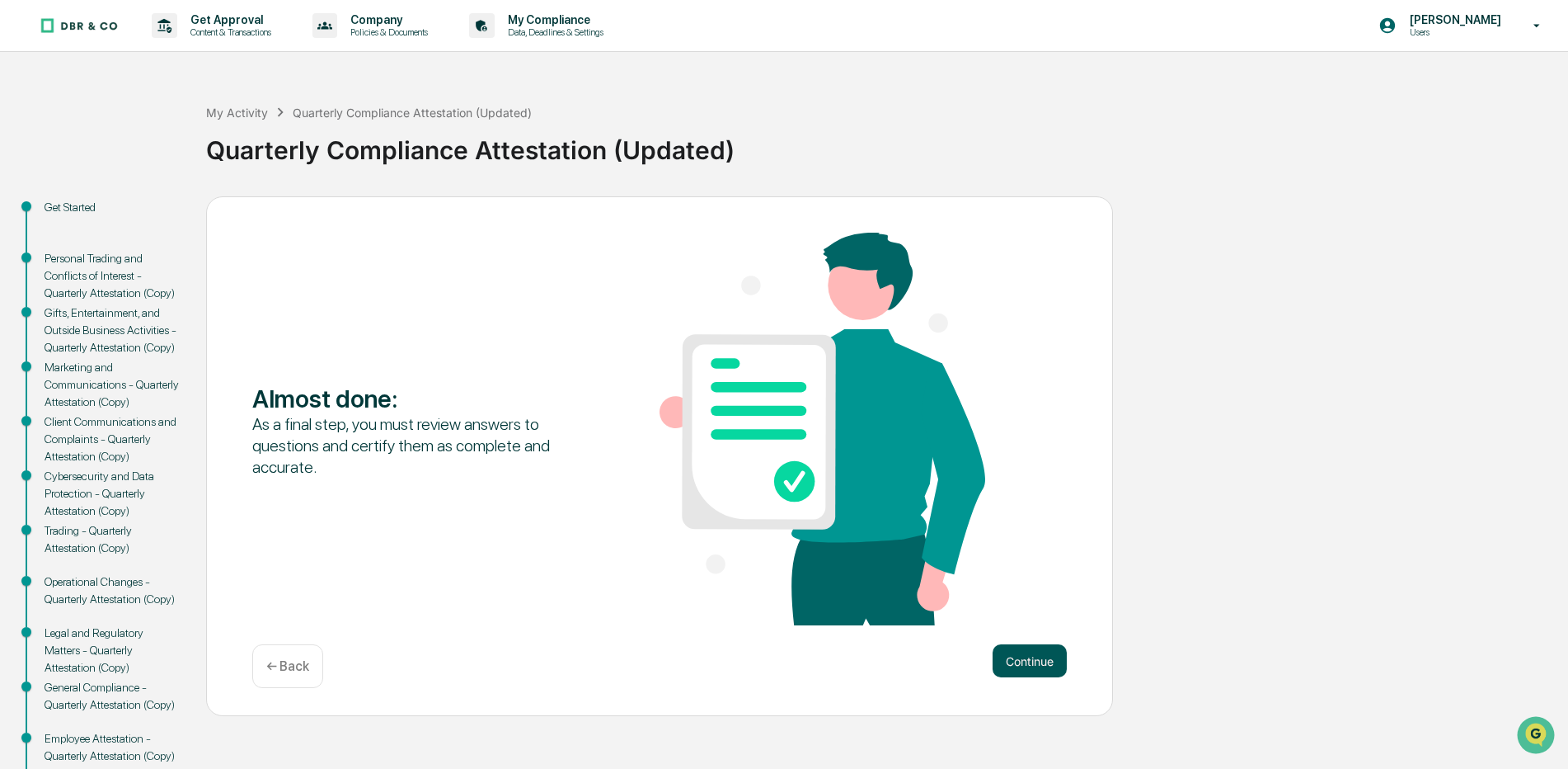
click at [1012, 659] on button "Continue" at bounding box center [1030, 661] width 74 height 33
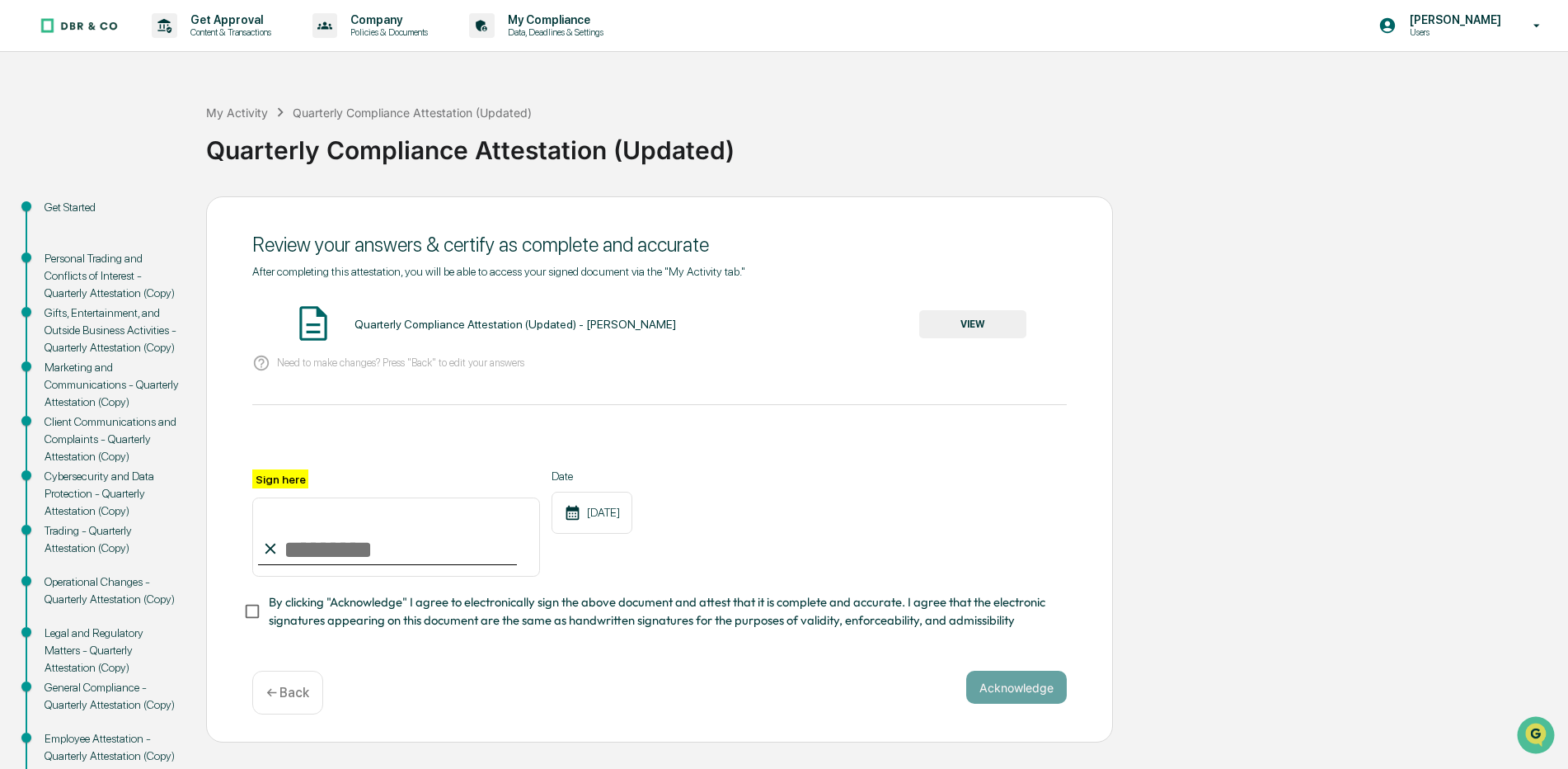
click at [995, 323] on button "VIEW" at bounding box center [973, 324] width 107 height 28
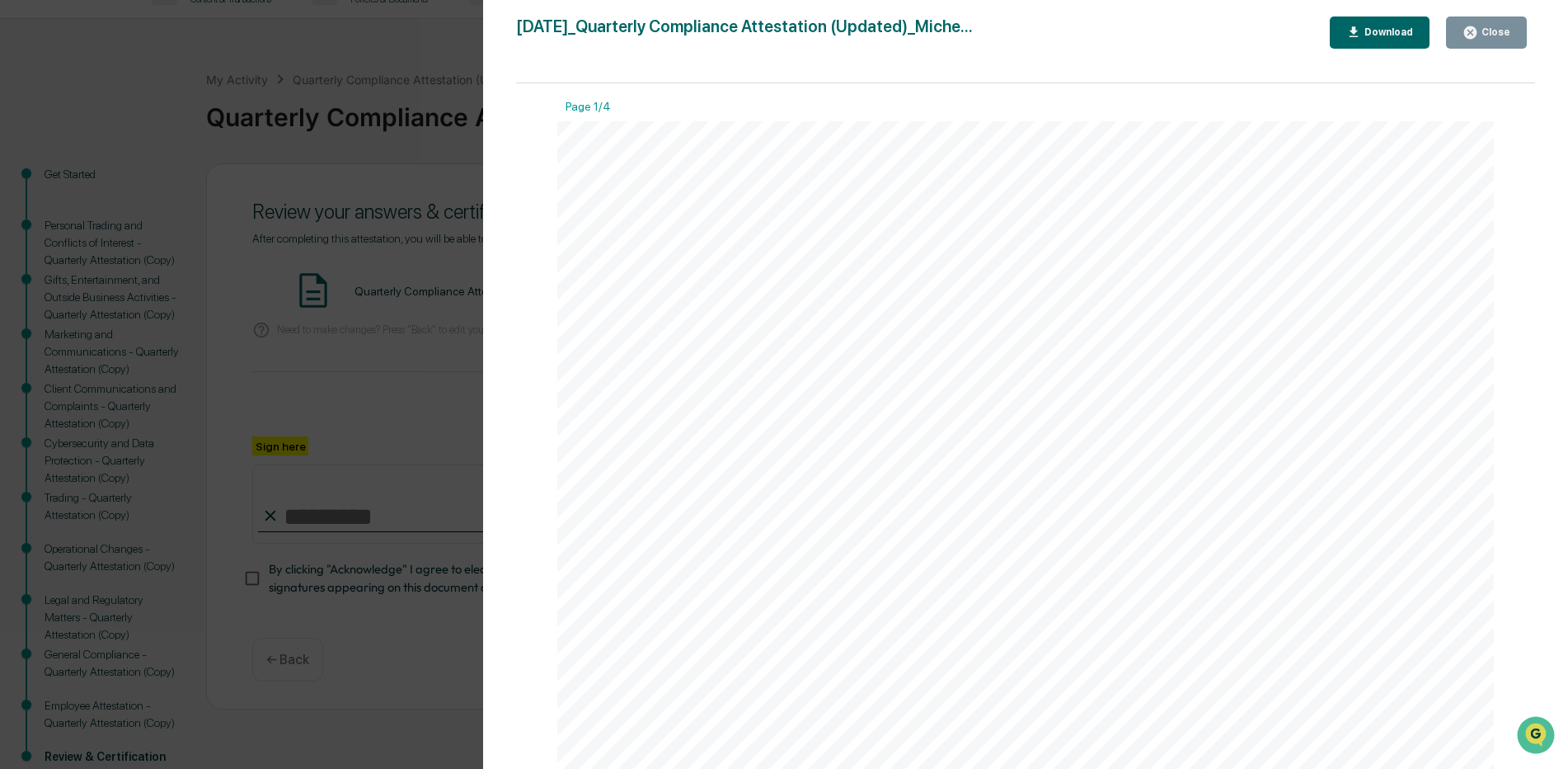
scroll to position [79, 0]
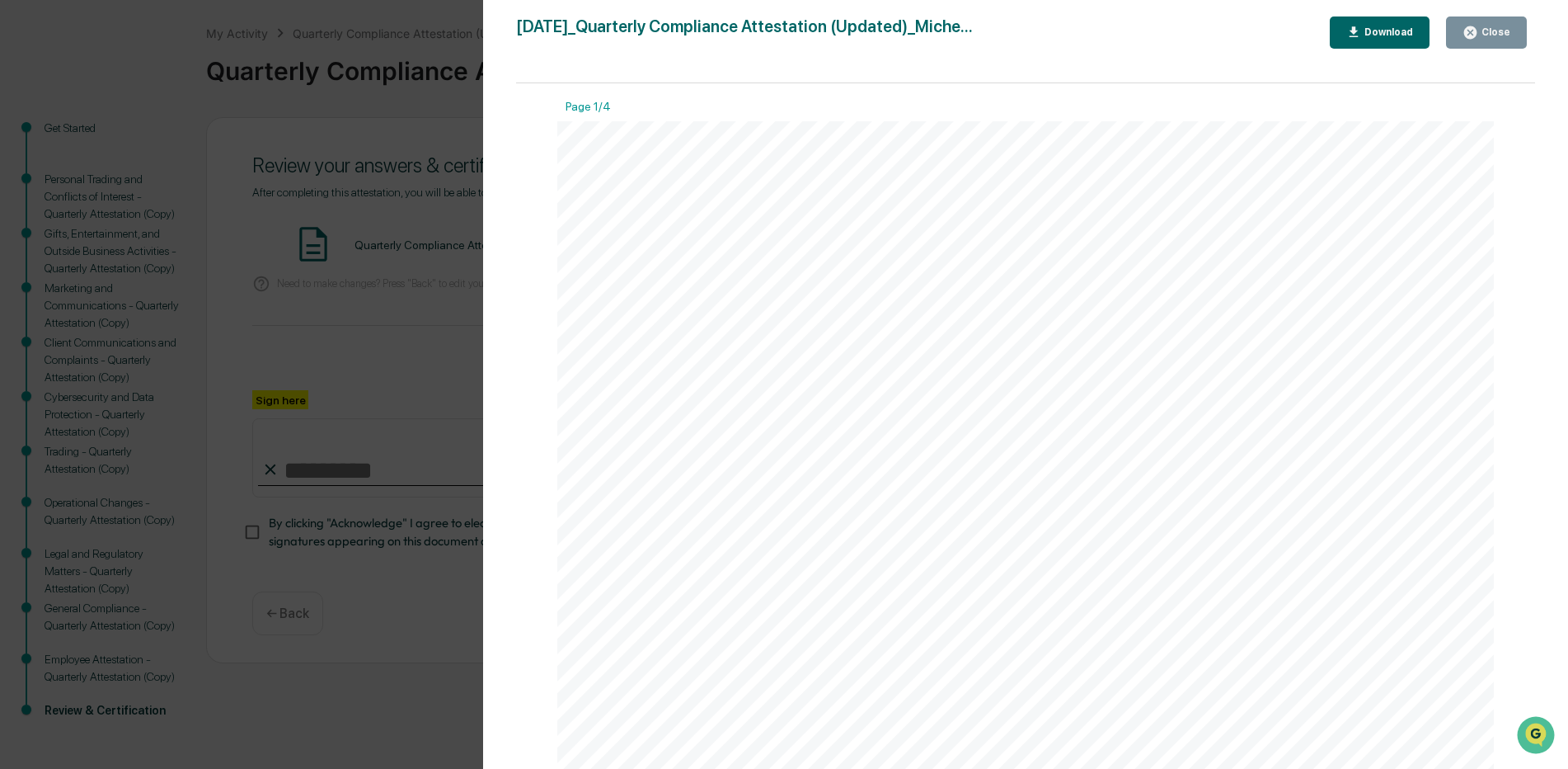
click at [1472, 28] on icon "button" at bounding box center [1471, 32] width 12 height 12
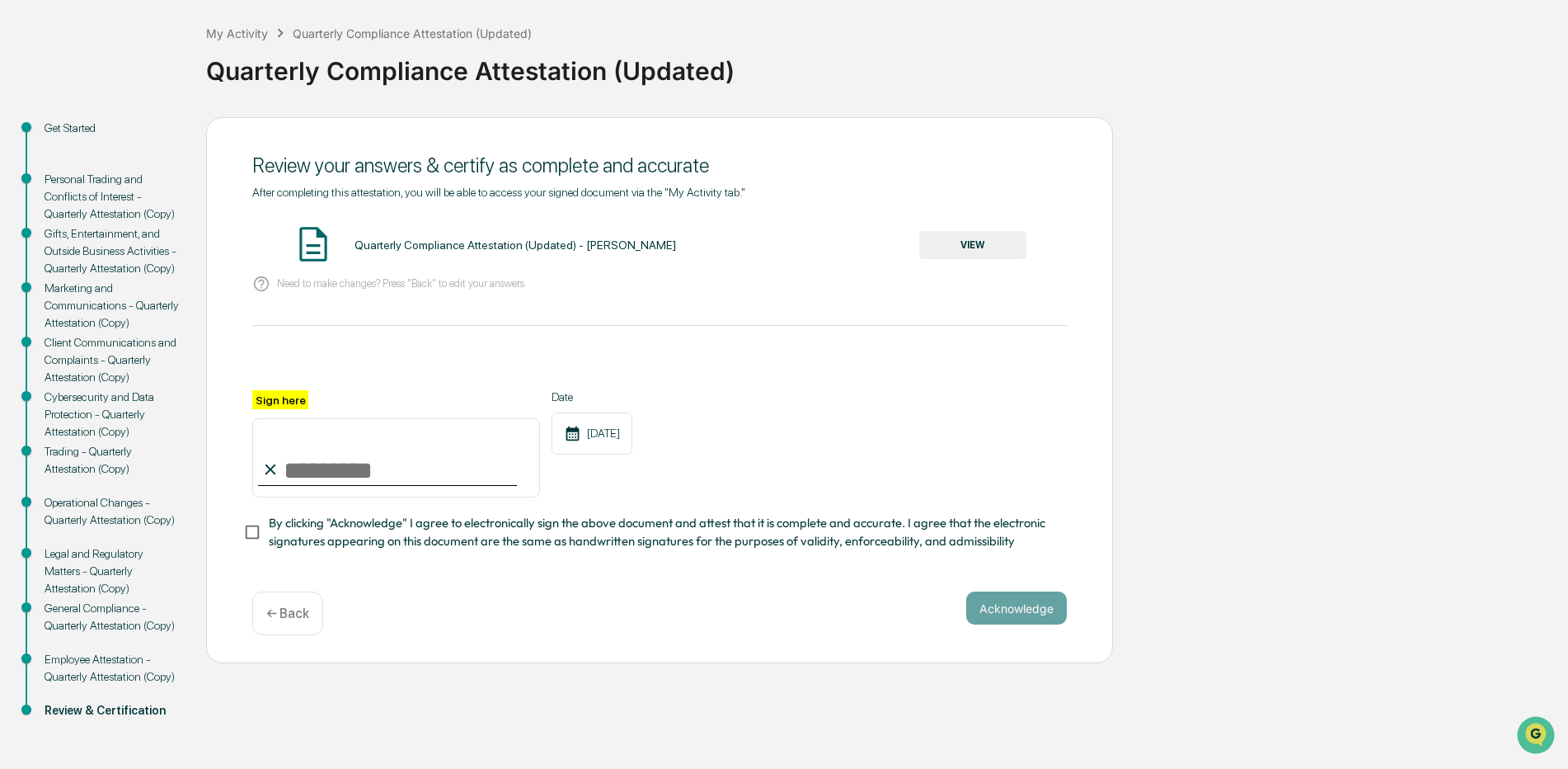
drag, startPoint x: 314, startPoint y: 345, endPoint x: 341, endPoint y: 341, distance: 27.3
click at [340, 341] on div "After completing this attestation, you will be able to access your signed docum…" at bounding box center [660, 368] width 815 height 366
click at [391, 385] on div at bounding box center [660, 370] width 815 height 39
click at [281, 398] on label "Sign here" at bounding box center [280, 400] width 56 height 19
click at [281, 418] on input "Sign here" at bounding box center [396, 458] width 287 height 79
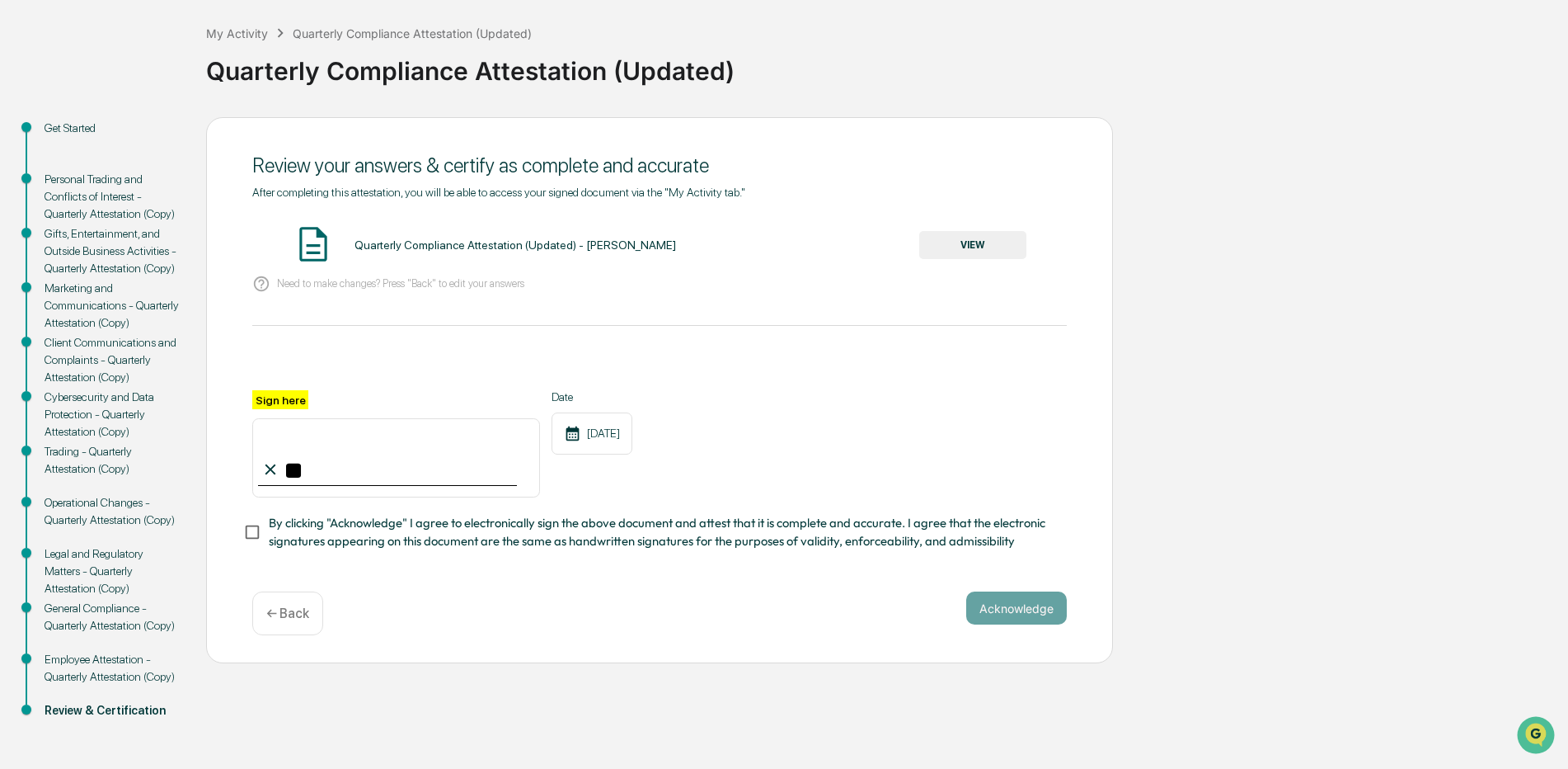
type input "**********"
click at [1043, 609] on button "Acknowledge" at bounding box center [1017, 609] width 101 height 33
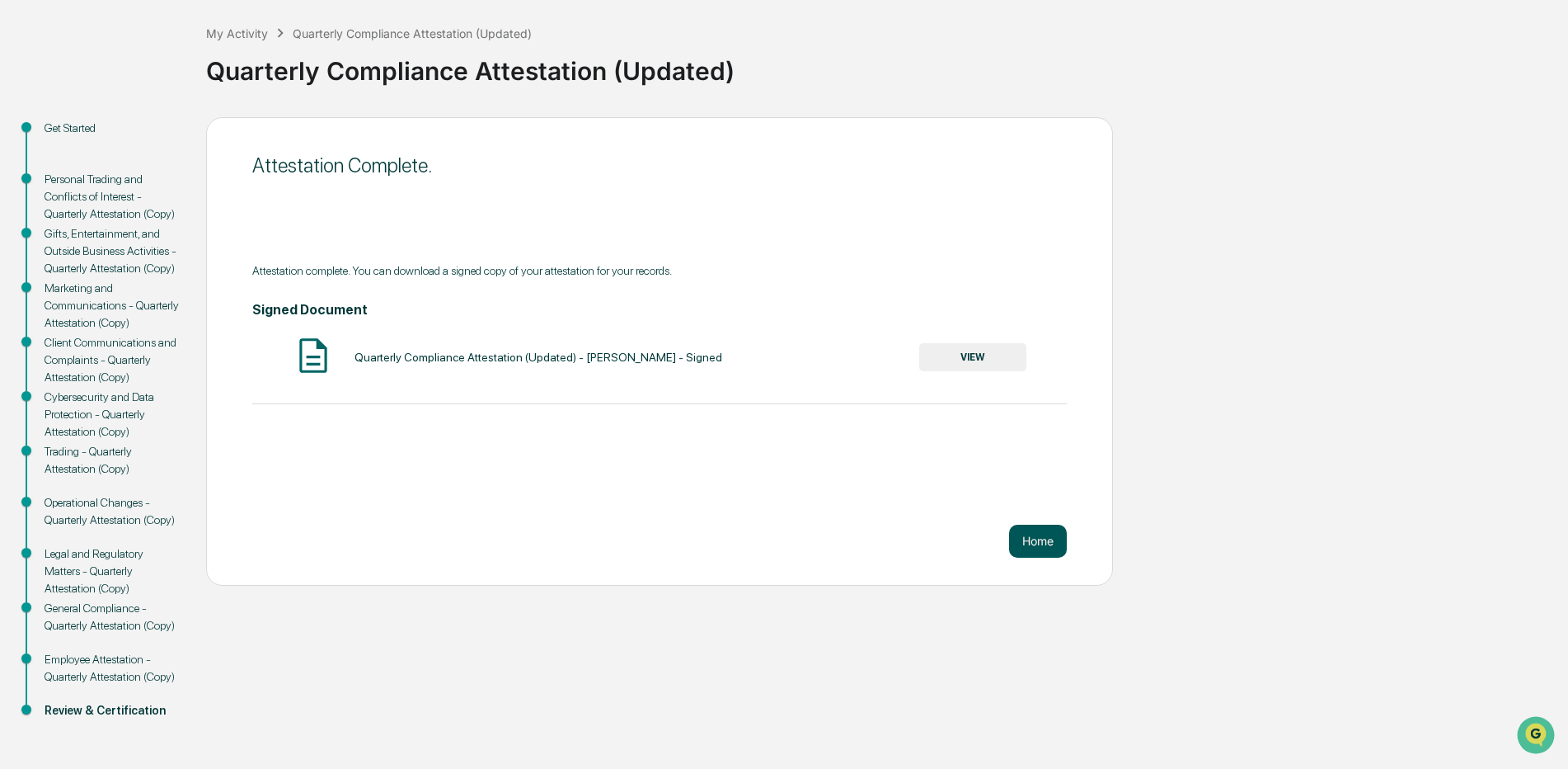
click at [1030, 537] on button "Home" at bounding box center [1039, 541] width 58 height 33
